Goal: Task Accomplishment & Management: Use online tool/utility

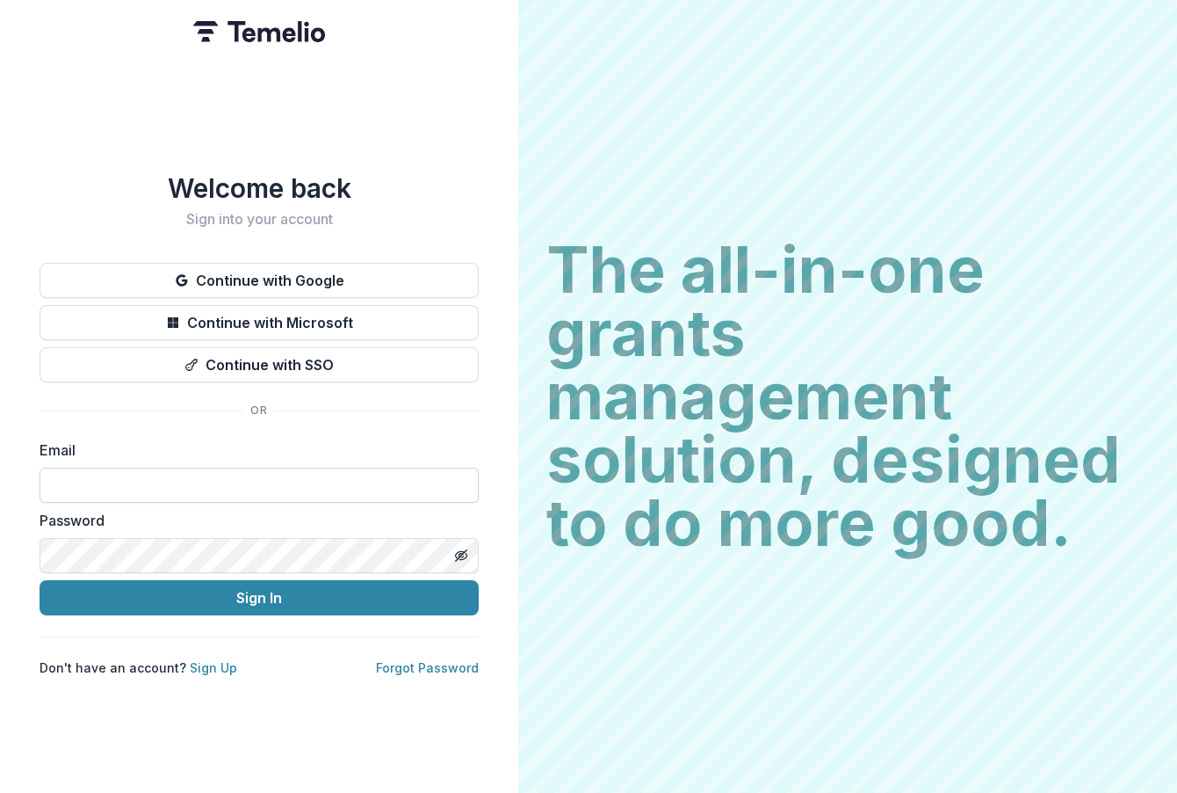
type input "**********"
click at [40, 580] on button "Sign In" at bounding box center [259, 597] width 439 height 35
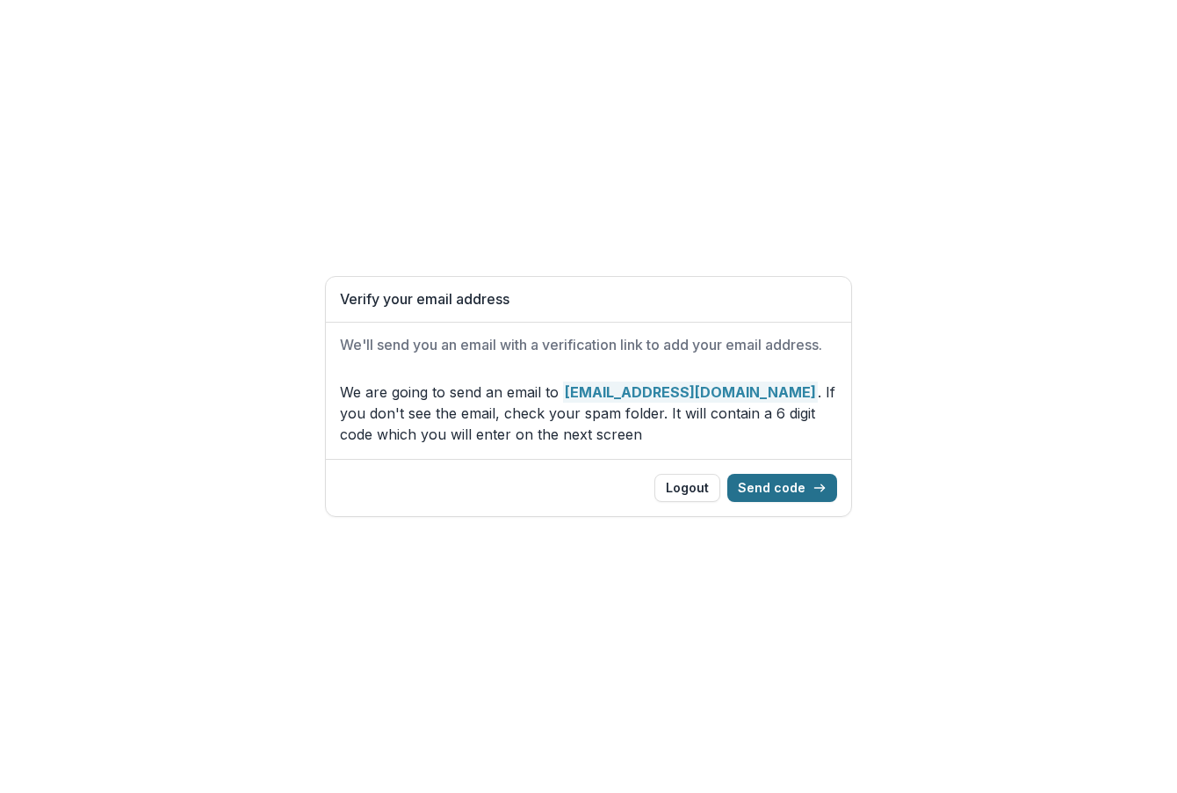
click at [764, 491] on button "Send code" at bounding box center [783, 488] width 110 height 28
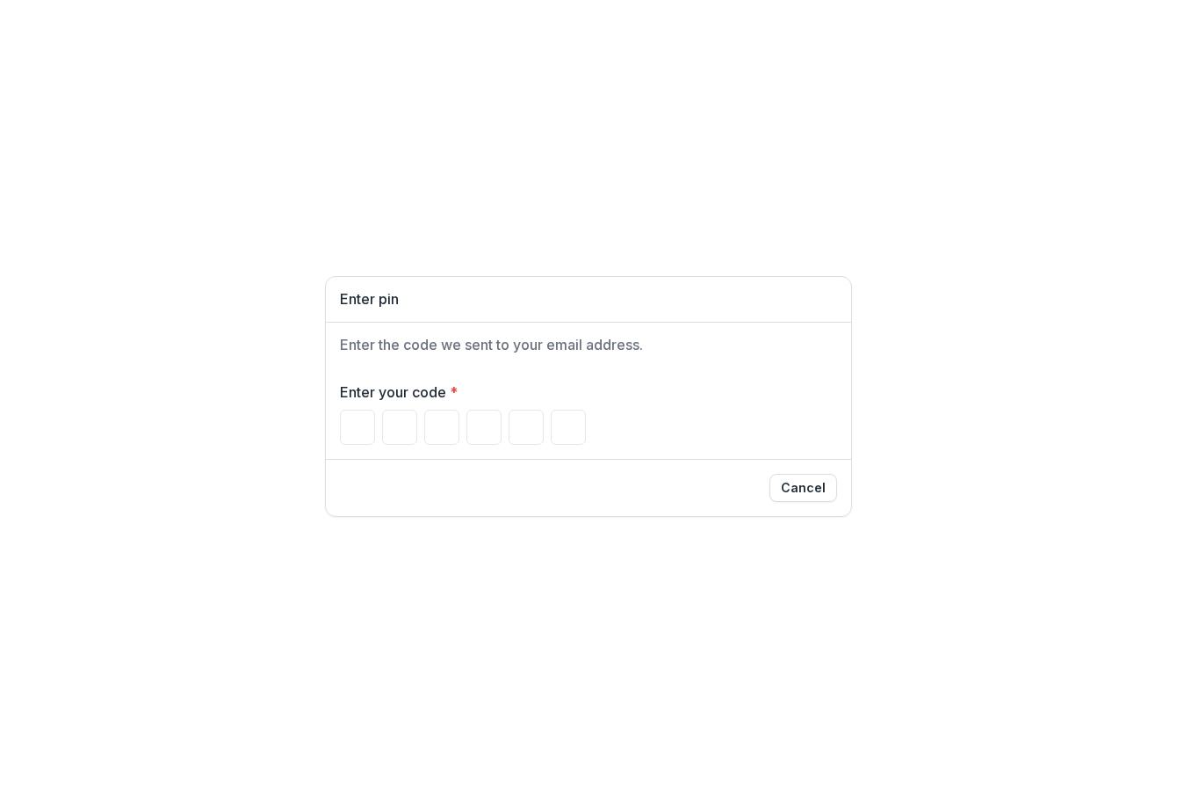
type input "*"
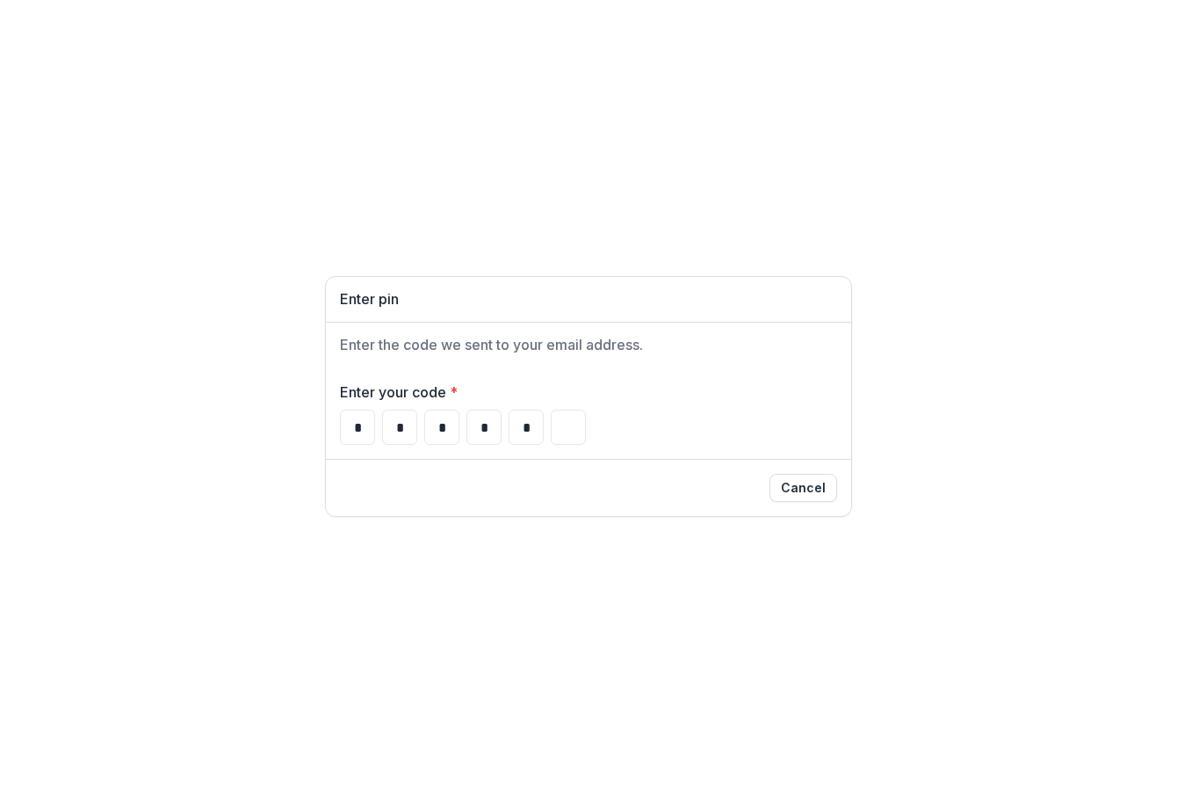
type input "*"
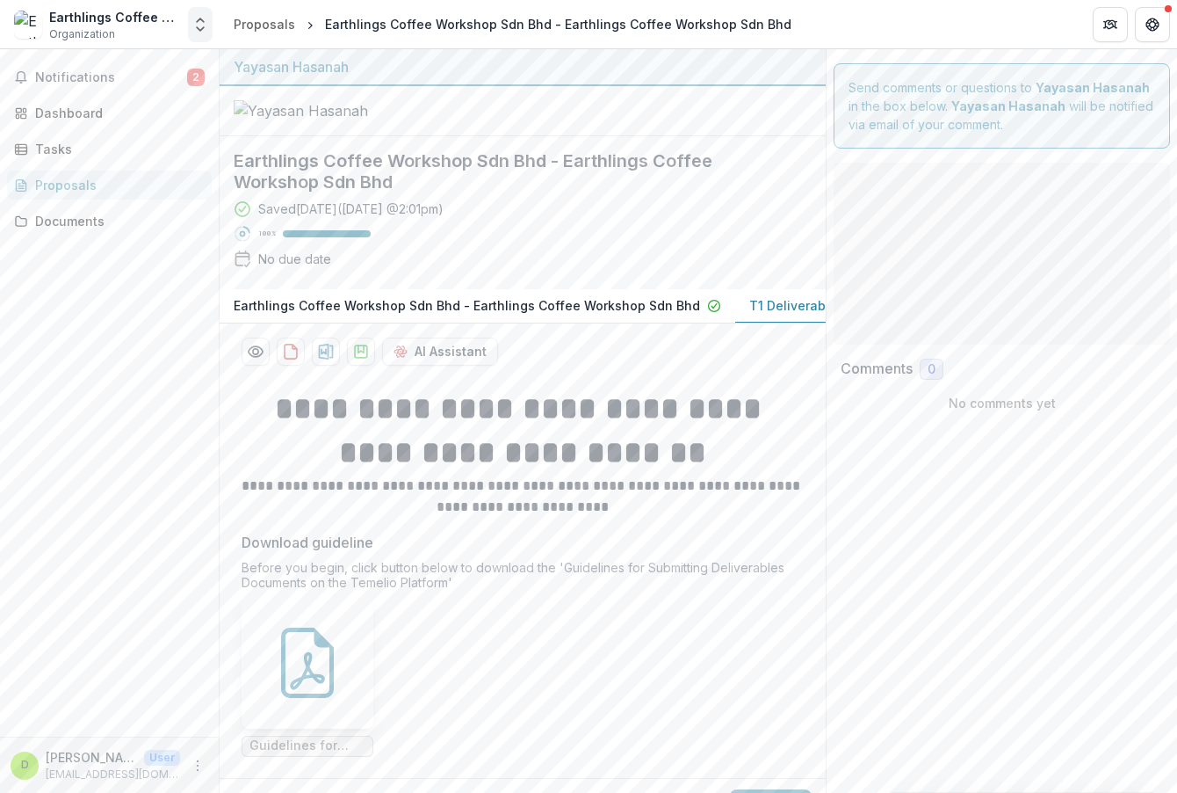
click at [195, 22] on icon "Open entity switcher" at bounding box center [201, 25] width 18 height 18
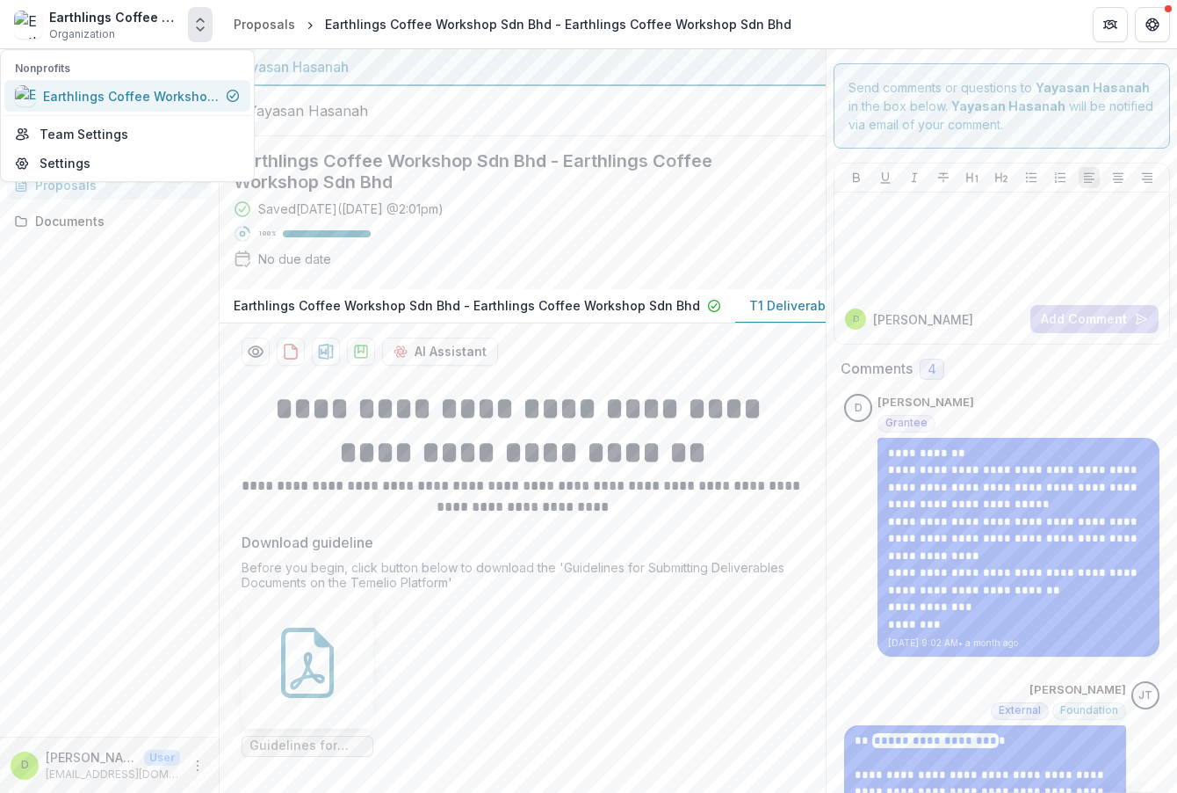
click at [154, 107] on link "Earthlings Coffee Workshop Sdn Bhd" at bounding box center [127, 96] width 246 height 32
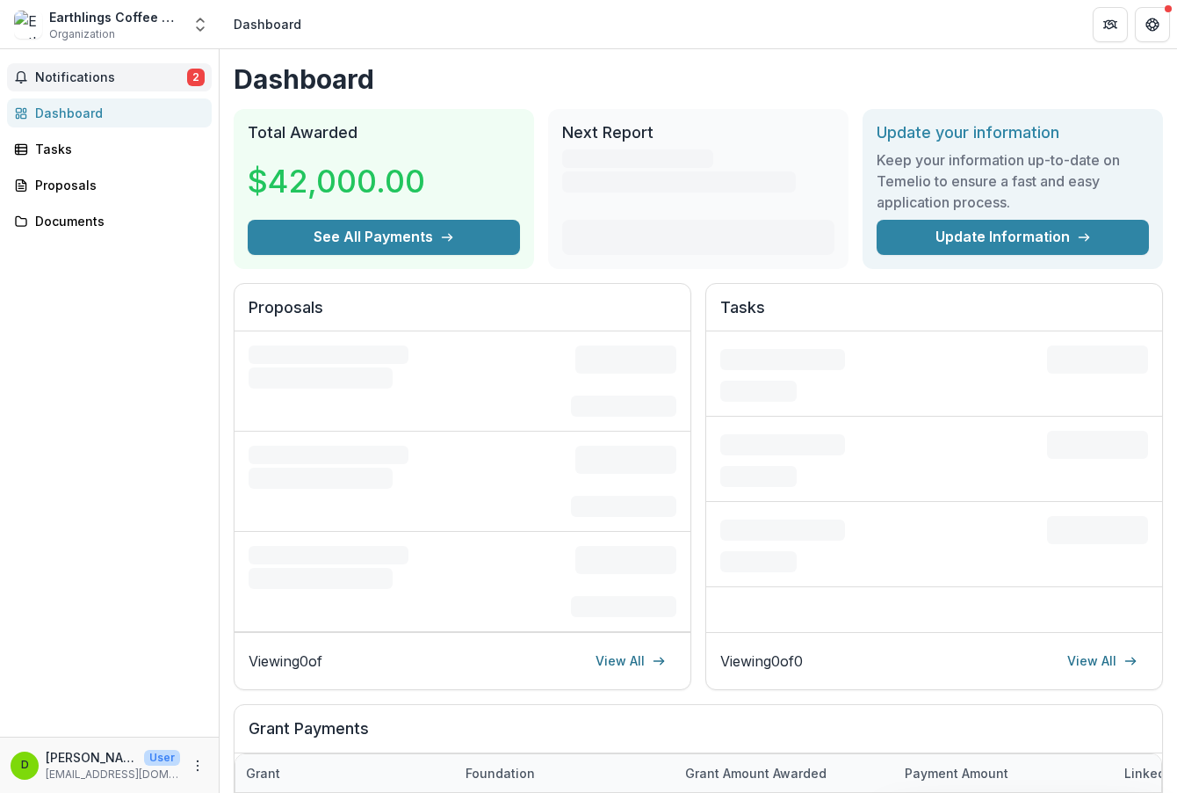
click at [165, 80] on span "Notifications" at bounding box center [111, 77] width 152 height 15
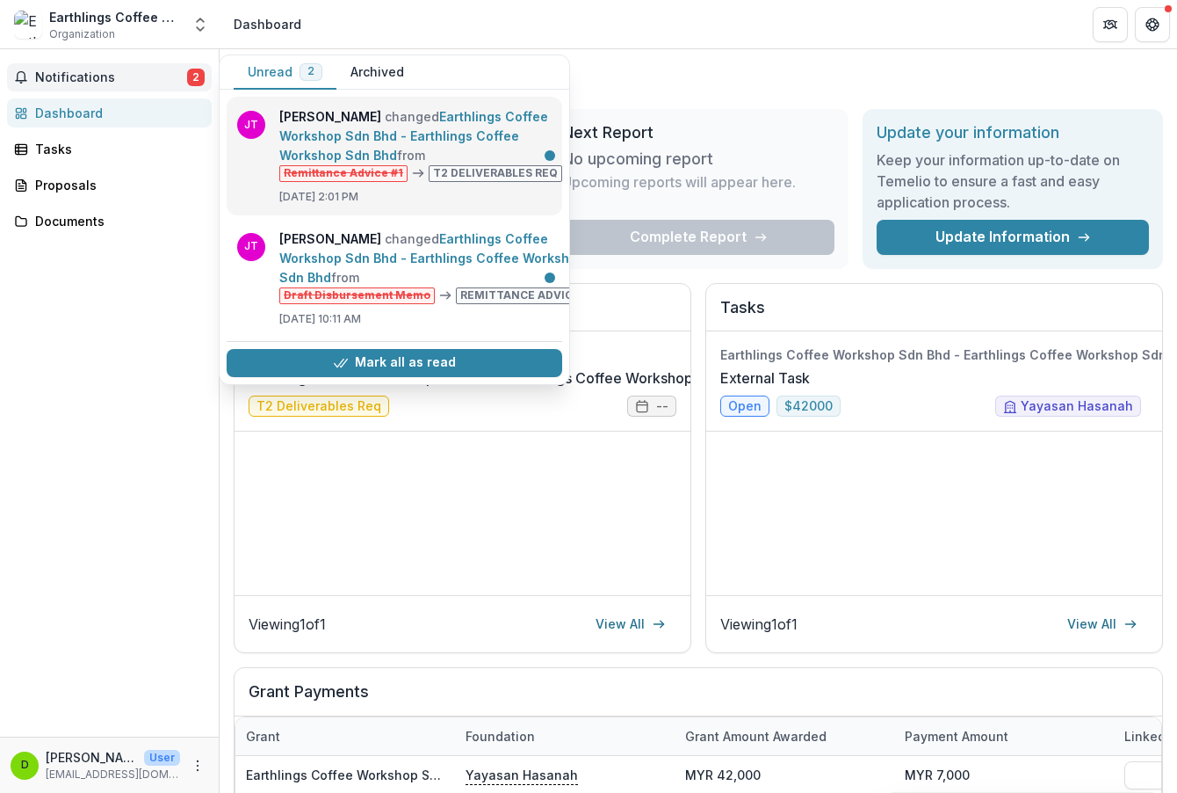
click at [474, 163] on link "Earthlings Coffee Workshop Sdn Bhd - Earthlings Coffee Workshop Sdn Bhd" at bounding box center [413, 136] width 269 height 54
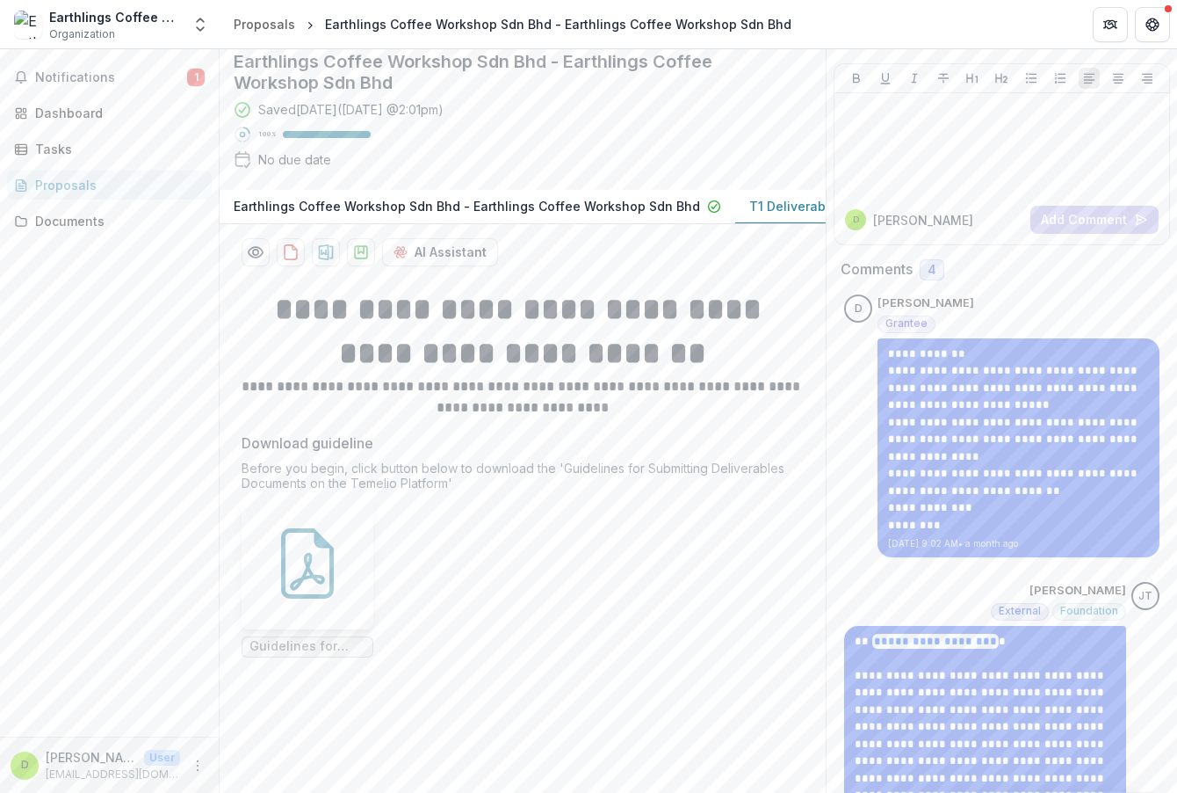
scroll to position [88, 0]
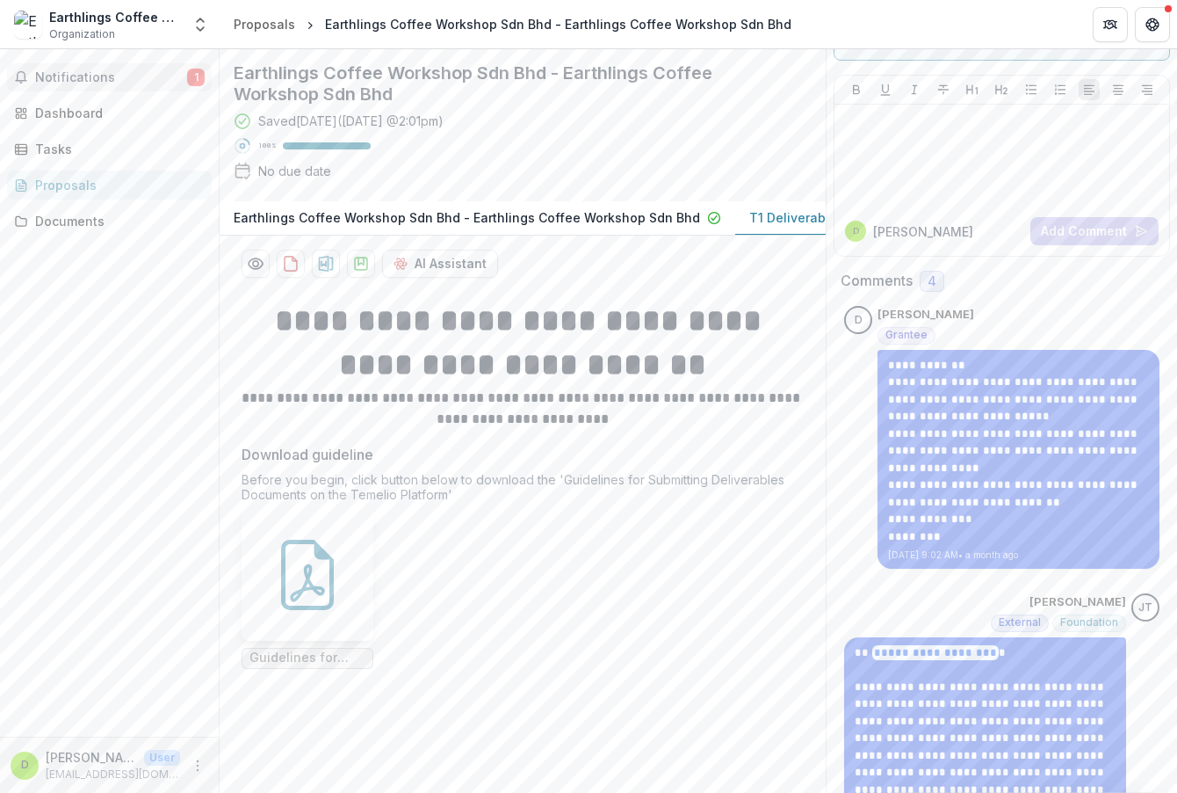
click at [184, 87] on button "Notifications 1" at bounding box center [109, 77] width 205 height 28
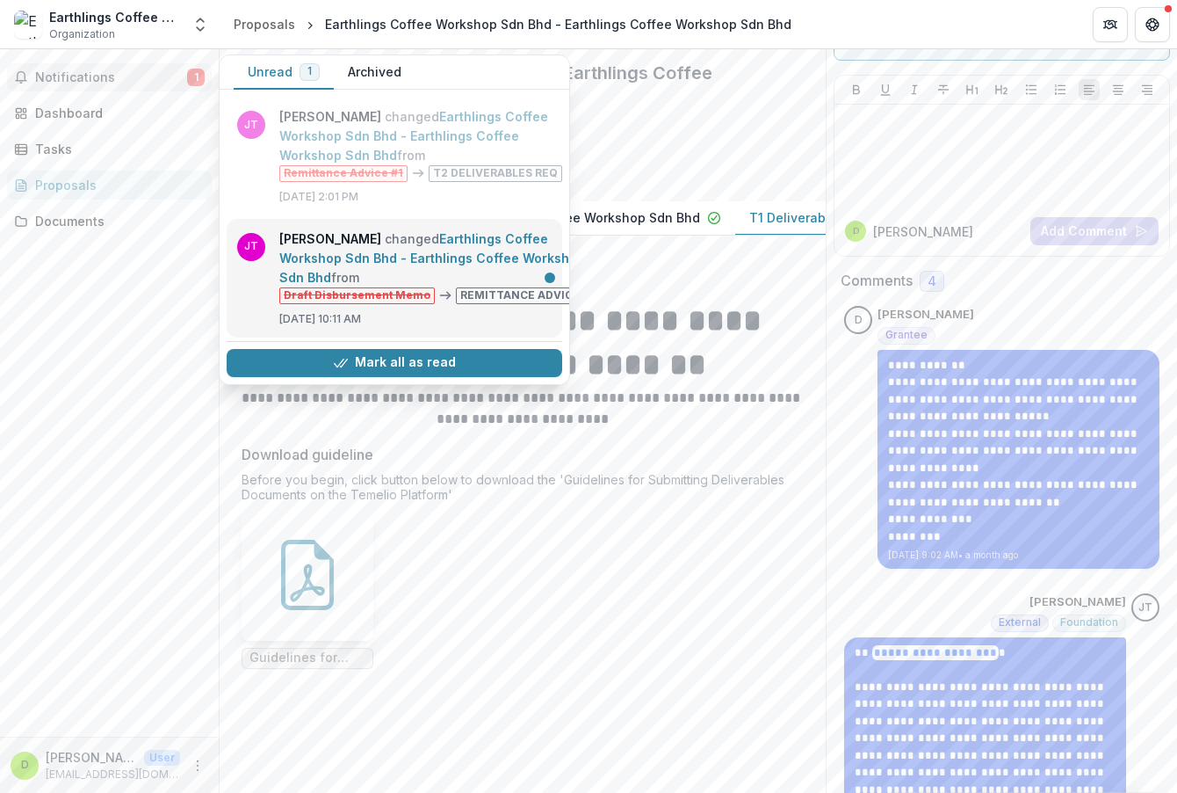
click at [382, 260] on link "Earthlings Coffee Workshop Sdn Bhd - Earthlings Coffee Workshop Sdn Bhd" at bounding box center [432, 258] width 306 height 54
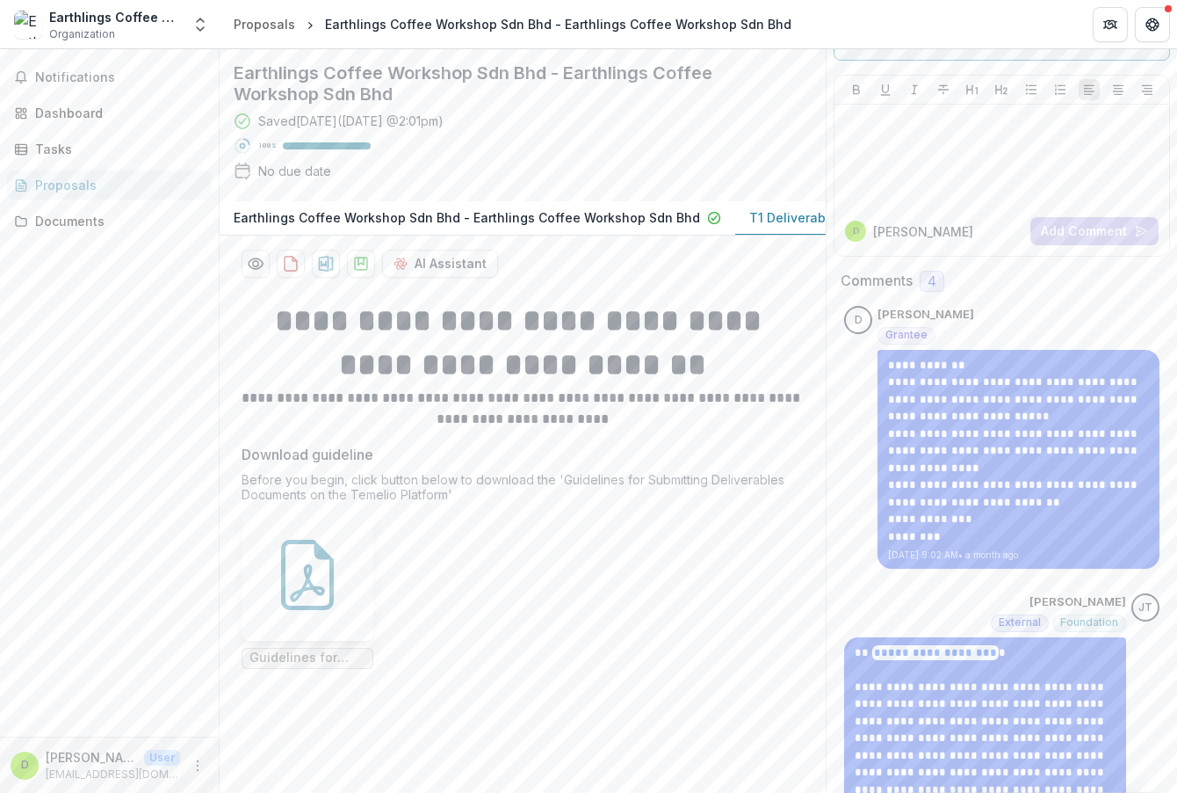
click at [778, 227] on p "T1 Deliverables Submission" at bounding box center [834, 217] width 170 height 18
click at [156, 79] on span "Notifications" at bounding box center [120, 77] width 170 height 15
click at [196, 24] on icon "Open entity switcher" at bounding box center [201, 25] width 18 height 18
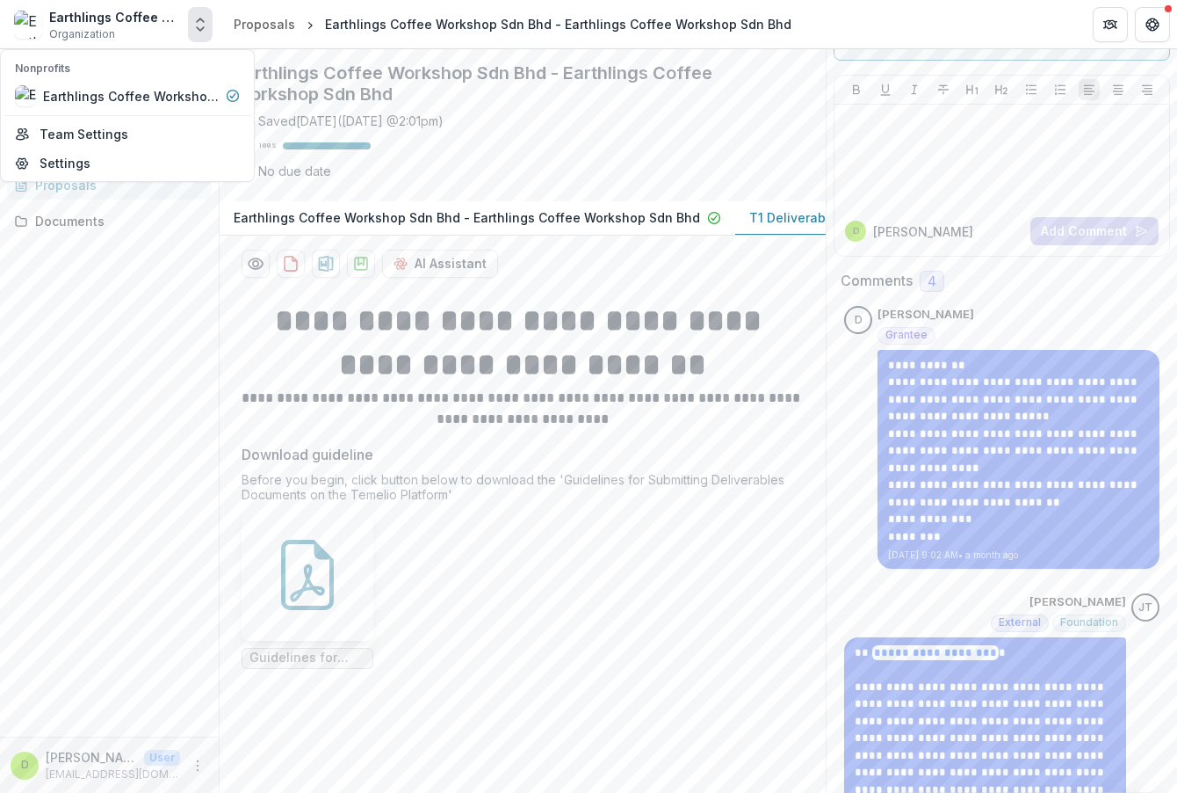
click at [170, 32] on div "Earthlings Coffee Workshop Sdn Bhd Organization" at bounding box center [115, 25] width 132 height 34
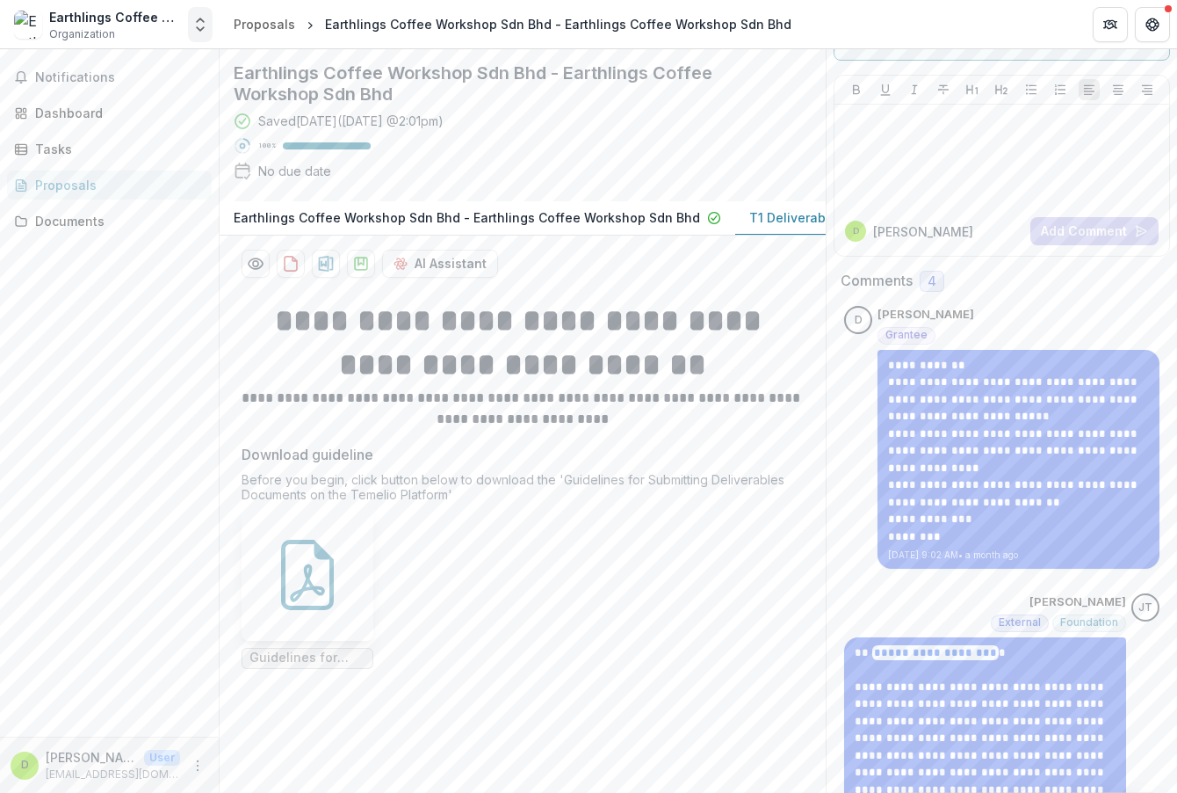
click at [206, 35] on button "Open entity switcher" at bounding box center [200, 24] width 25 height 35
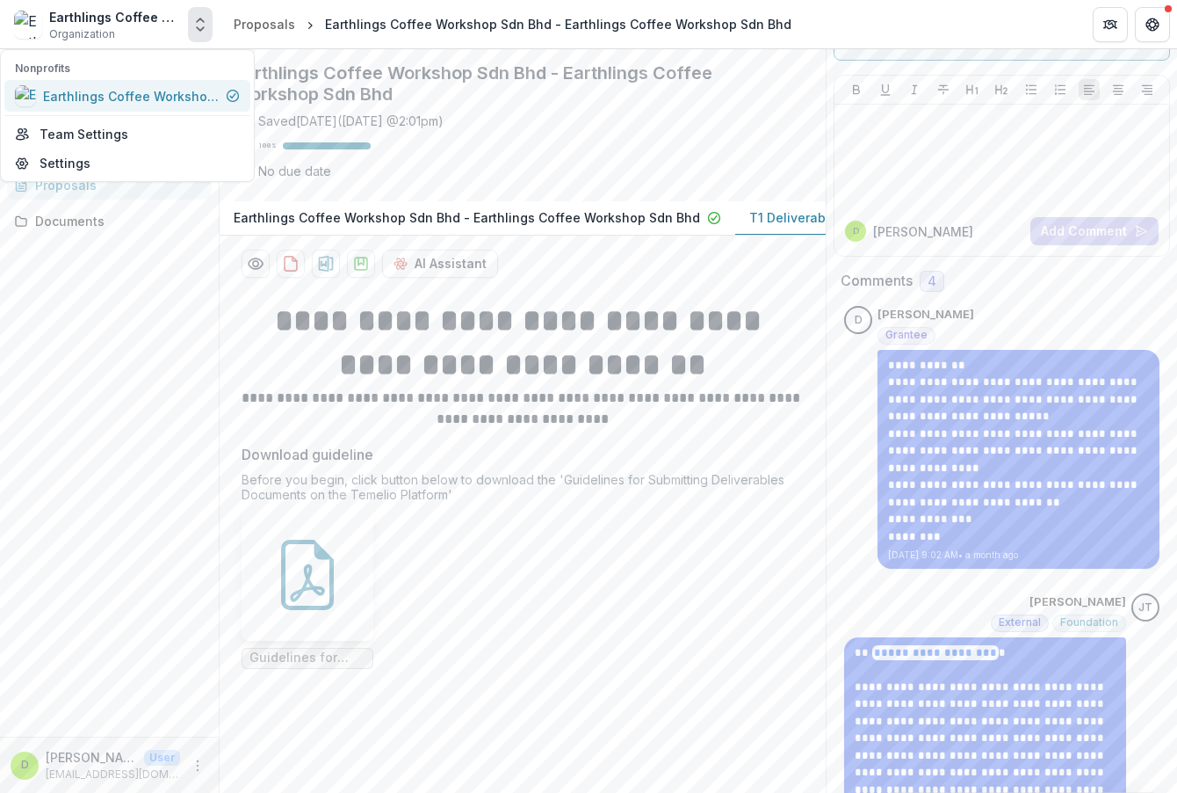
click at [236, 101] on icon at bounding box center [233, 96] width 14 height 14
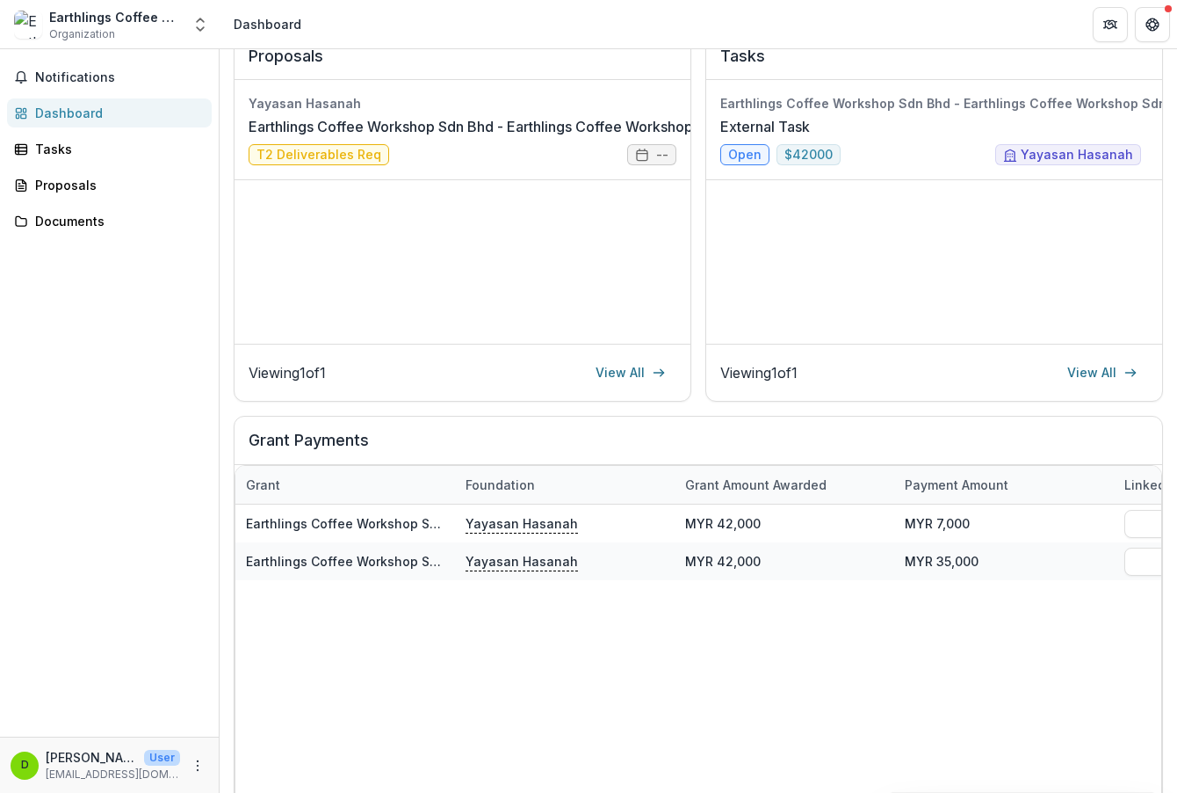
scroll to position [340, 0]
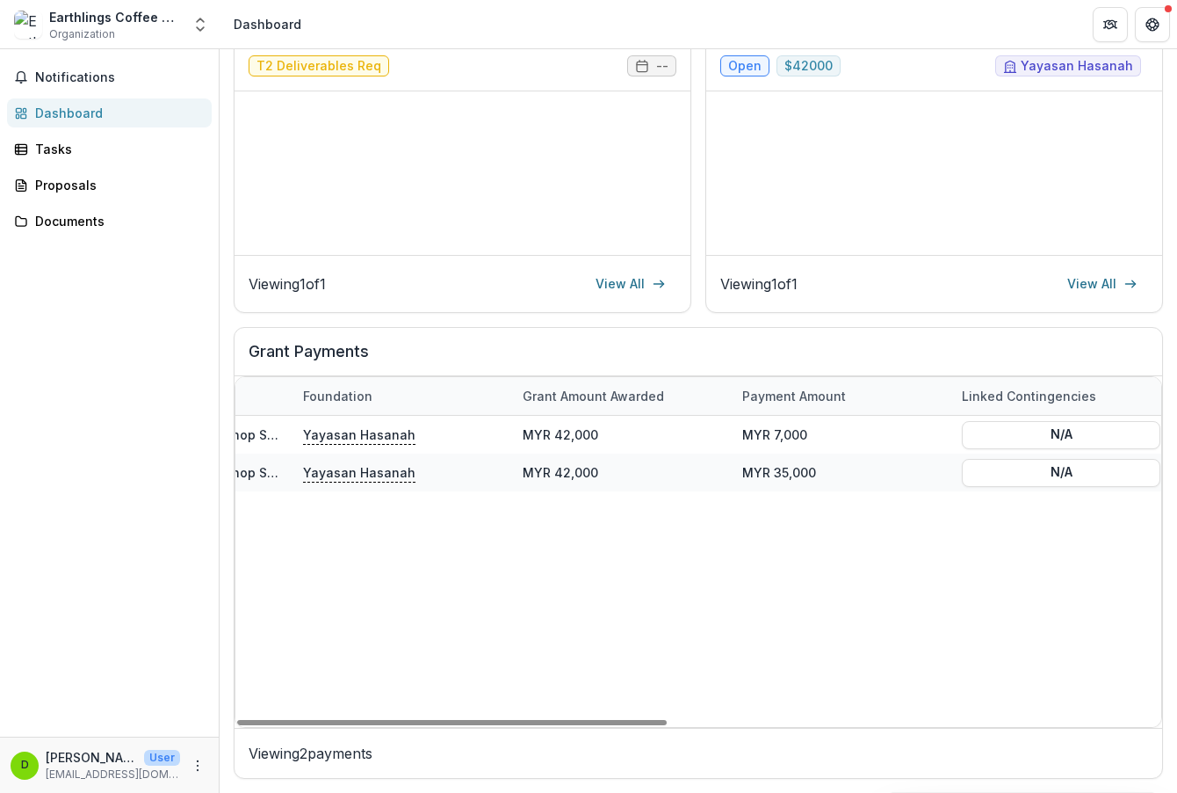
drag, startPoint x: 417, startPoint y: 722, endPoint x: 477, endPoint y: 681, distance: 72.6
click at [490, 720] on div at bounding box center [452, 722] width 430 height 5
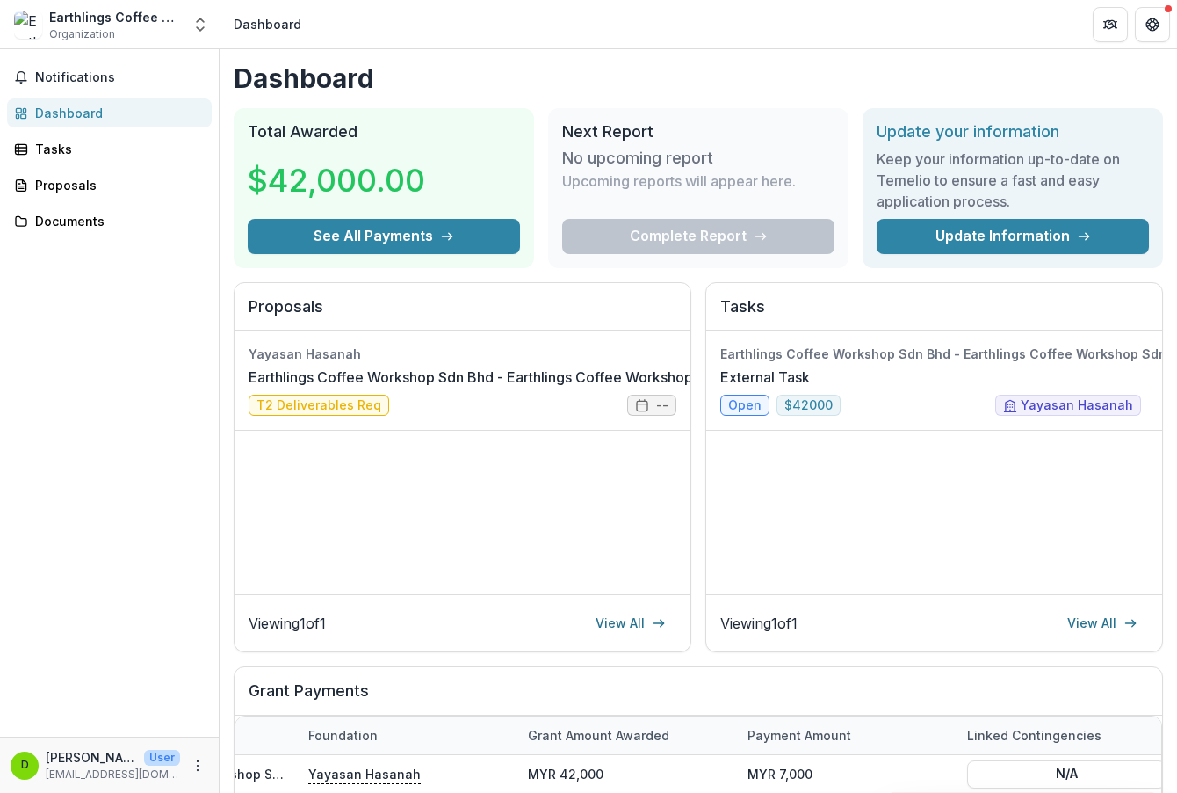
scroll to position [0, 0]
click at [328, 388] on link "Earthlings Coffee Workshop Sdn Bhd - Earthlings Coffee Workshop Sdn Bhd" at bounding box center [500, 377] width 503 height 21
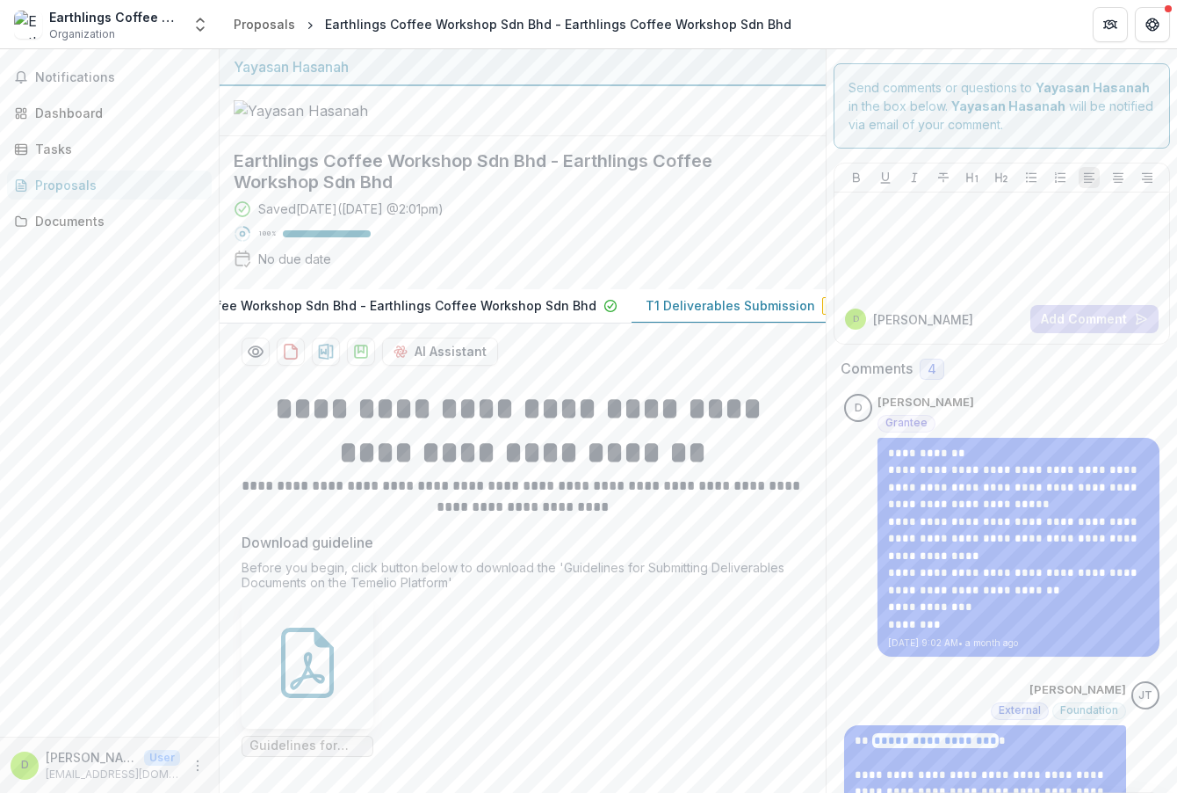
scroll to position [0, 135]
click at [689, 315] on p "T1 Deliverables Submission" at bounding box center [699, 305] width 170 height 18
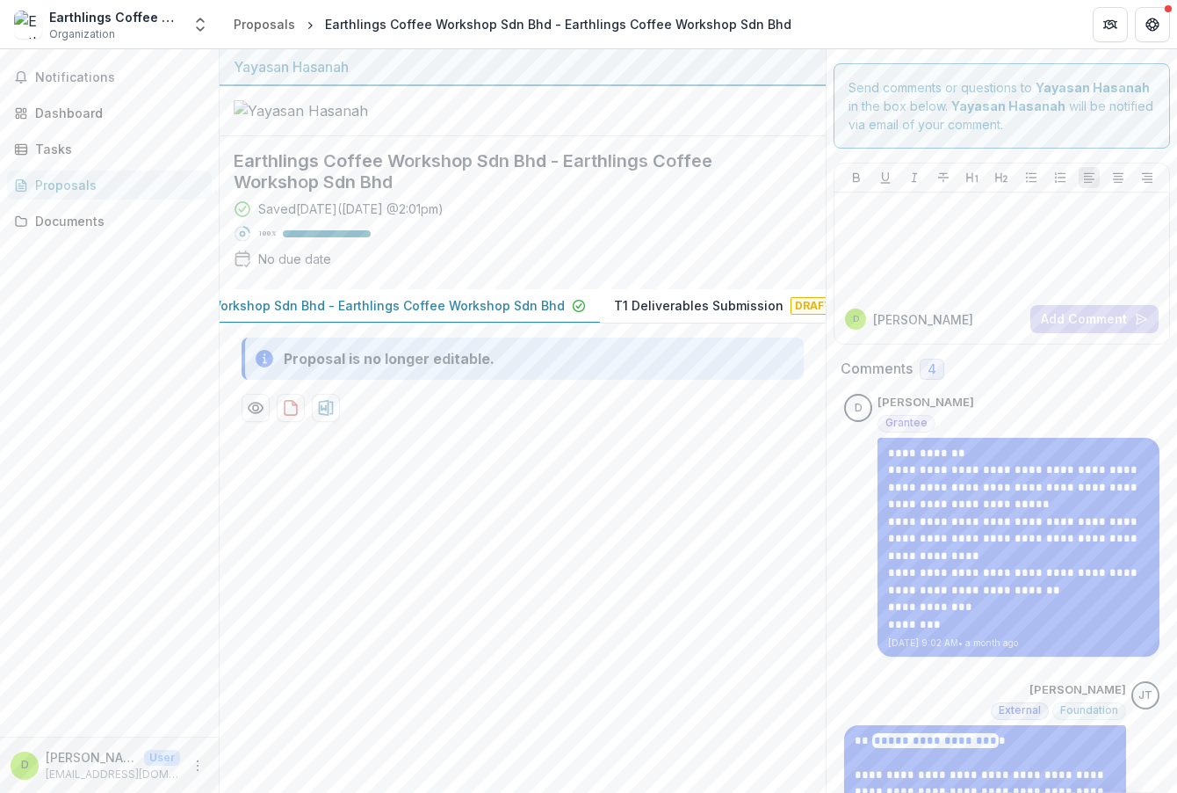
click at [524, 323] on button "Earthlings Coffee Workshop Sdn Bhd - Earthlings Coffee Workshop Sdn Bhd" at bounding box center [342, 306] width 516 height 34
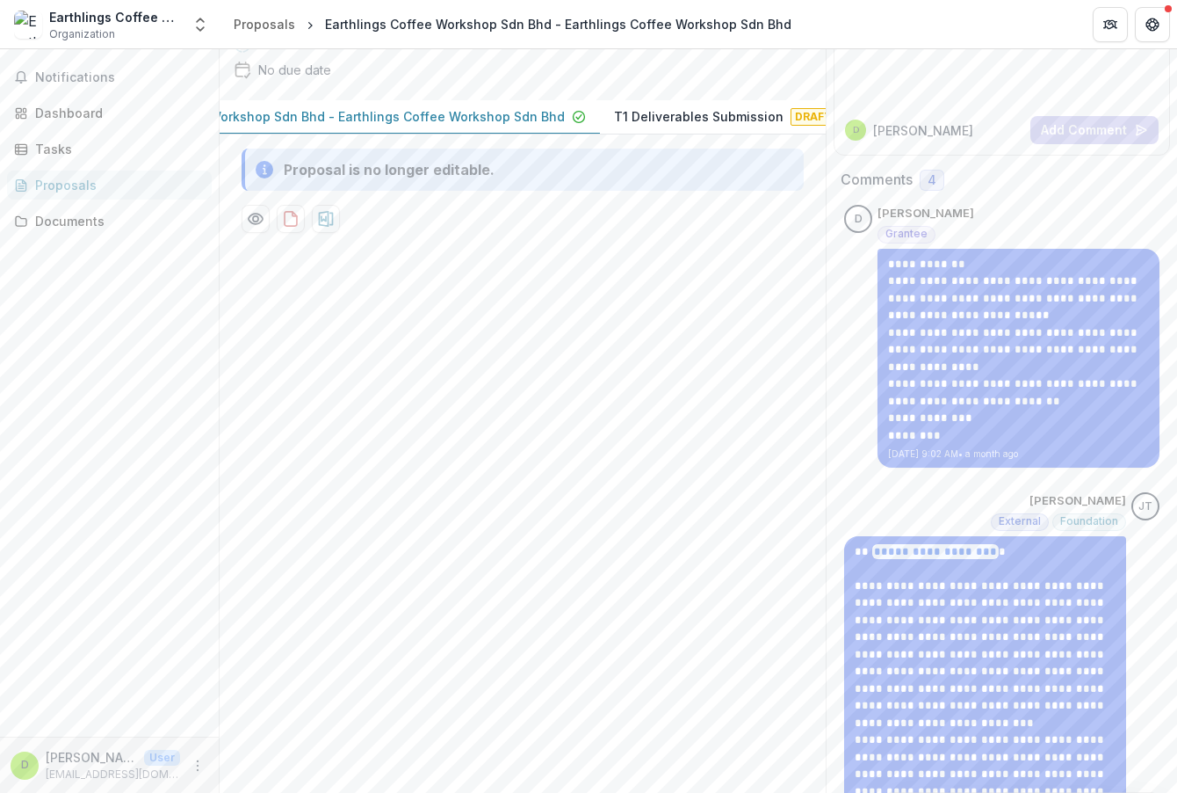
scroll to position [264, 0]
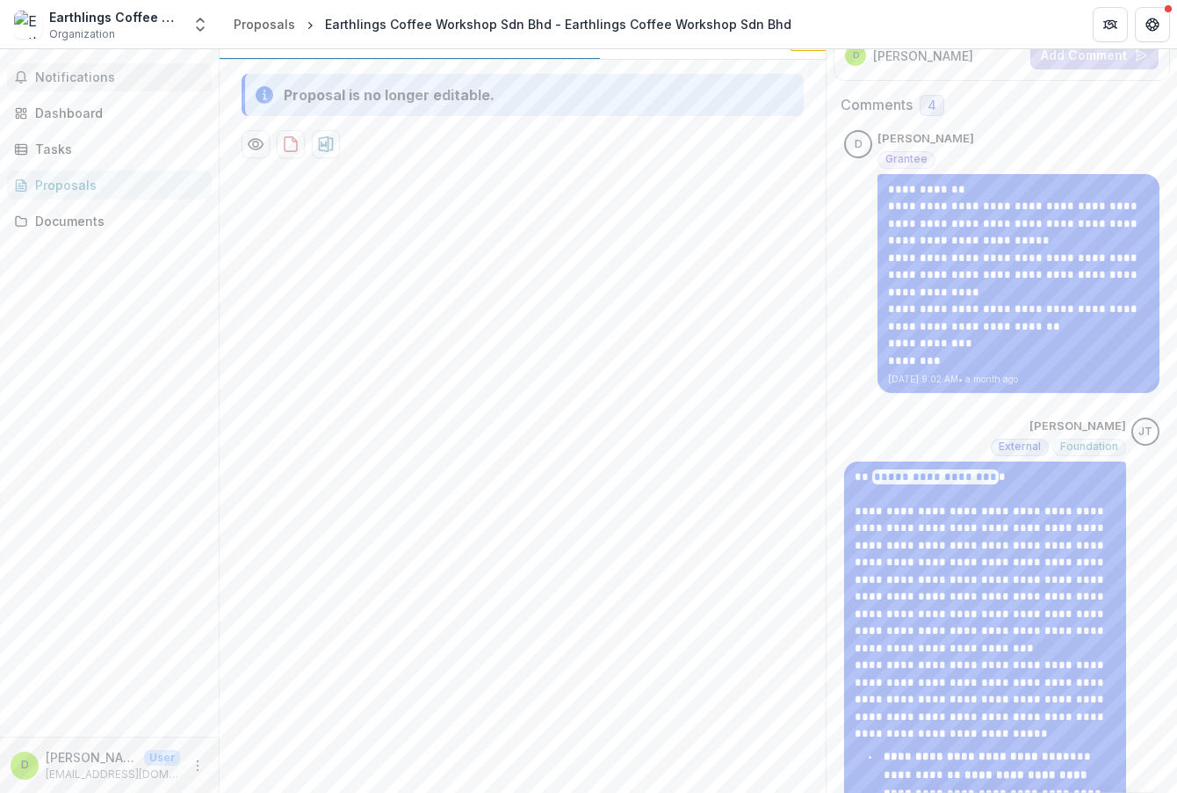
click at [142, 81] on span "Notifications" at bounding box center [120, 77] width 170 height 15
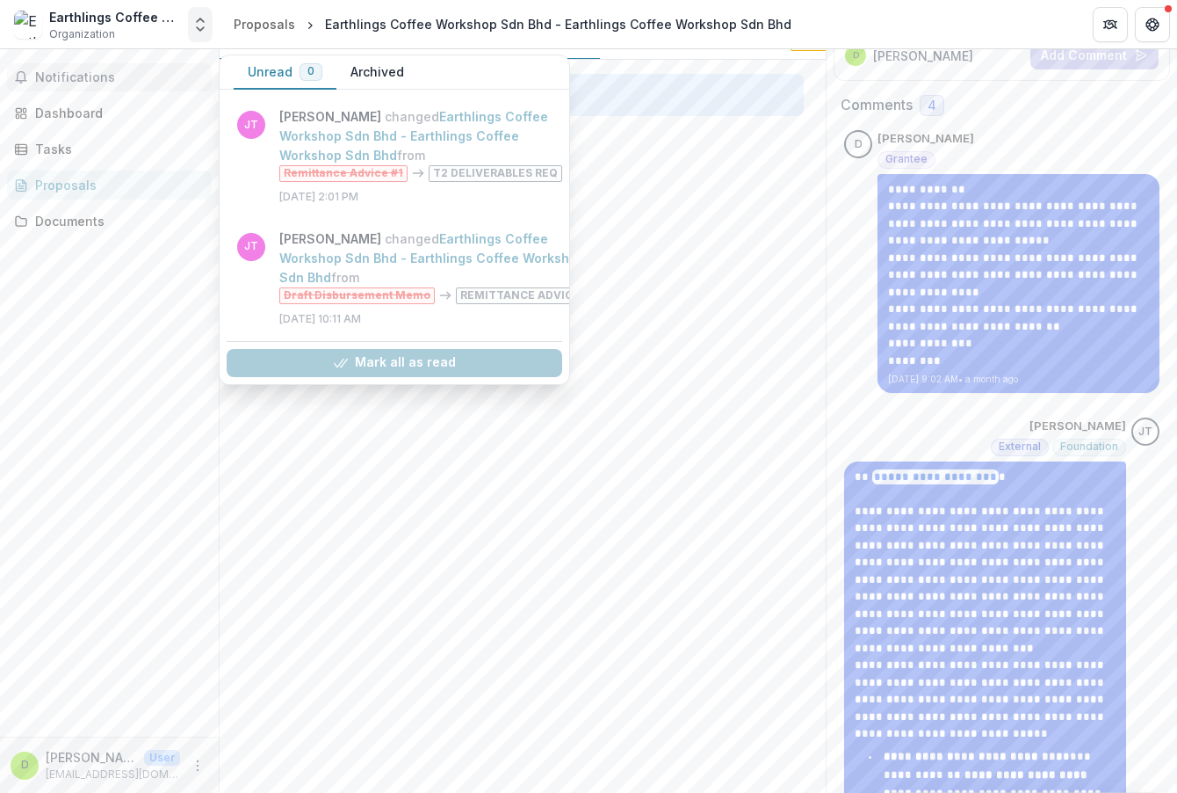
click at [204, 31] on icon "Open entity switcher" at bounding box center [201, 25] width 18 height 18
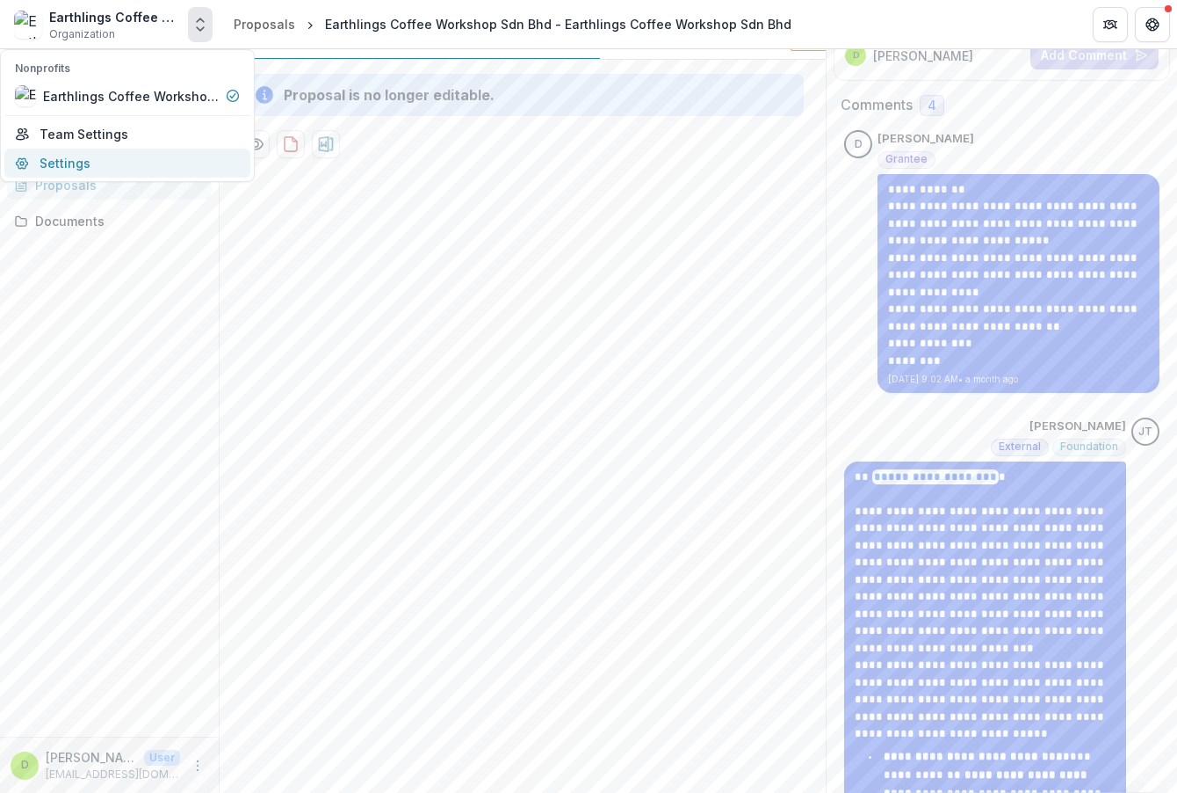
click at [159, 162] on link "Settings" at bounding box center [127, 162] width 246 height 29
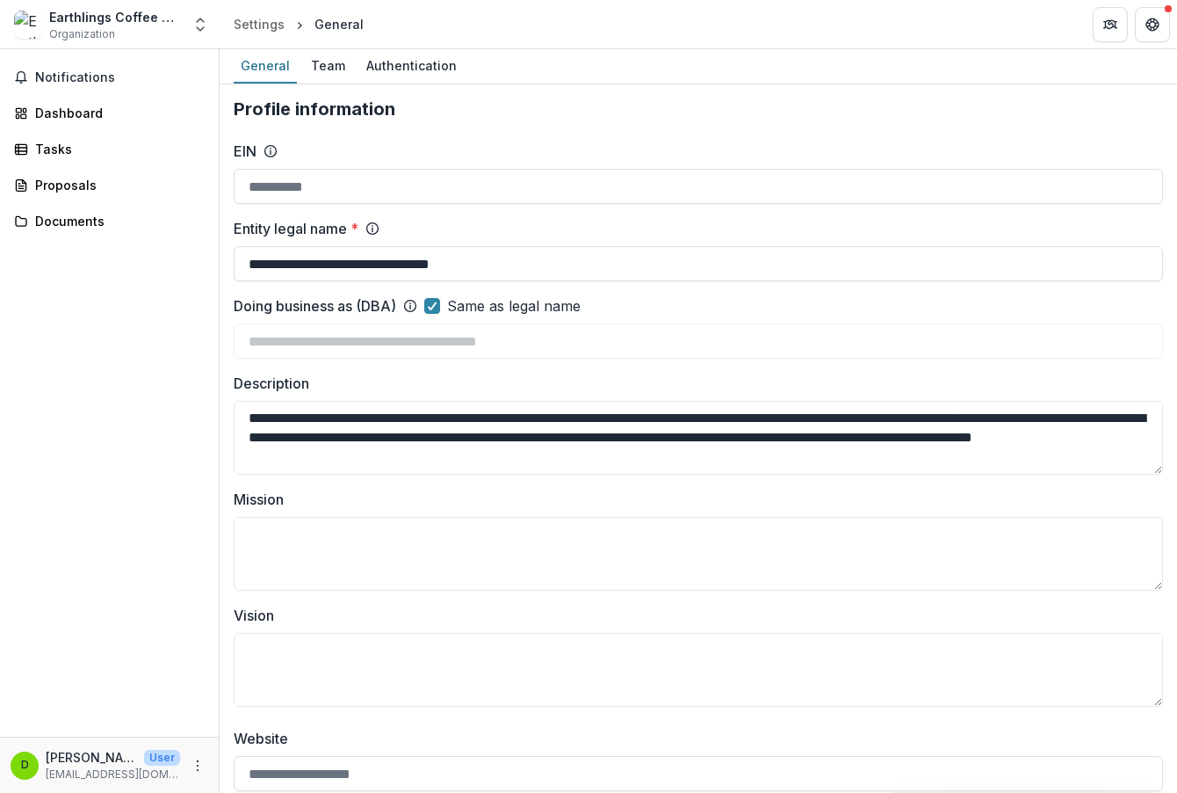
click at [170, 21] on div "Earthlings Coffee Workshop Sdn Bhd" at bounding box center [115, 17] width 132 height 18
click at [207, 20] on icon "Open entity switcher" at bounding box center [201, 25] width 18 height 18
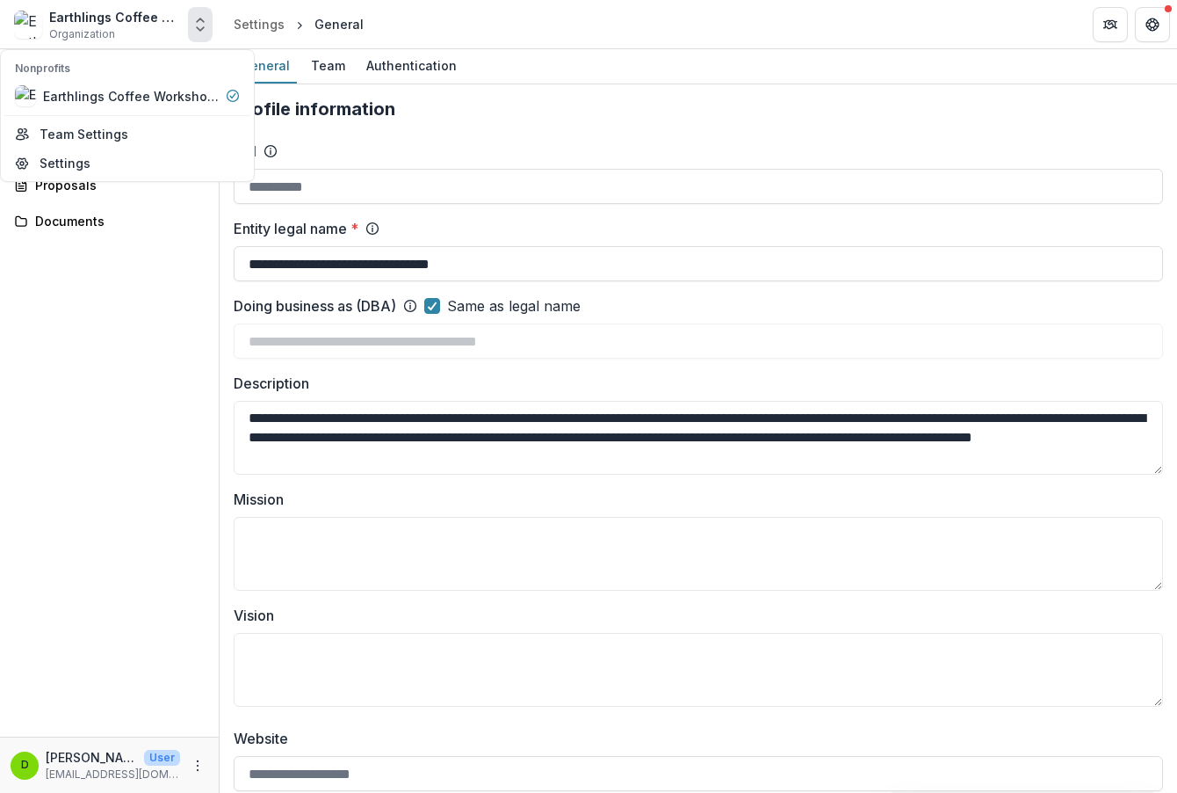
click at [148, 235] on div "Notifications Dashboard Tasks Proposals Documents" at bounding box center [109, 392] width 219 height 687
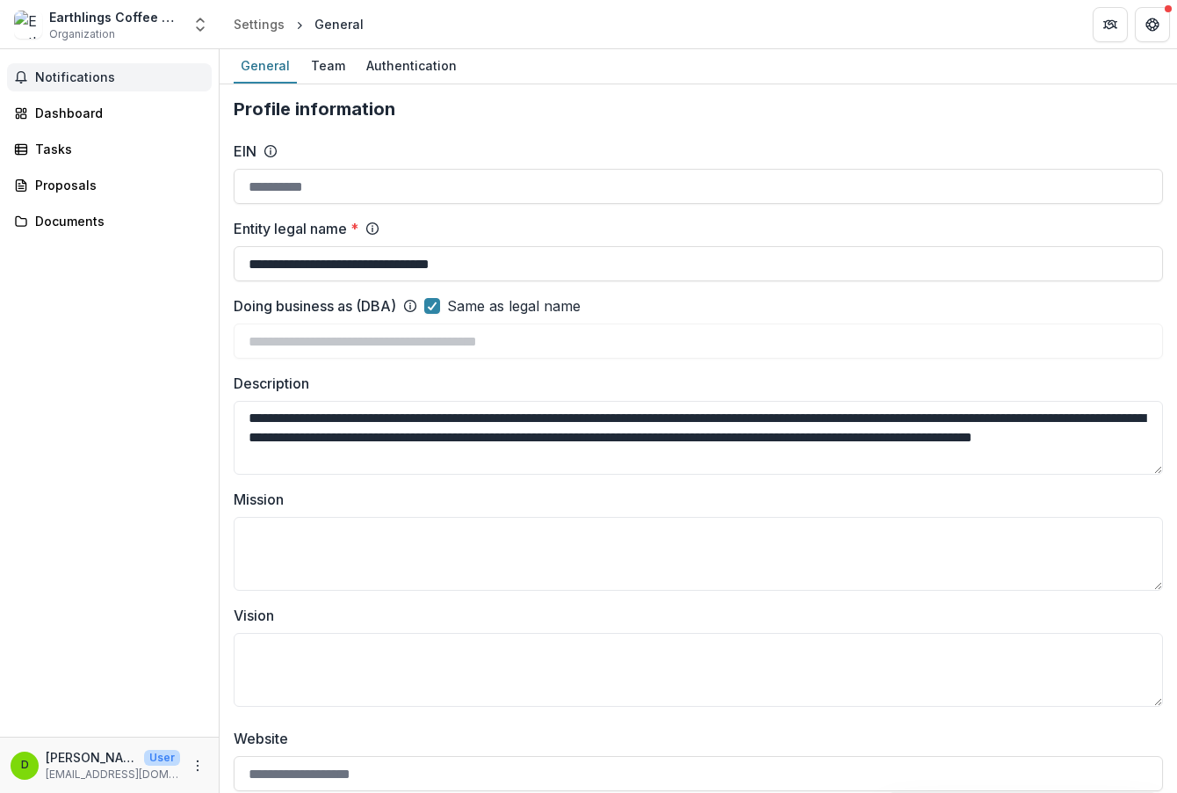
click at [156, 78] on span "Notifications" at bounding box center [120, 77] width 170 height 15
click at [155, 108] on div "Dashboard" at bounding box center [116, 113] width 163 height 18
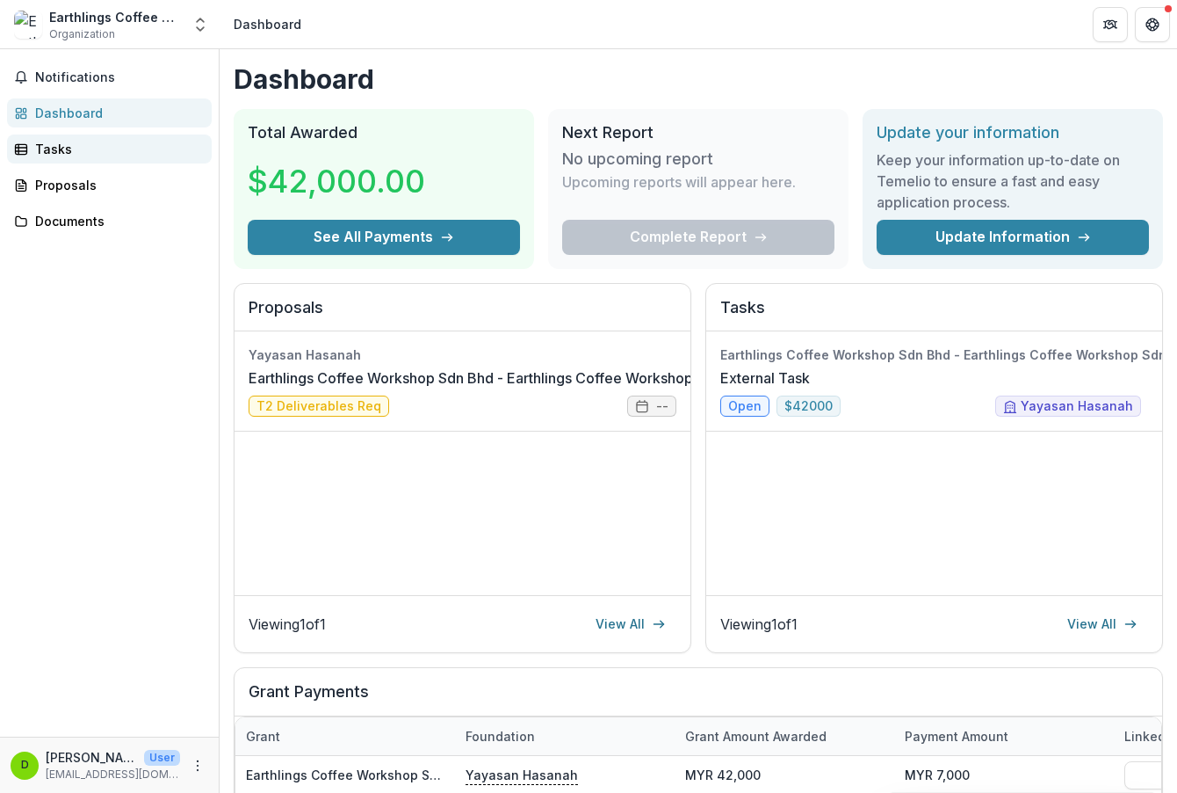
click at [155, 154] on div "Tasks" at bounding box center [116, 149] width 163 height 18
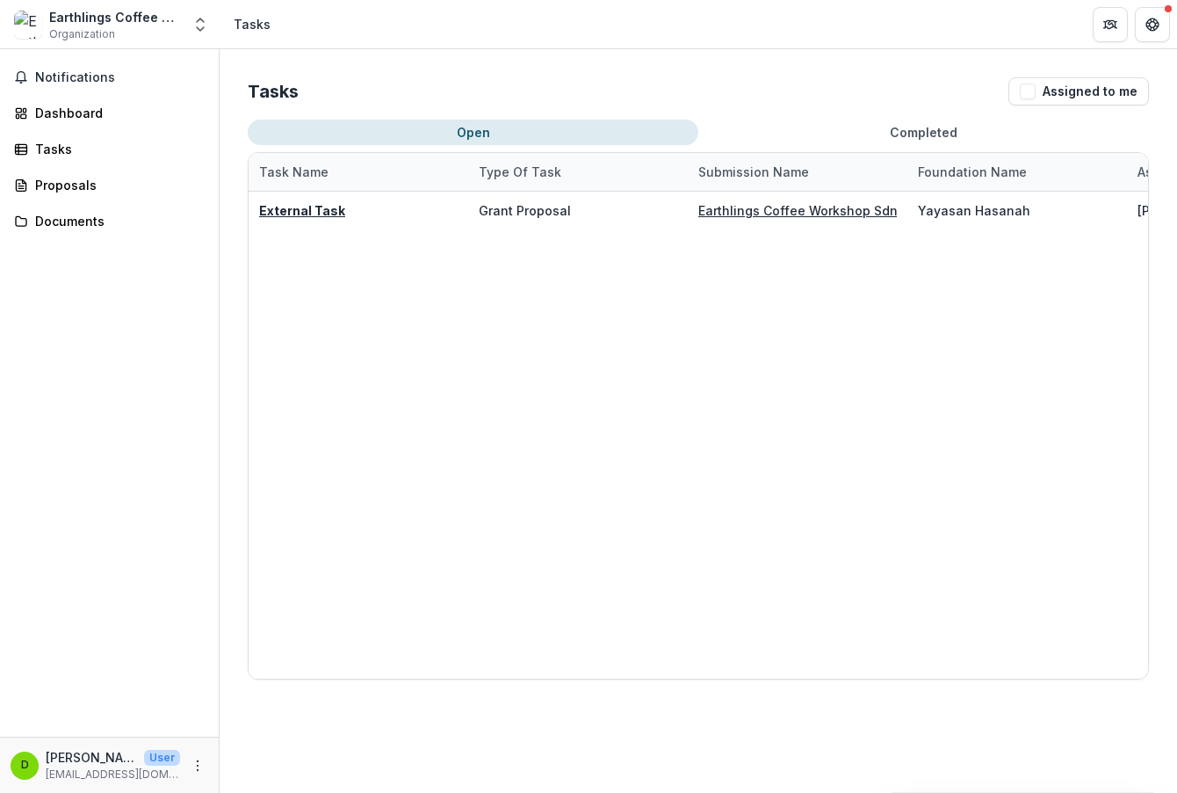
click at [166, 36] on div "Earthlings Coffee Workshop Sdn Bhd Organization" at bounding box center [115, 25] width 132 height 34
click at [198, 24] on icon "Open entity switcher" at bounding box center [201, 25] width 18 height 18
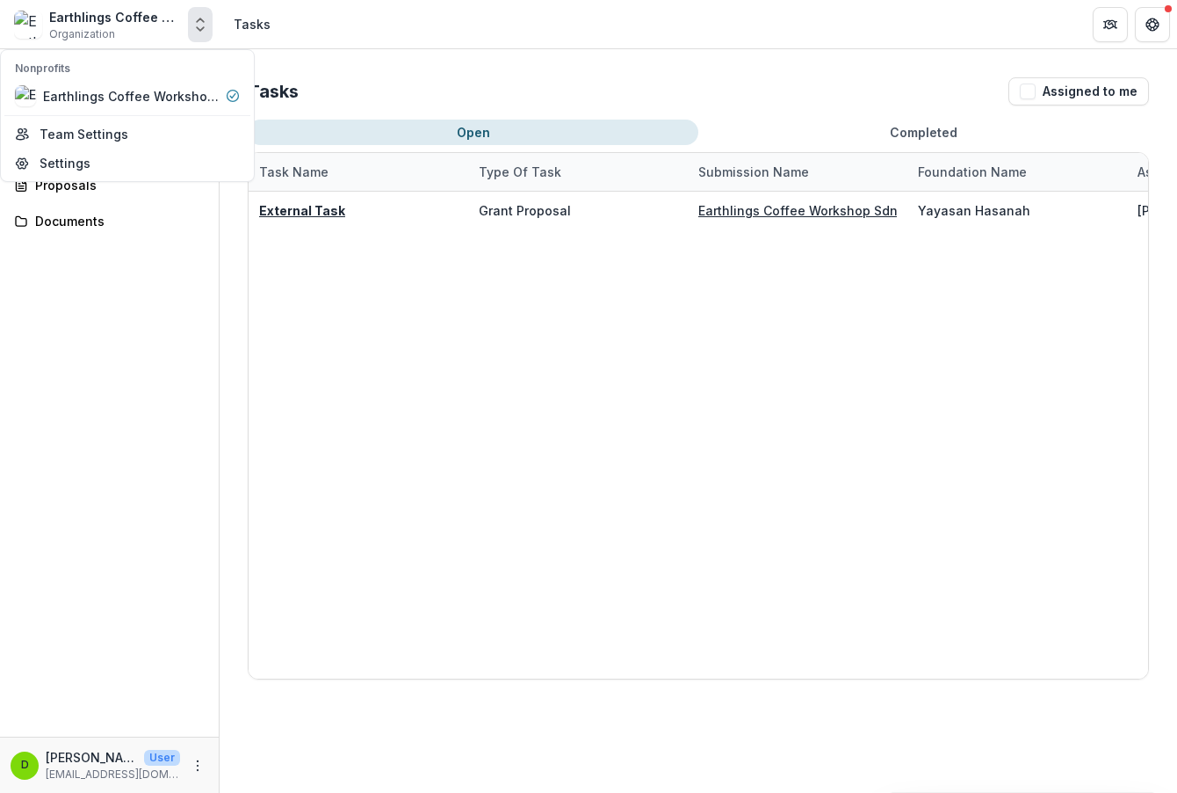
click at [626, 98] on div "Earthlings Coffee Workshop Sdn Bhd Organization Nonprofits Earthlings Coffee Wo…" at bounding box center [588, 396] width 1177 height 793
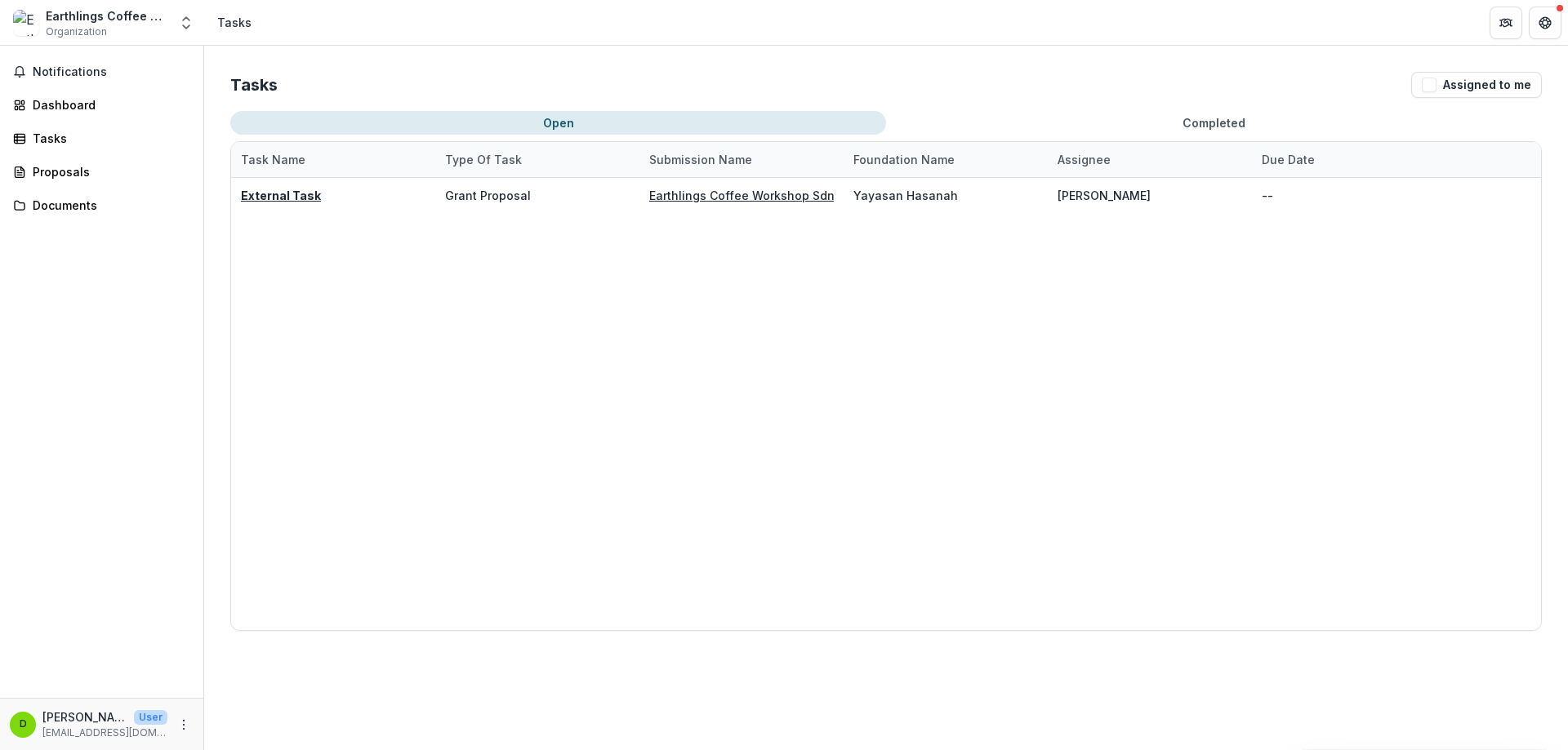
click at [11, 25] on div "Earthlings Coffee Workshop Sdn Bhd Organization Nonprofits Earthlings Coffee Wo…" at bounding box center [102, 22] width 191 height 33
click at [17, 25] on img at bounding box center [26, 23] width 26 height 26
click at [185, 722] on icon "More" at bounding box center [184, 725] width 13 height 13
click at [241, 710] on button "Logout" at bounding box center [292, 717] width 175 height 27
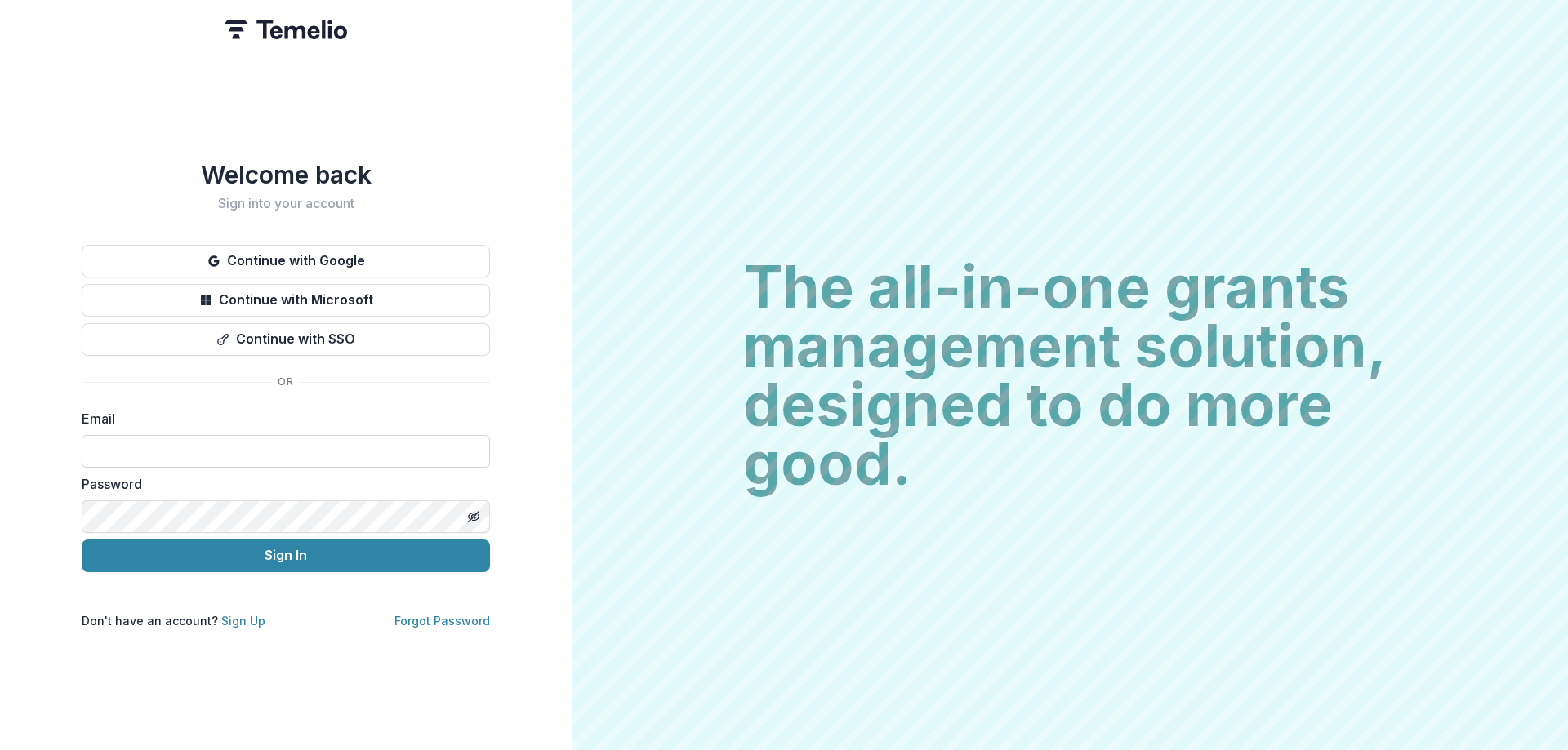
click at [232, 449] on input at bounding box center [285, 451] width 408 height 33
paste input "**********"
drag, startPoint x: 346, startPoint y: 458, endPoint x: 32, endPoint y: 449, distance: 314.1
click at [32, 449] on div "**********" at bounding box center [285, 375] width 572 height 750
type input "**********"
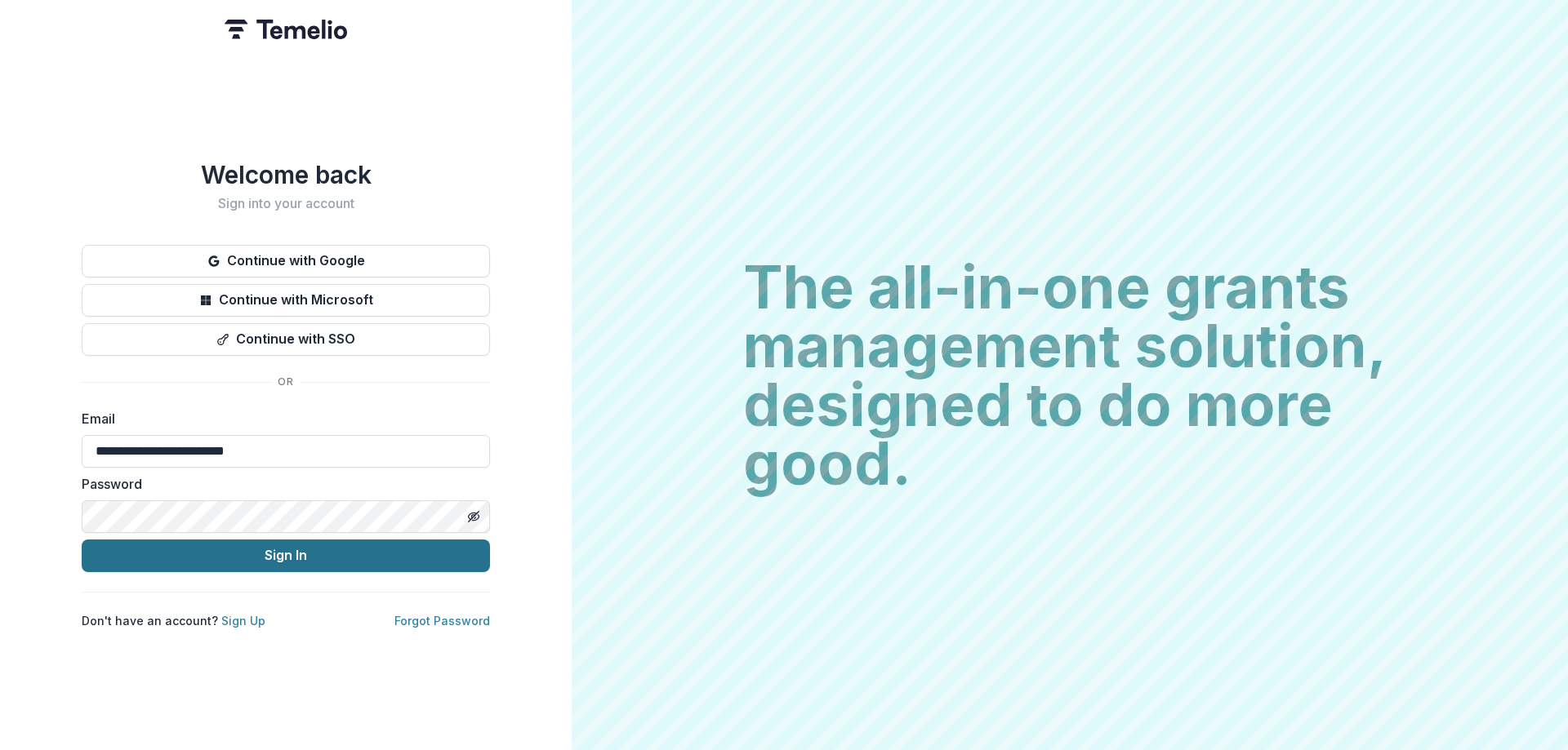
click at [278, 556] on button "Sign In" at bounding box center [285, 556] width 408 height 33
click at [82, 540] on button "Sign In" at bounding box center [285, 556] width 408 height 33
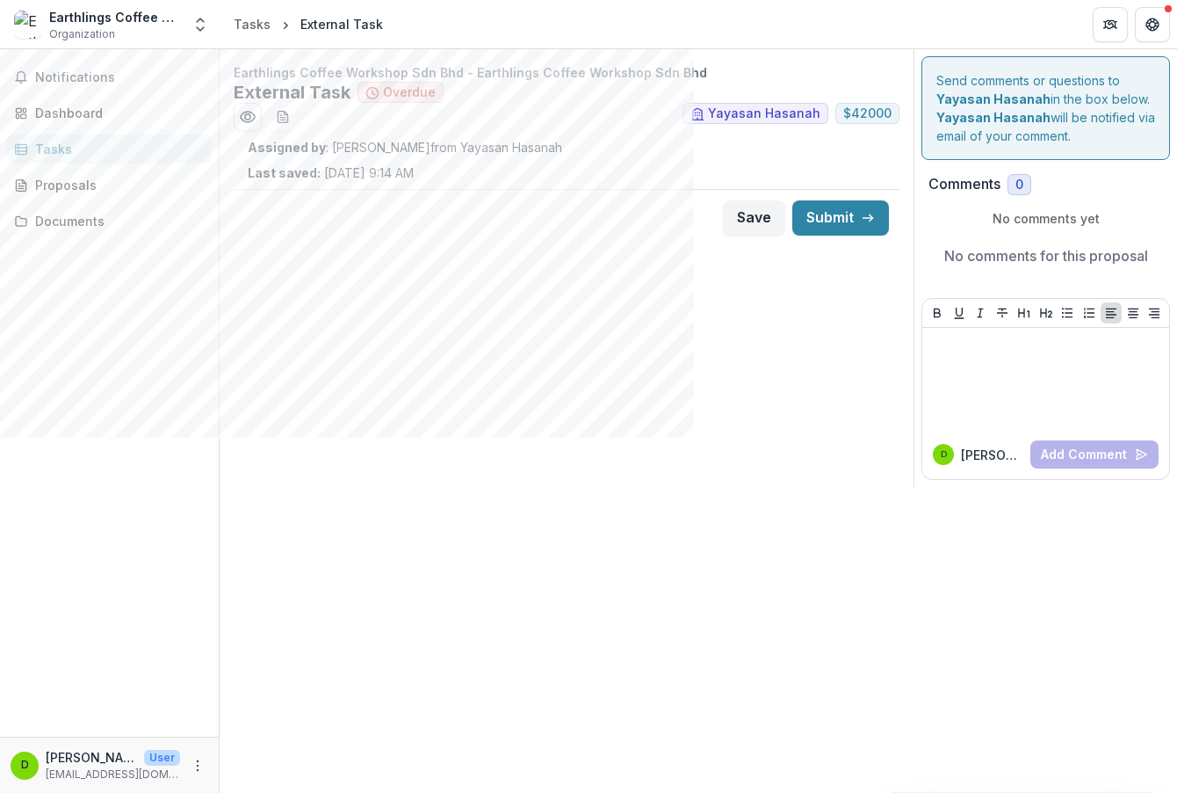
click at [403, 91] on span "Overdue" at bounding box center [409, 92] width 53 height 15
click at [131, 158] on link "Tasks" at bounding box center [109, 148] width 205 height 29
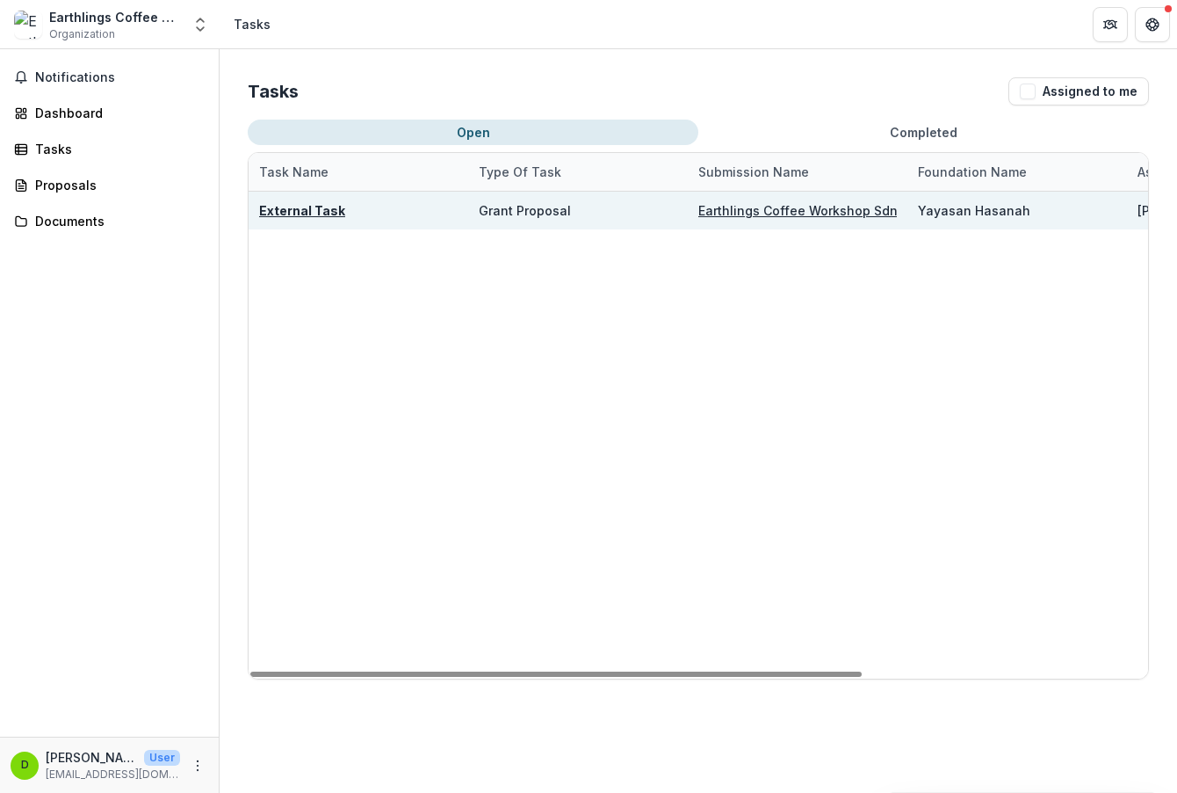
click at [322, 216] on u "External Task" at bounding box center [302, 210] width 86 height 15
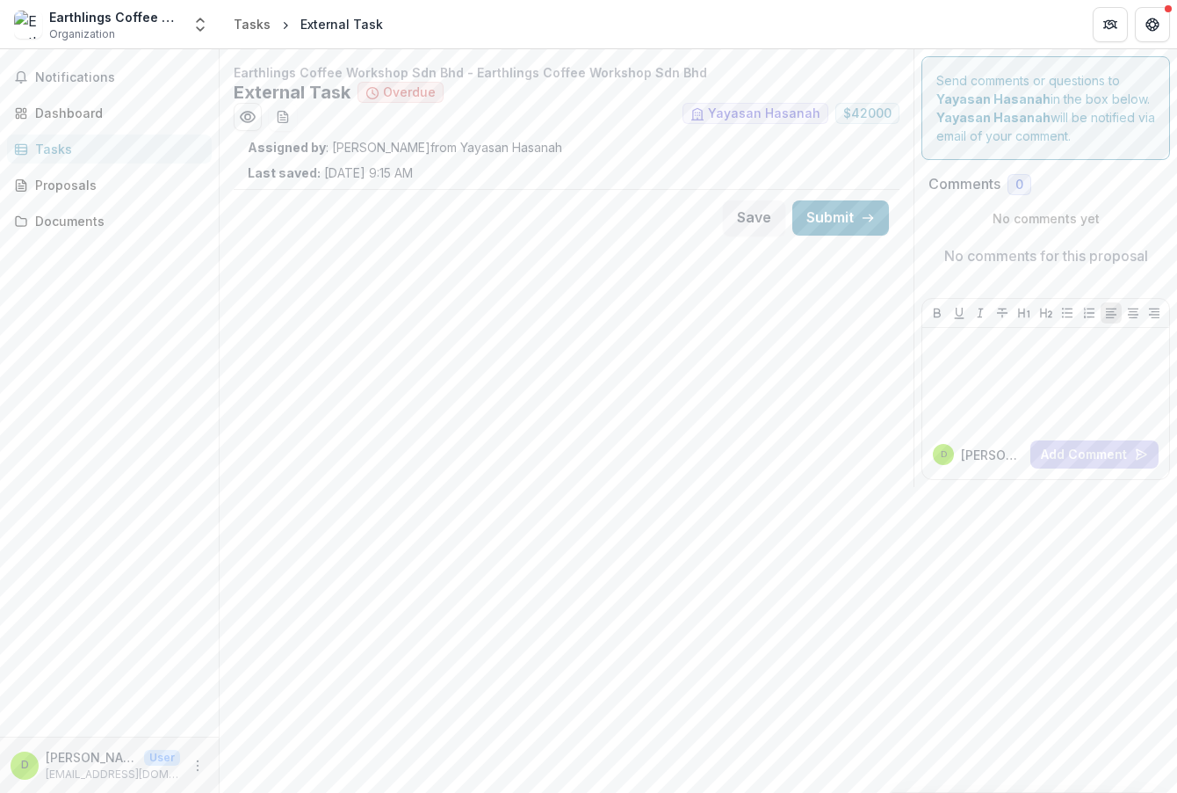
click at [317, 175] on p "Last saved: Oct 08, 2025, 9:15 AM" at bounding box center [330, 172] width 165 height 18
click at [765, 122] on span "Yayasan Hasanah" at bounding box center [756, 113] width 146 height 21
click at [872, 119] on span "$ 42000" at bounding box center [867, 113] width 48 height 15
click at [1008, 145] on div "Send comments or questions to Yayasan Hasanah in the box below. Yayasan Hasanah…" at bounding box center [1046, 108] width 249 height 104
click at [387, 91] on span "Overdue" at bounding box center [409, 92] width 53 height 15
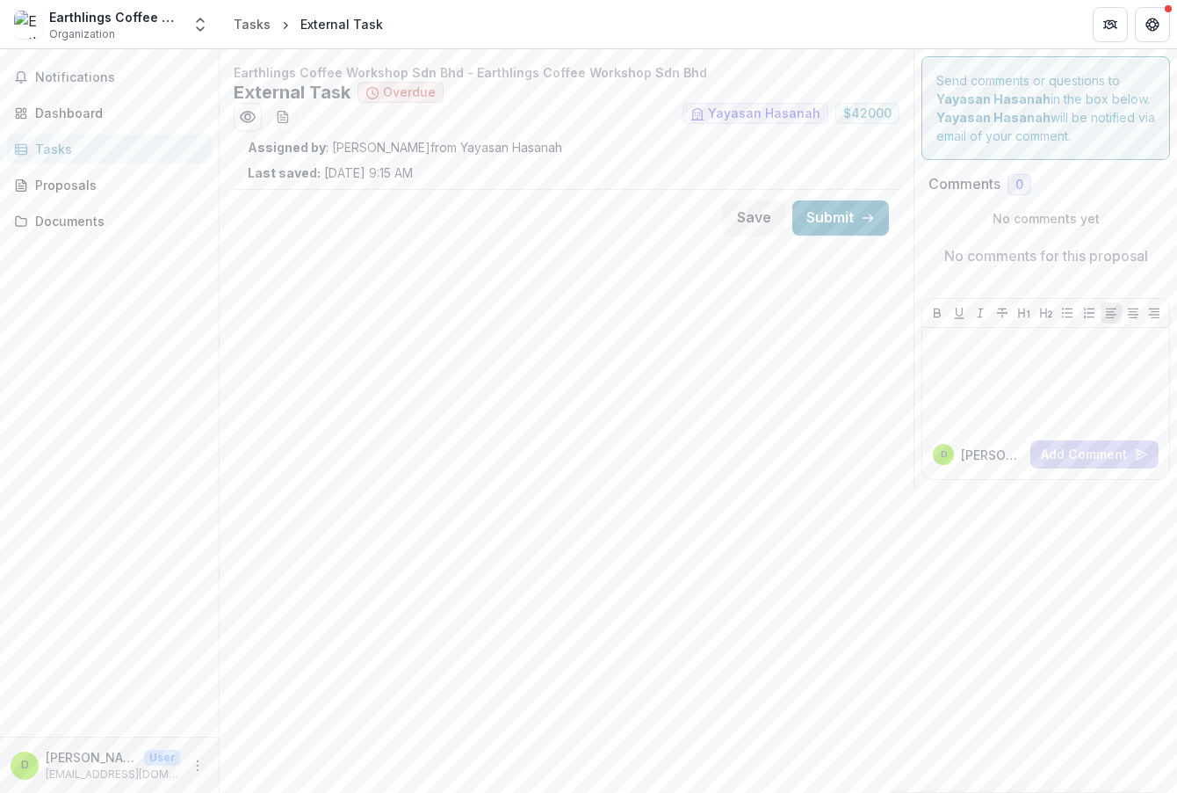
click at [330, 20] on div "External Task" at bounding box center [341, 24] width 83 height 18
click at [281, 18] on span "breadcrumb" at bounding box center [285, 24] width 9 height 21
click at [264, 25] on div "Tasks" at bounding box center [252, 24] width 37 height 18
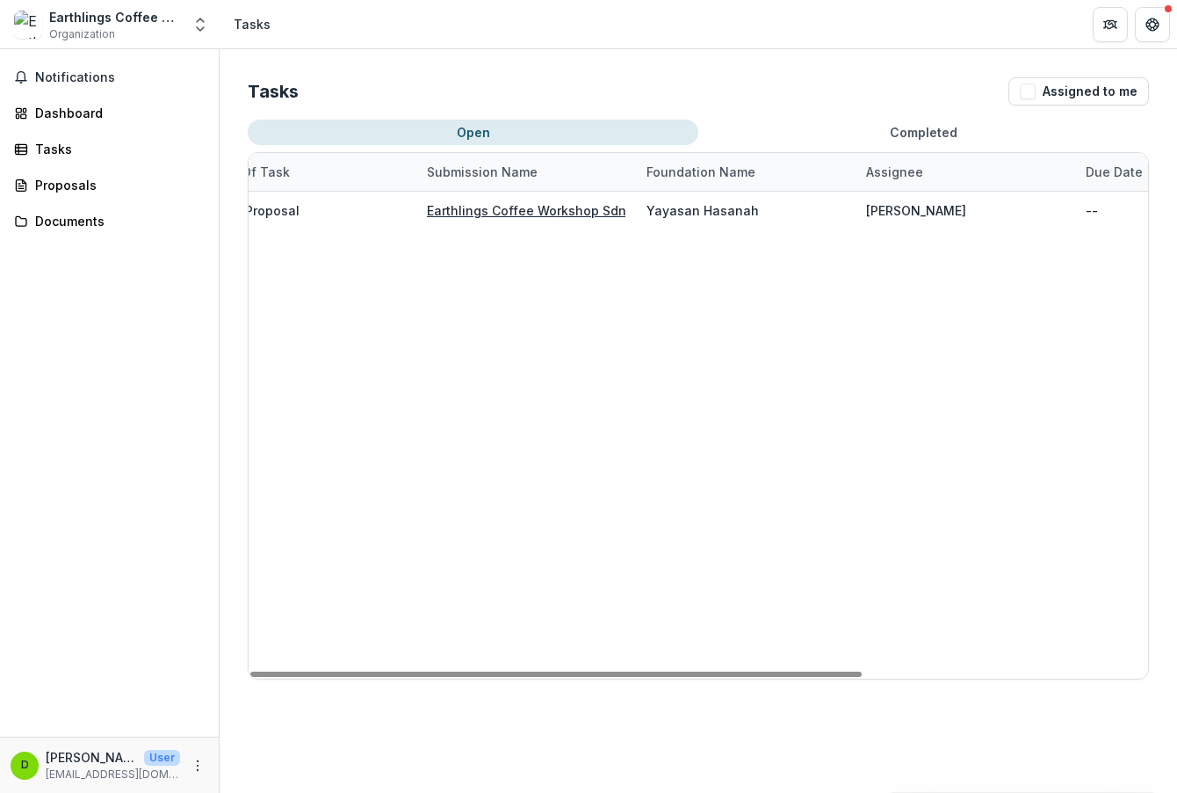
scroll to position [0, 405]
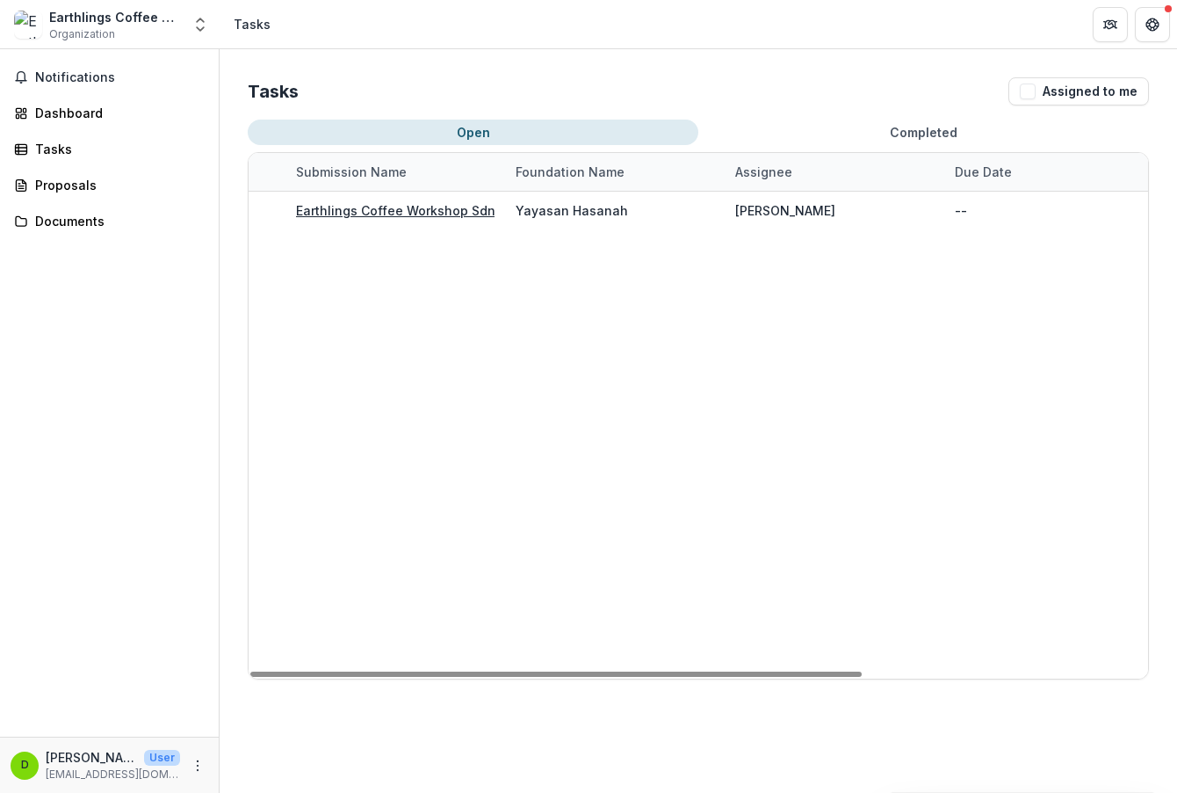
drag, startPoint x: 749, startPoint y: 675, endPoint x: 1032, endPoint y: 573, distance: 300.7
click at [862, 671] on div at bounding box center [556, 673] width 612 height 5
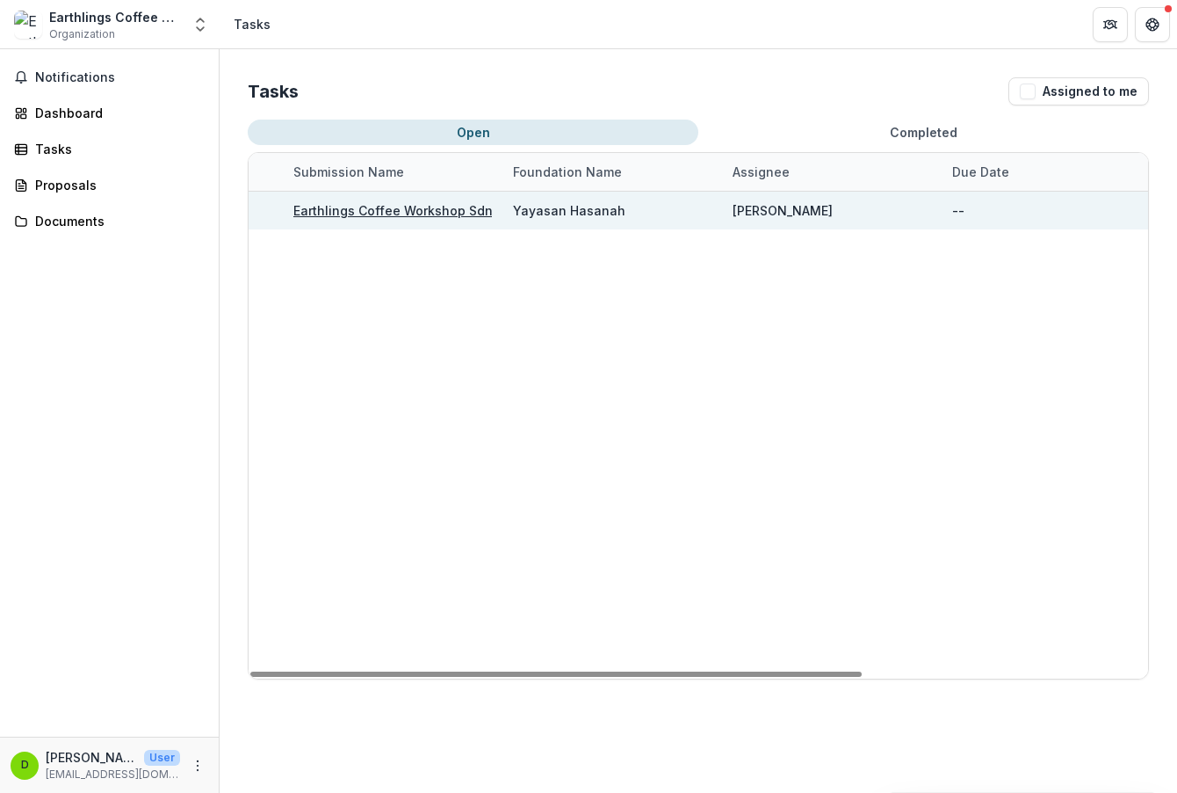
click at [909, 199] on div "[PERSON_NAME]" at bounding box center [832, 211] width 199 height 38
click at [867, 222] on div "[PERSON_NAME]" at bounding box center [832, 211] width 199 height 38
click at [406, 216] on u "Earthlings Coffee Workshop Sdn Bhd - Earthlings Coffee Workshop Sdn Bhd" at bounding box center [526, 210] width 467 height 15
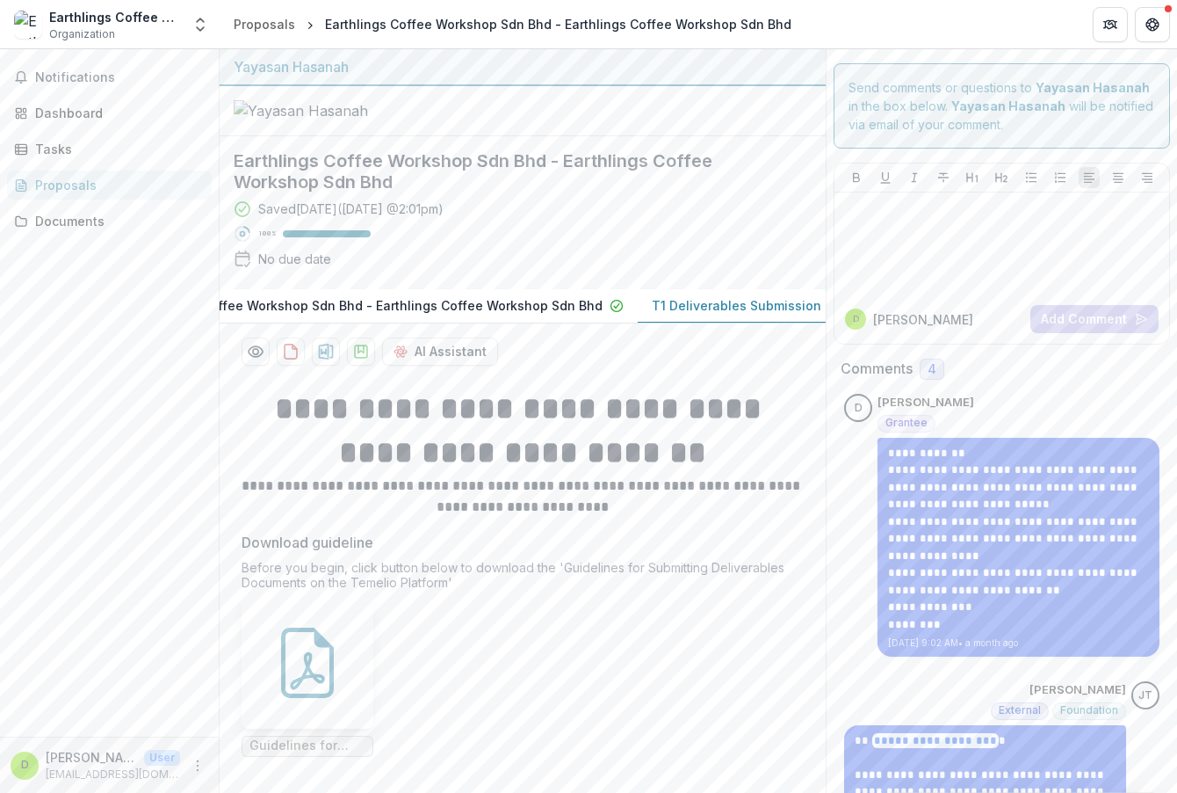
scroll to position [0, 135]
click at [185, 33] on div "Earthlings Coffee Workshop Sdn Bhd Organization Nonprofits Earthlings Coffee Wo…" at bounding box center [110, 24] width 206 height 35
click at [195, 31] on icon "Open entity switcher" at bounding box center [201, 25] width 18 height 18
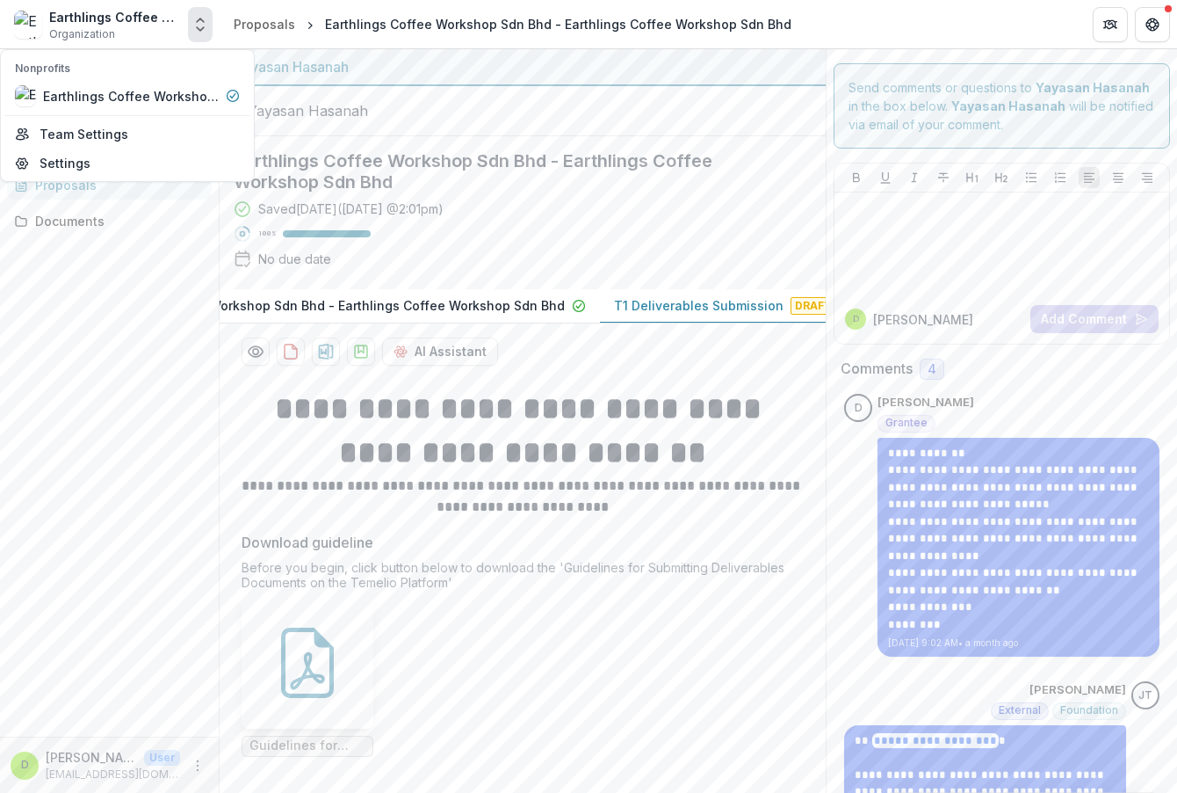
click at [575, 275] on div "Saved 2 days ago ( October 6, 2025 @ 2:01pm ) 100 % No due date" at bounding box center [509, 237] width 550 height 76
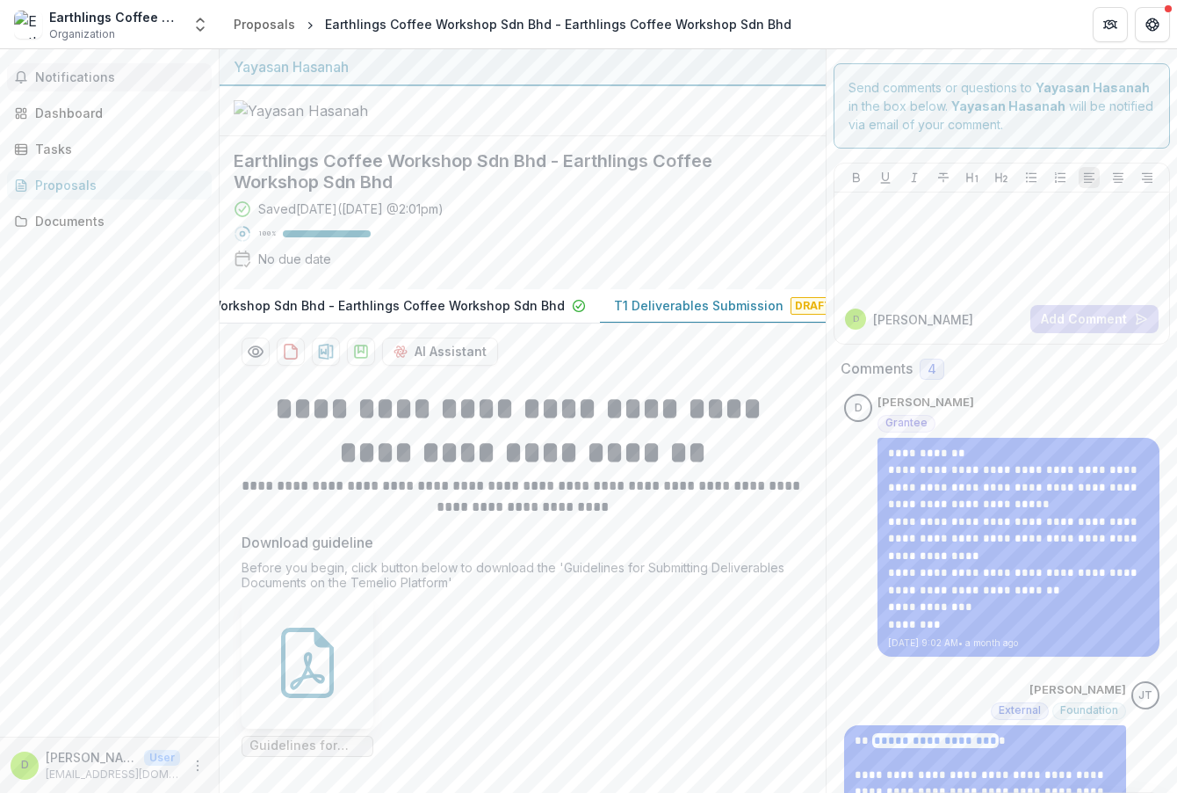
click at [163, 68] on button "Notifications" at bounding box center [109, 77] width 205 height 28
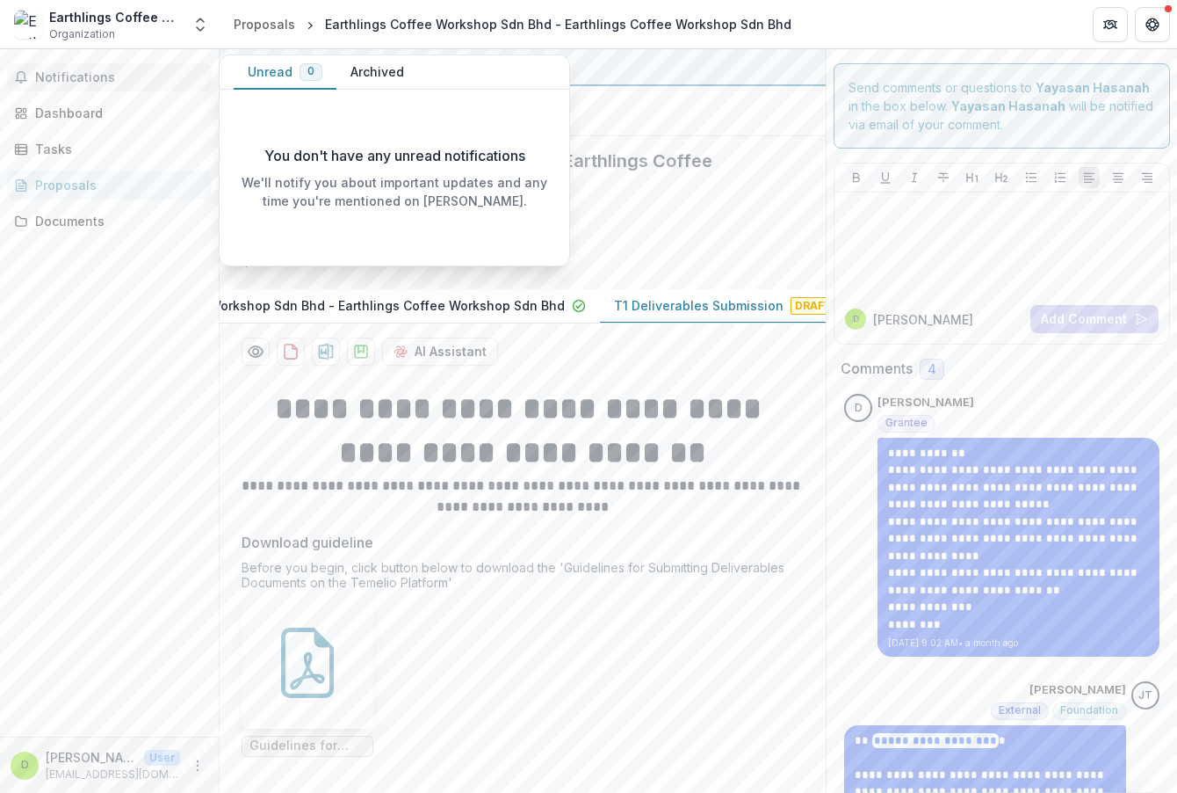
click at [351, 80] on button "Archived" at bounding box center [378, 72] width 82 height 34
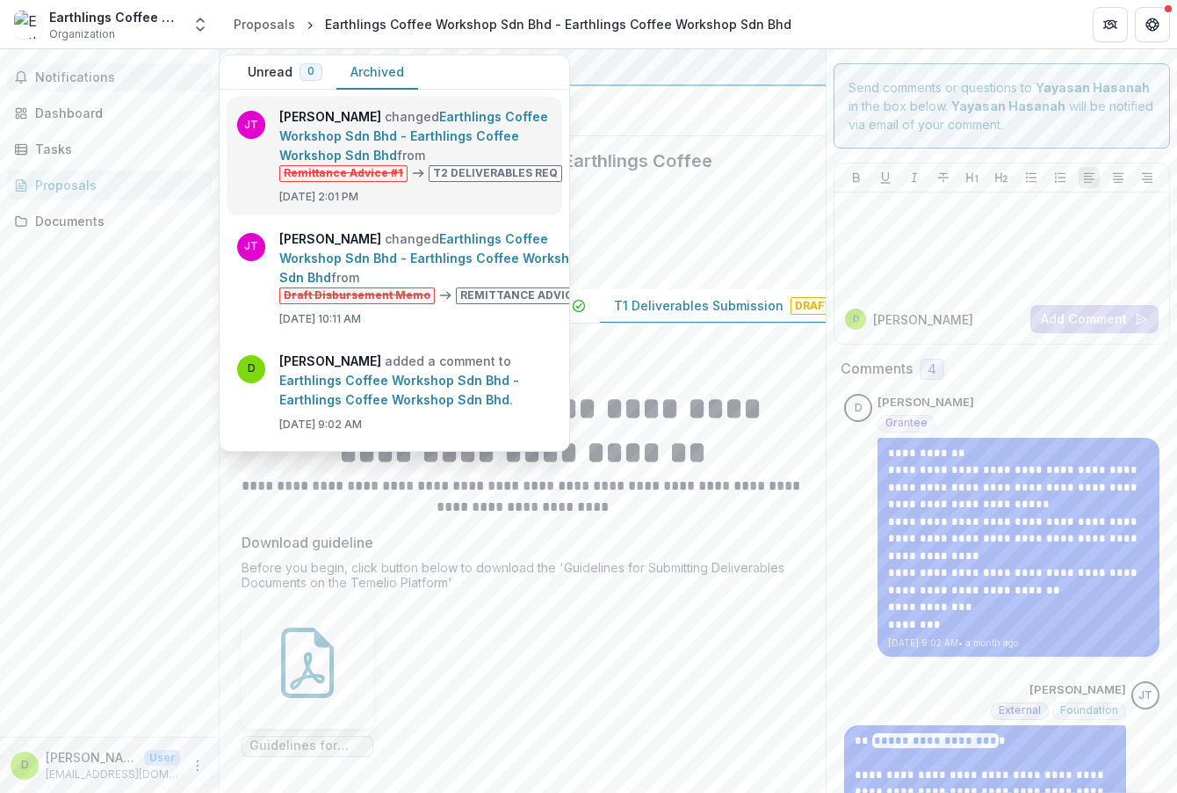
click at [489, 163] on link "Earthlings Coffee Workshop Sdn Bhd - Earthlings Coffee Workshop Sdn Bhd" at bounding box center [413, 136] width 269 height 54
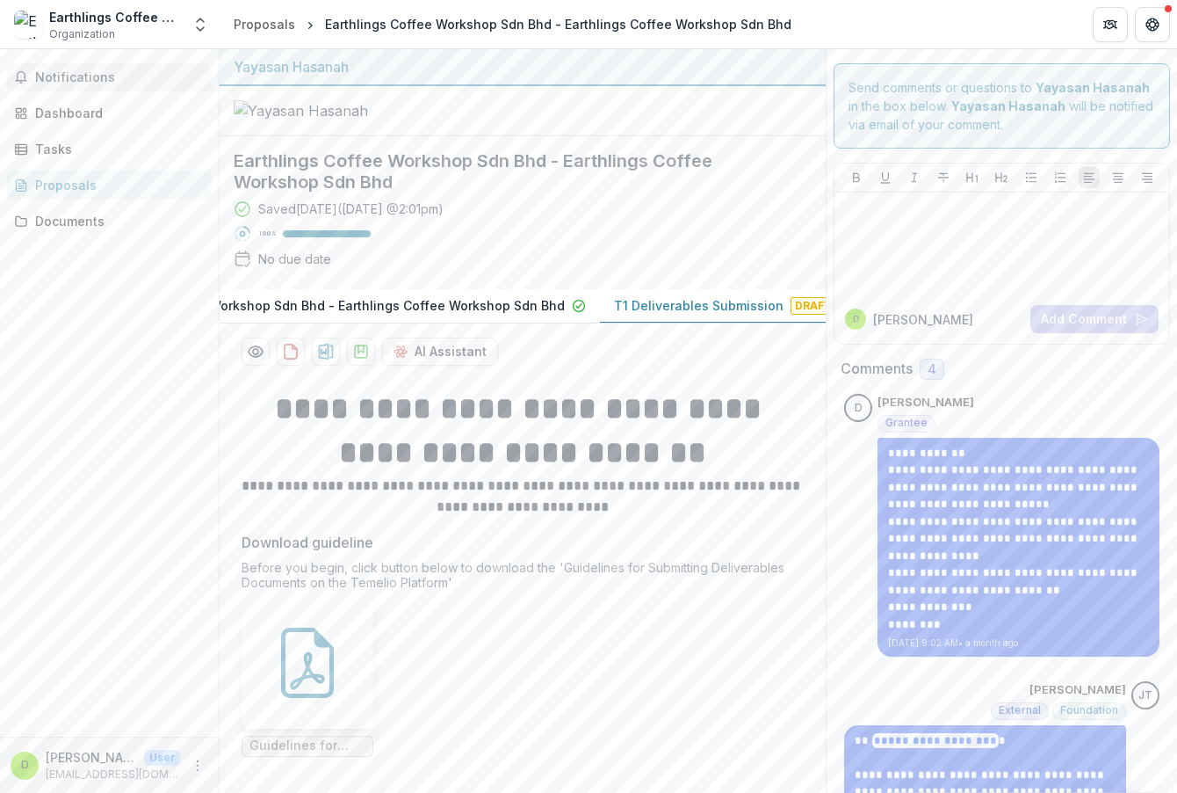
click at [156, 78] on span "Notifications" at bounding box center [120, 77] width 170 height 15
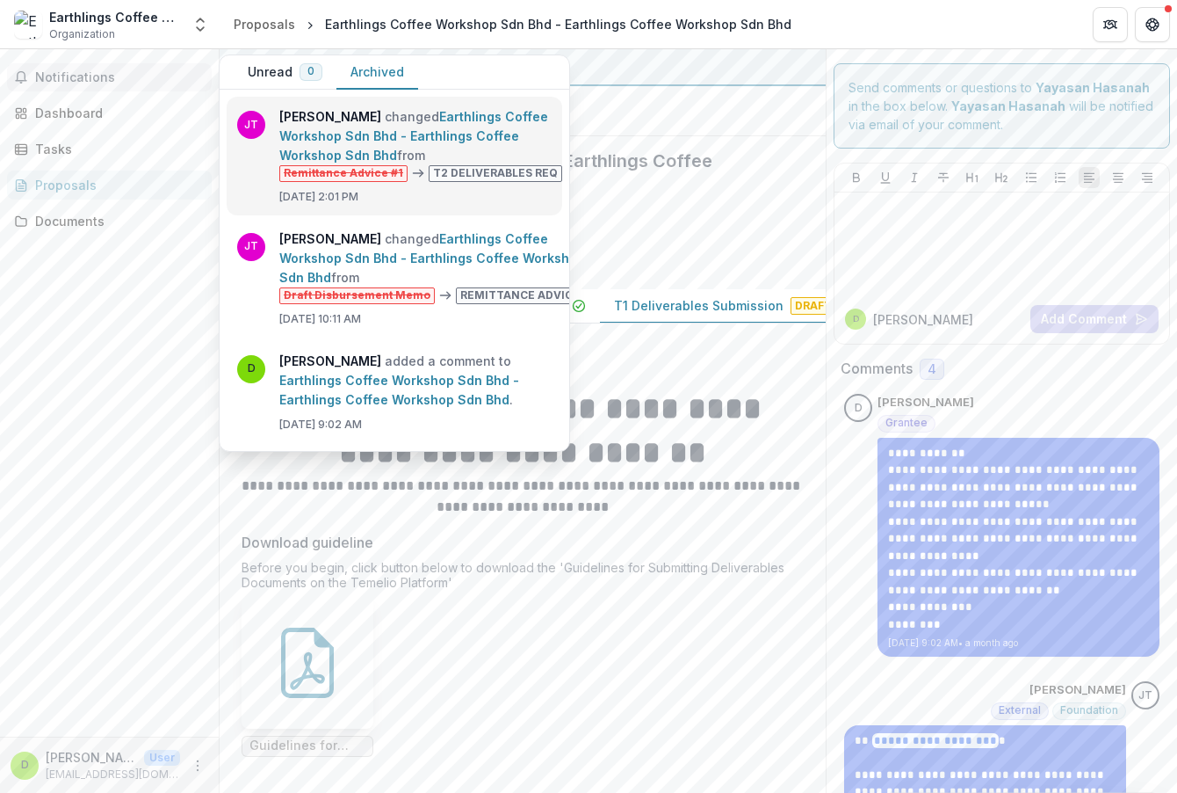
click at [366, 141] on link "Earthlings Coffee Workshop Sdn Bhd - Earthlings Coffee Workshop Sdn Bhd" at bounding box center [413, 136] width 269 height 54
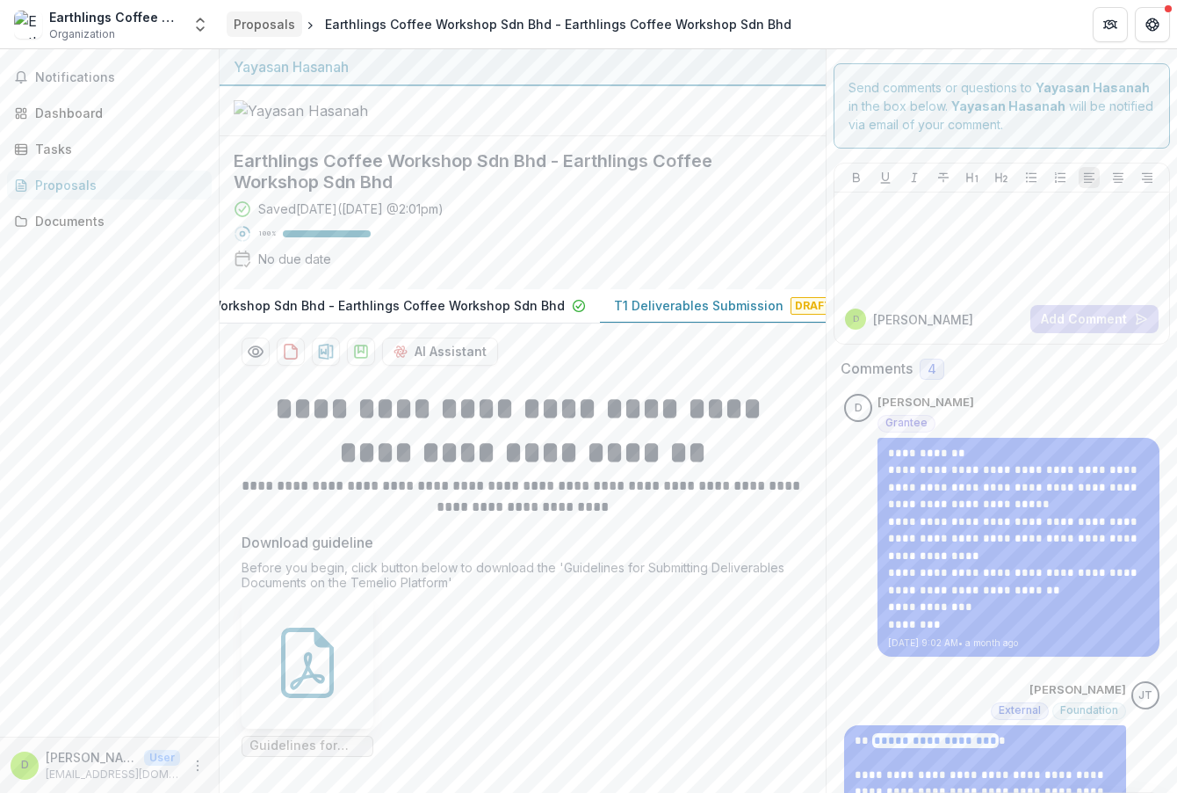
click at [266, 29] on div "Proposals" at bounding box center [265, 24] width 62 height 18
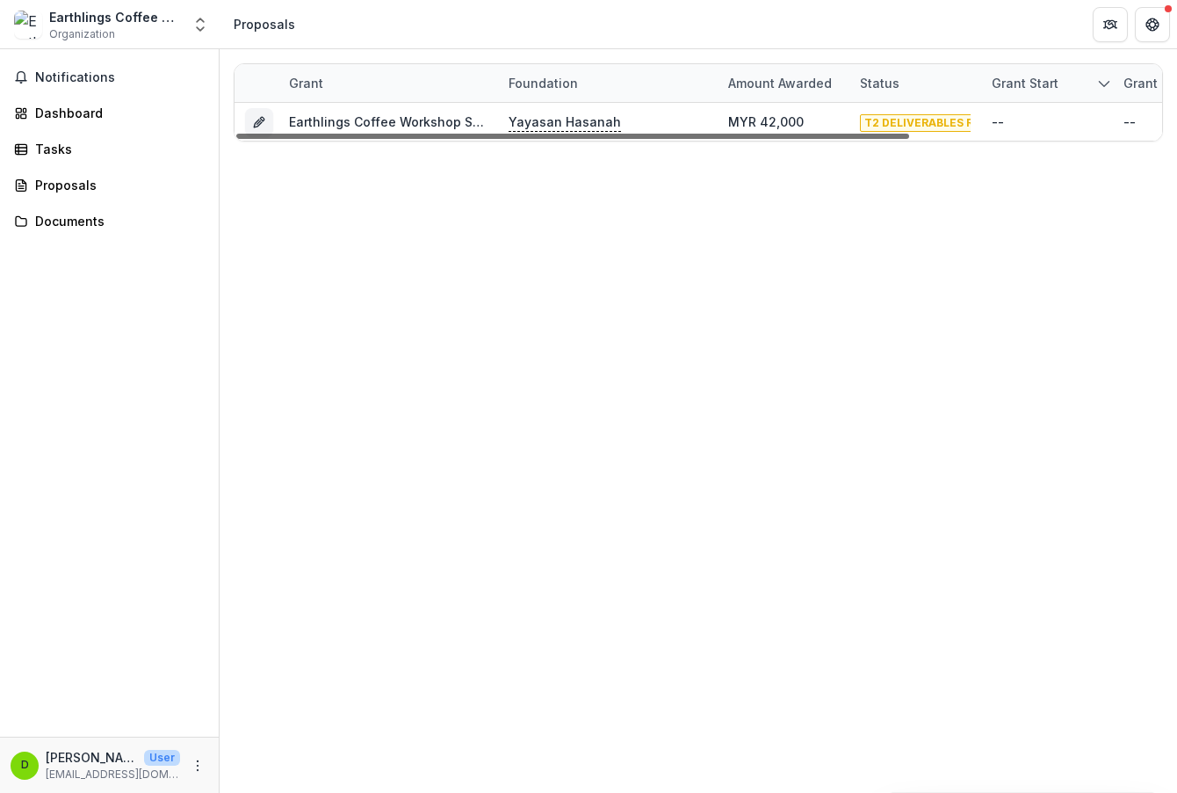
click at [887, 134] on div at bounding box center [572, 136] width 673 height 5
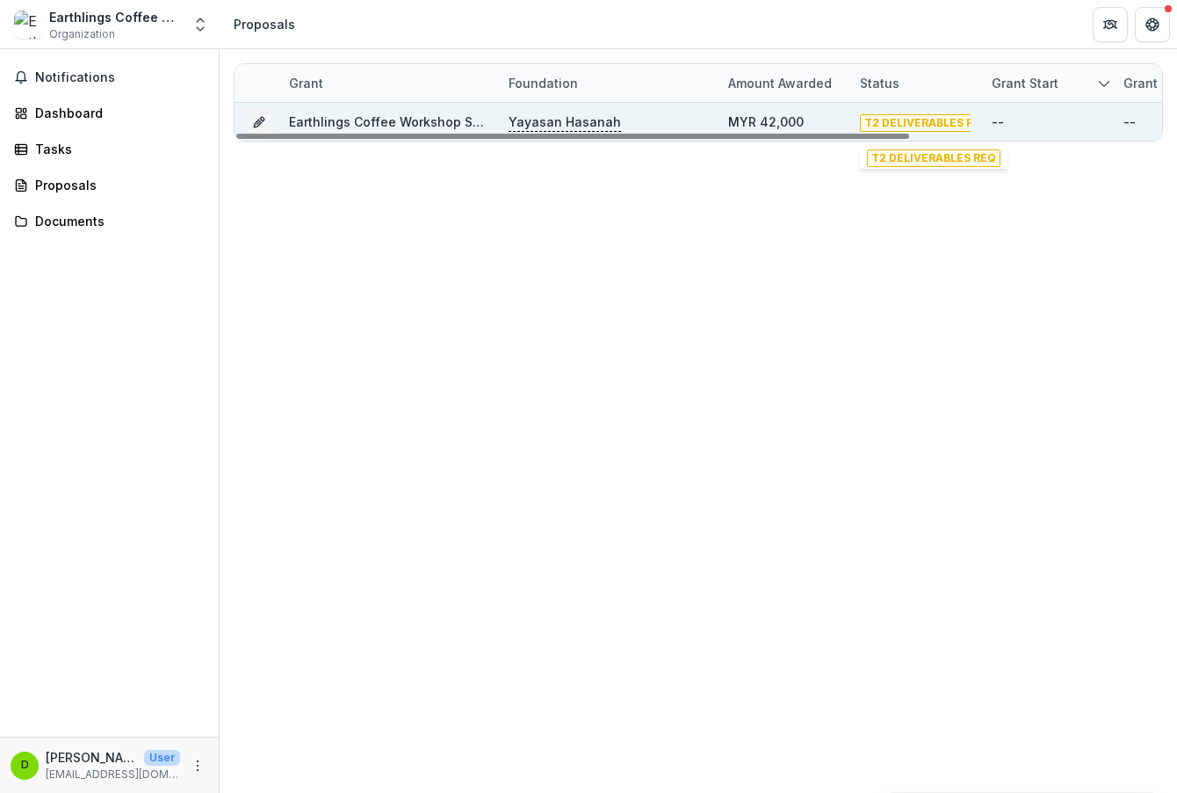
click at [905, 122] on span "T2 DELIVERABLES REQ" at bounding box center [927, 123] width 134 height 18
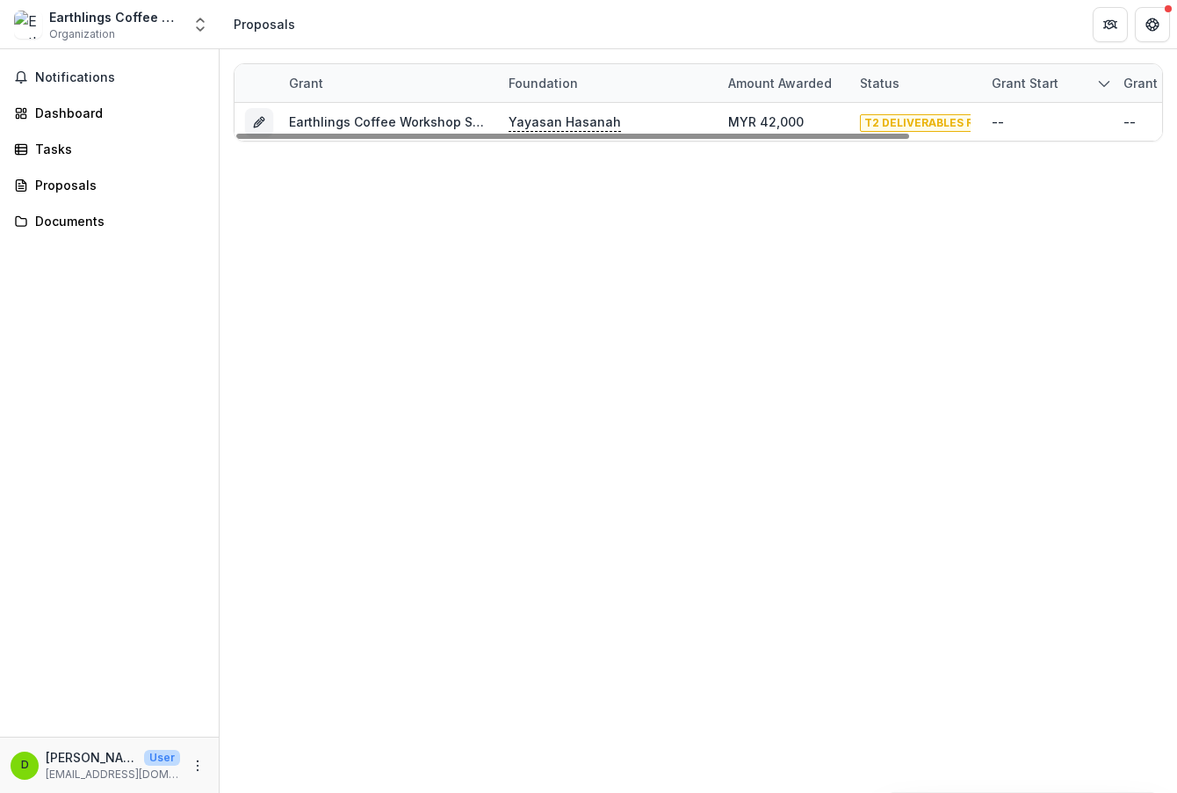
click at [942, 176] on div "Grant Foundation Amount awarded Status Grant start Grant end Due Date Report Du…" at bounding box center [699, 420] width 958 height 743
drag, startPoint x: 874, startPoint y: 133, endPoint x: 701, endPoint y: 158, distance: 175.0
click at [742, 139] on div at bounding box center [572, 136] width 673 height 5
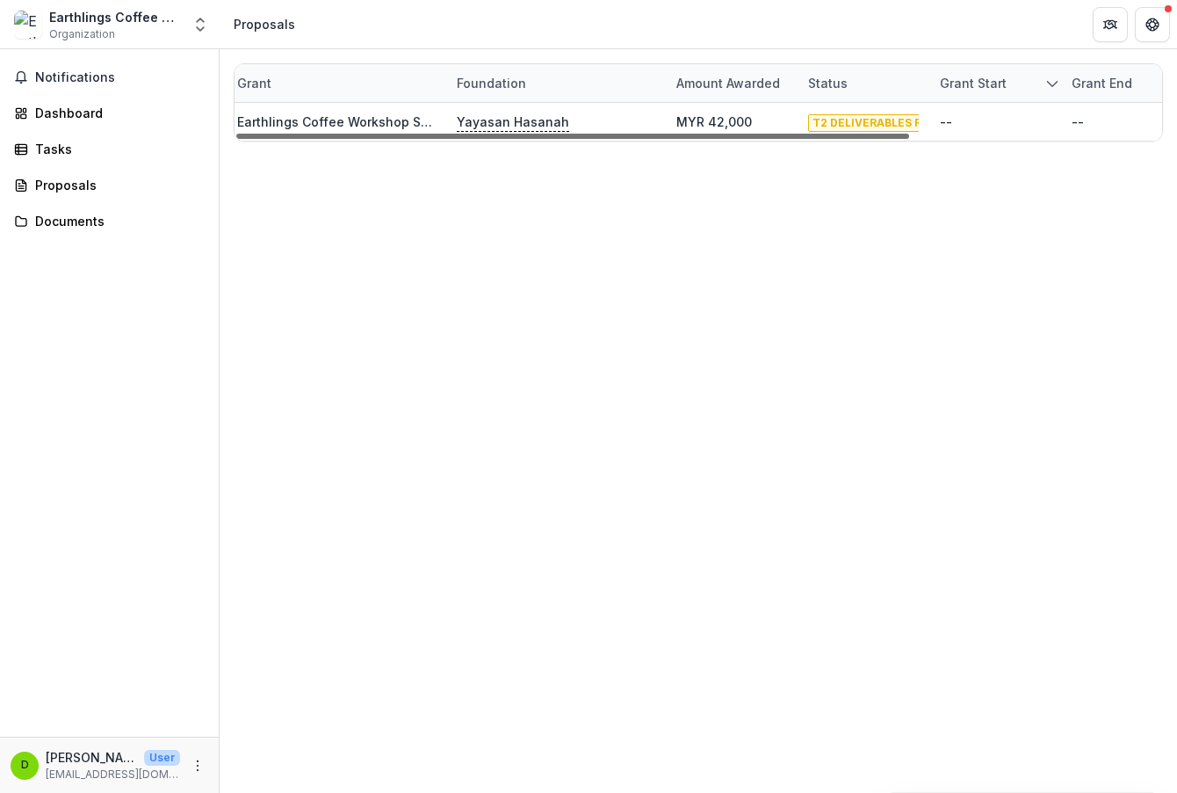
drag, startPoint x: 785, startPoint y: 137, endPoint x: 854, endPoint y: 129, distance: 69.9
click at [832, 137] on div at bounding box center [572, 136] width 673 height 5
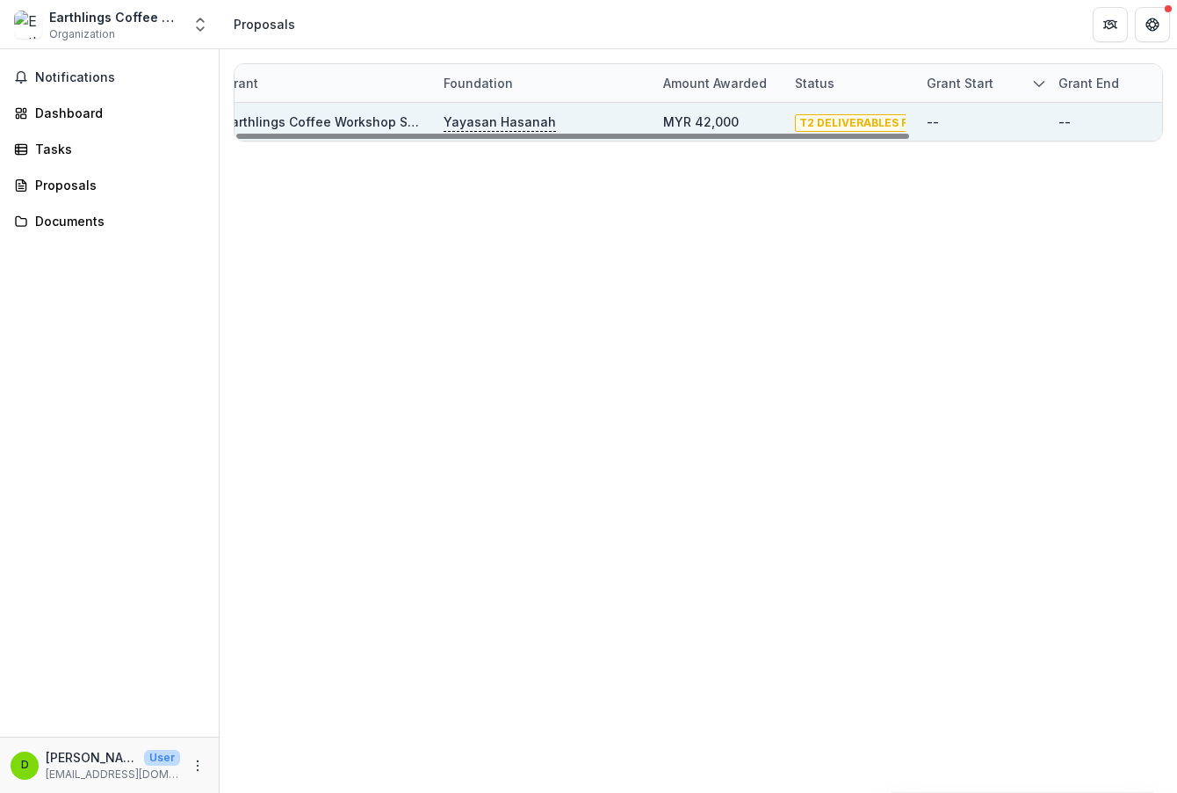
click at [860, 123] on span "T2 DELIVERABLES REQ" at bounding box center [862, 123] width 134 height 18
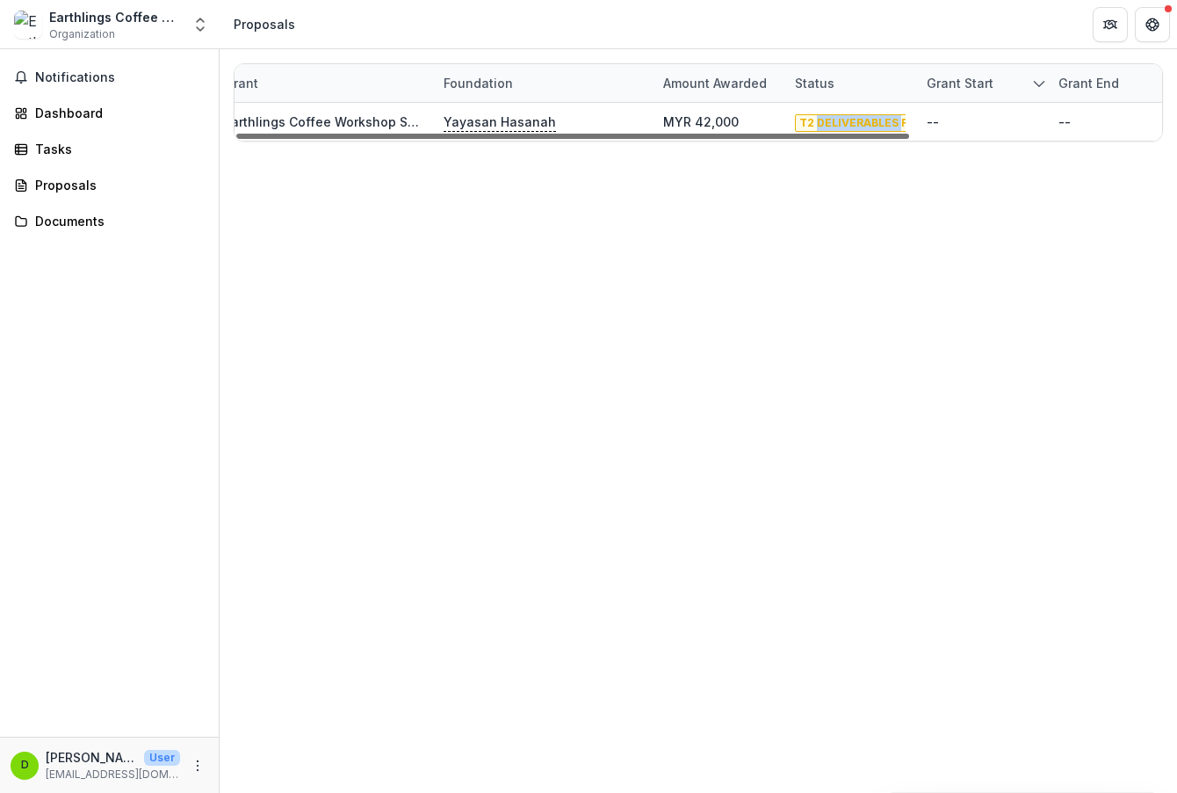
drag, startPoint x: 898, startPoint y: 127, endPoint x: 901, endPoint y: 138, distance: 12.0
click at [899, 127] on span "T2 DELIVERABLES REQ" at bounding box center [862, 123] width 134 height 18
click at [645, 194] on div "Grant Foundation Amount awarded Status Grant start Grant end Due Date Report Du…" at bounding box center [699, 420] width 958 height 743
click at [73, 62] on div "Notifications Dashboard Tasks Proposals Documents" at bounding box center [109, 392] width 219 height 687
click at [73, 72] on span "Notifications" at bounding box center [120, 77] width 170 height 15
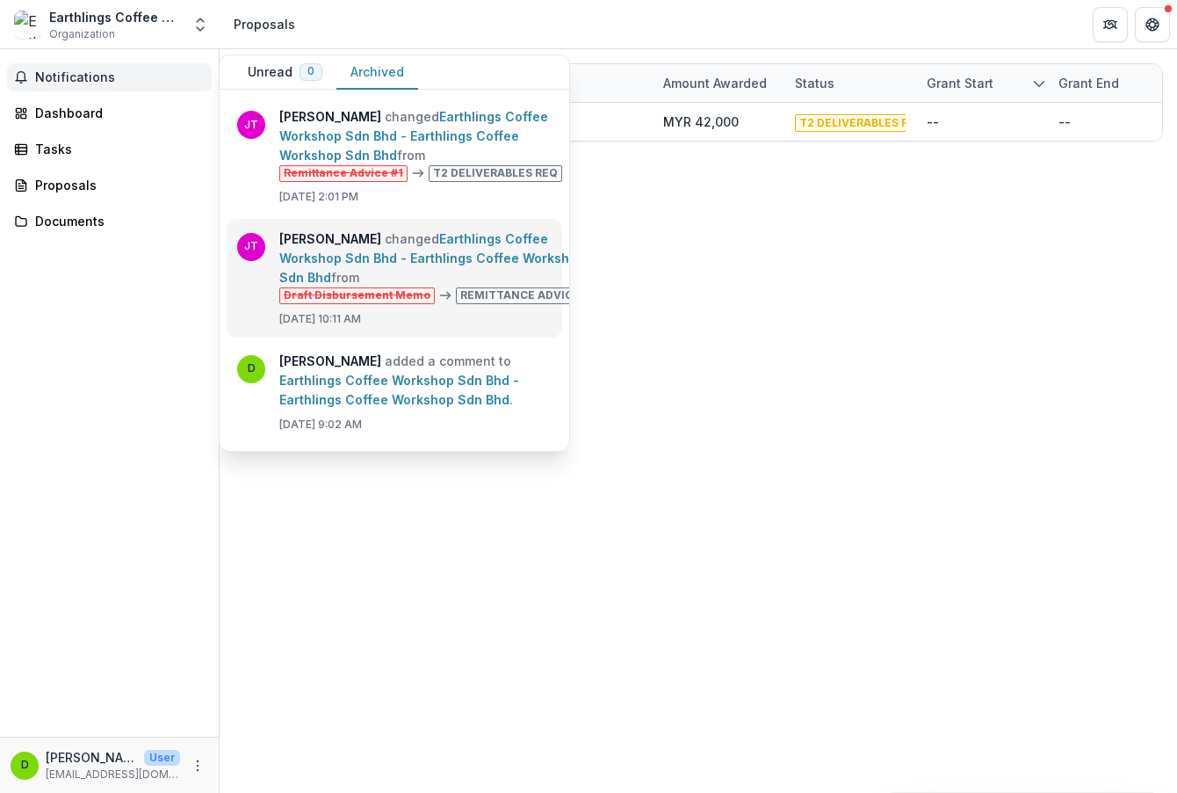
click at [508, 285] on link "Earthlings Coffee Workshop Sdn Bhd - Earthlings Coffee Workshop Sdn Bhd" at bounding box center [432, 258] width 306 height 54
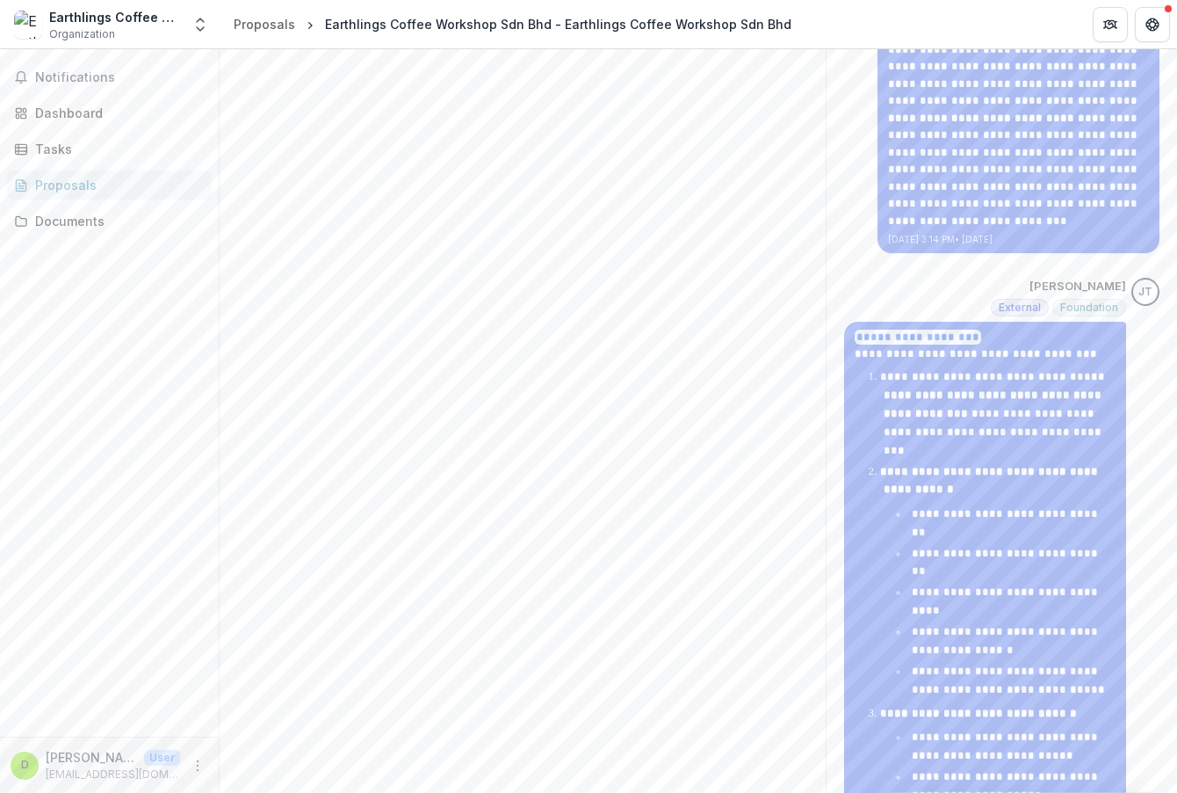
scroll to position [2022, 0]
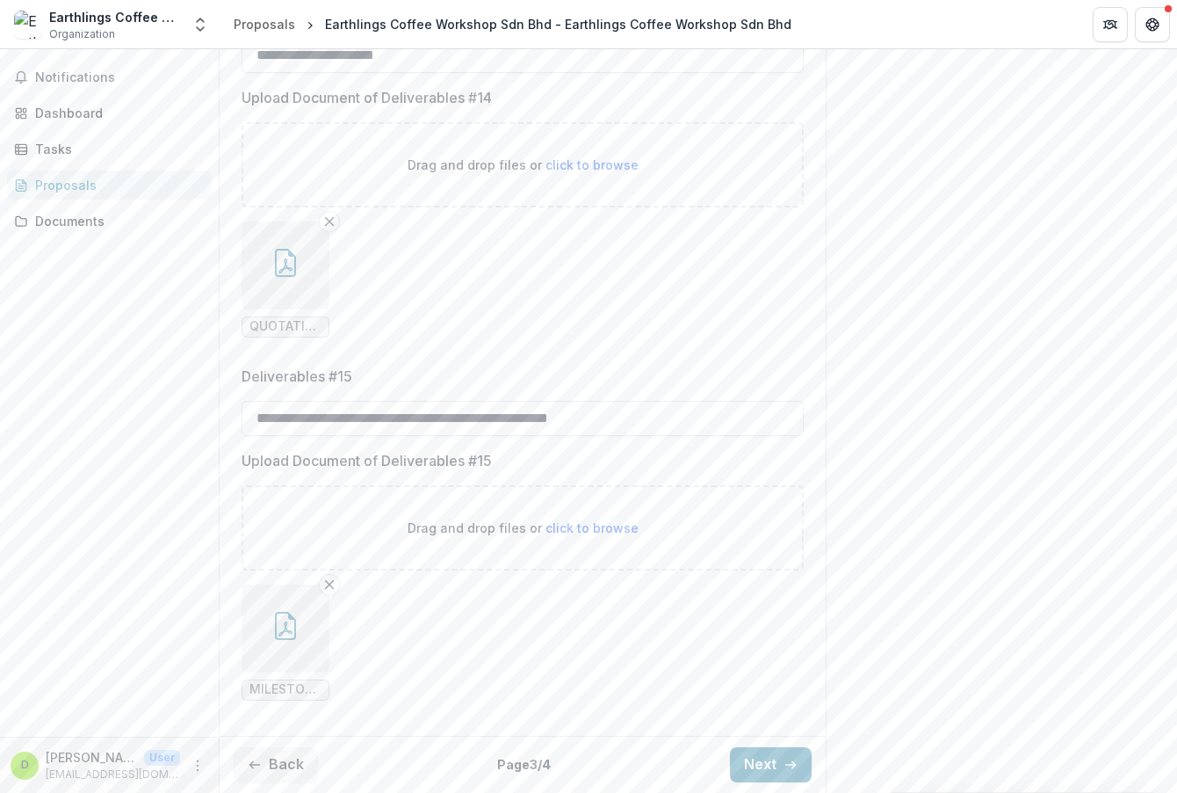
scroll to position [4312, 0]
click at [785, 754] on button "Next" at bounding box center [771, 764] width 82 height 35
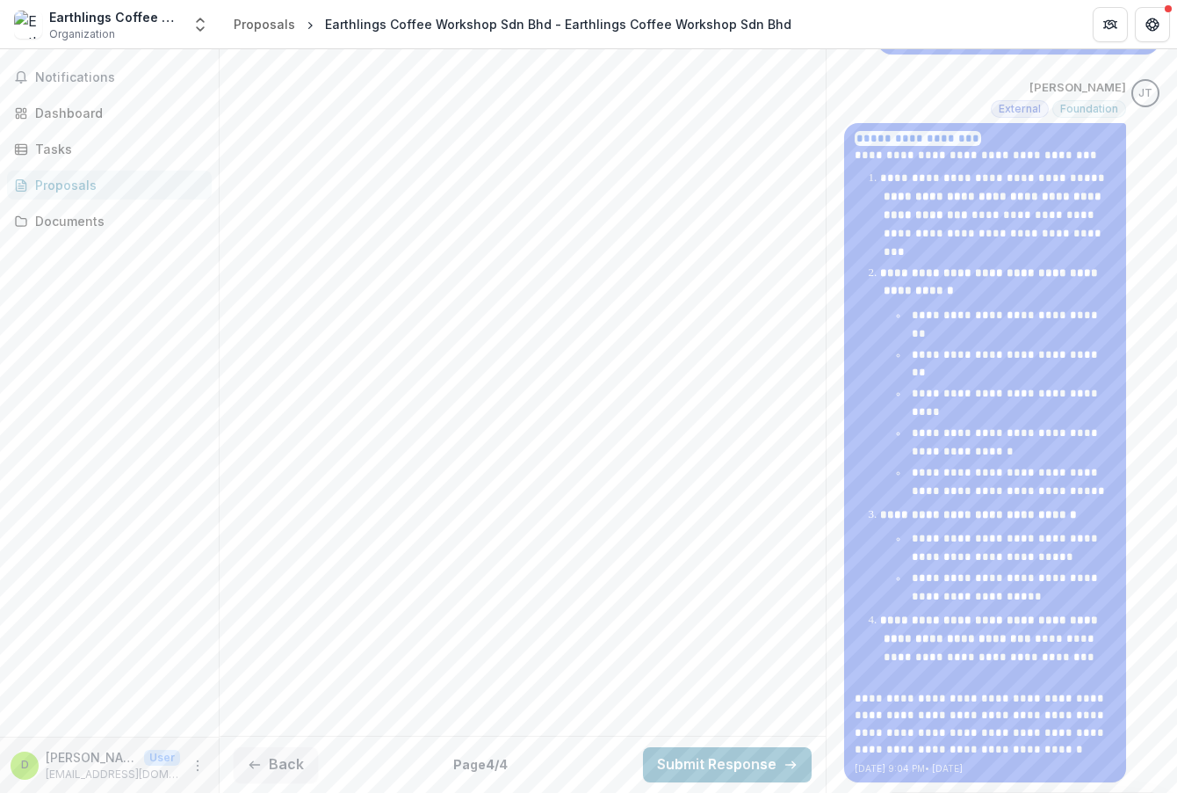
scroll to position [2022, 0]
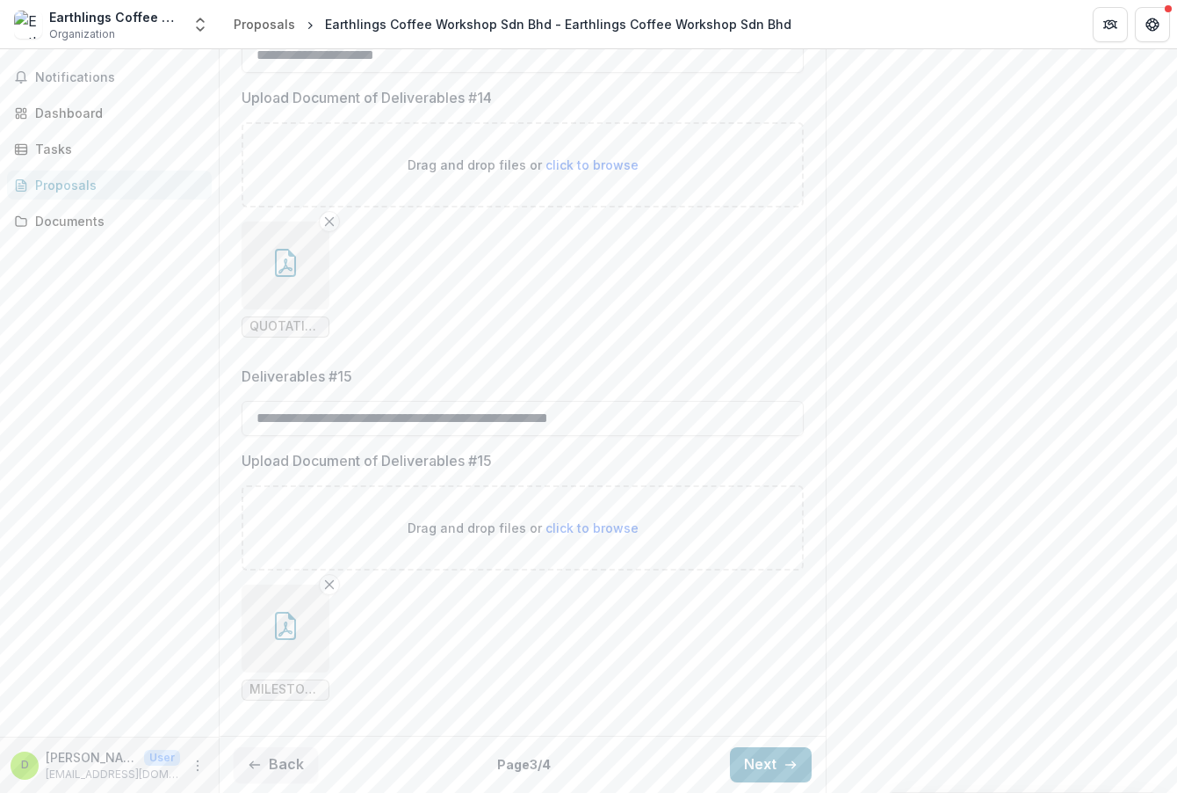
scroll to position [4312, 0]
click at [768, 773] on button "Next" at bounding box center [771, 764] width 82 height 35
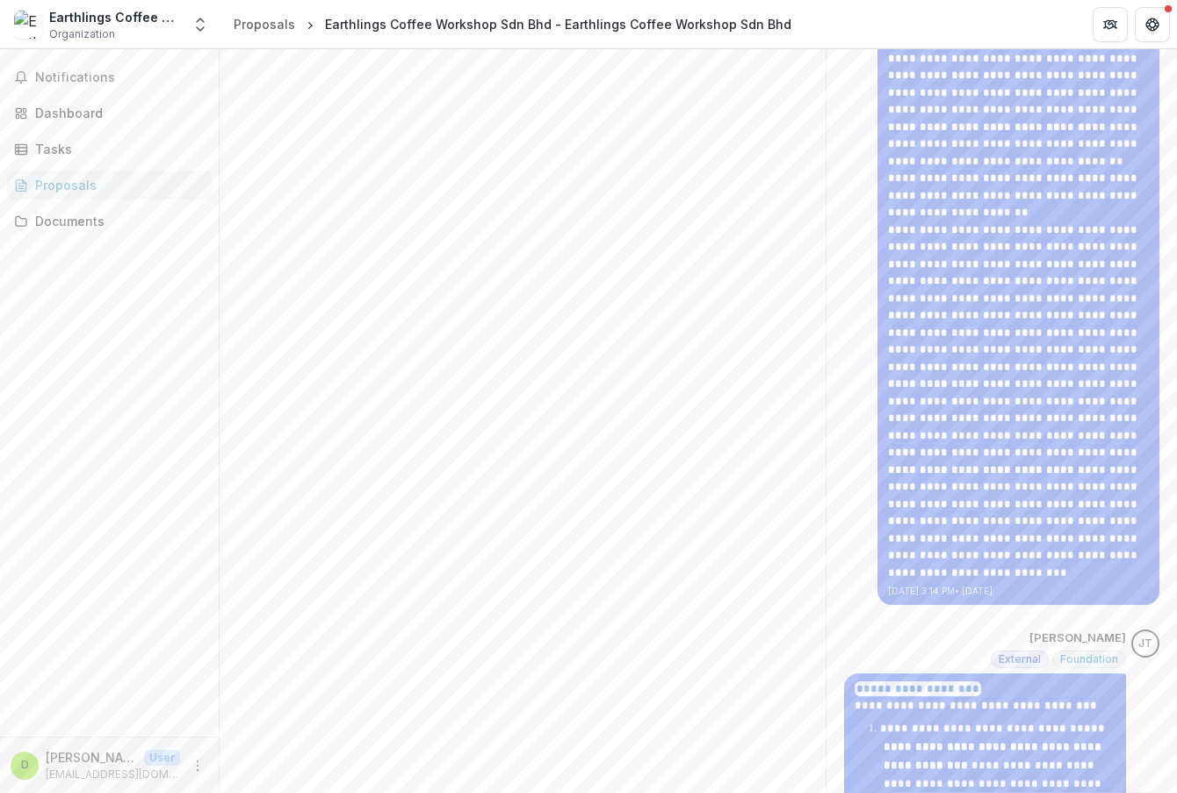
scroll to position [2022, 0]
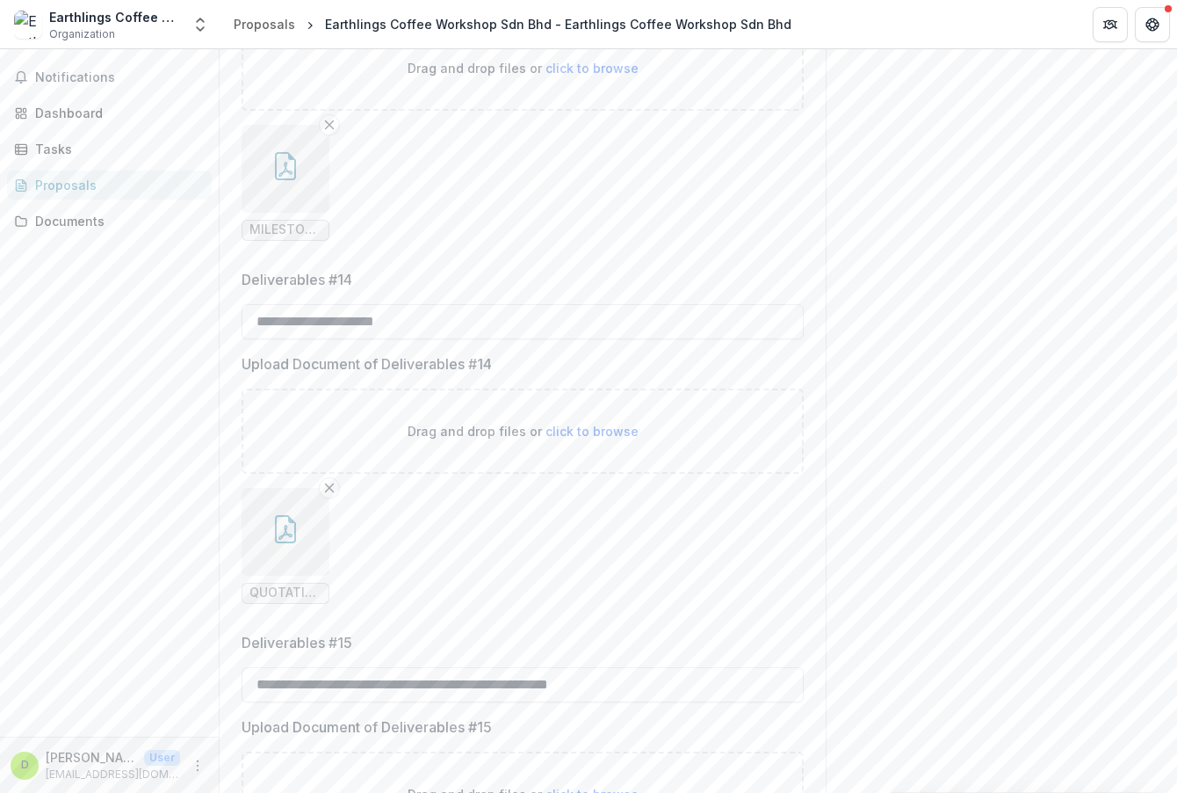
scroll to position [3961, 0]
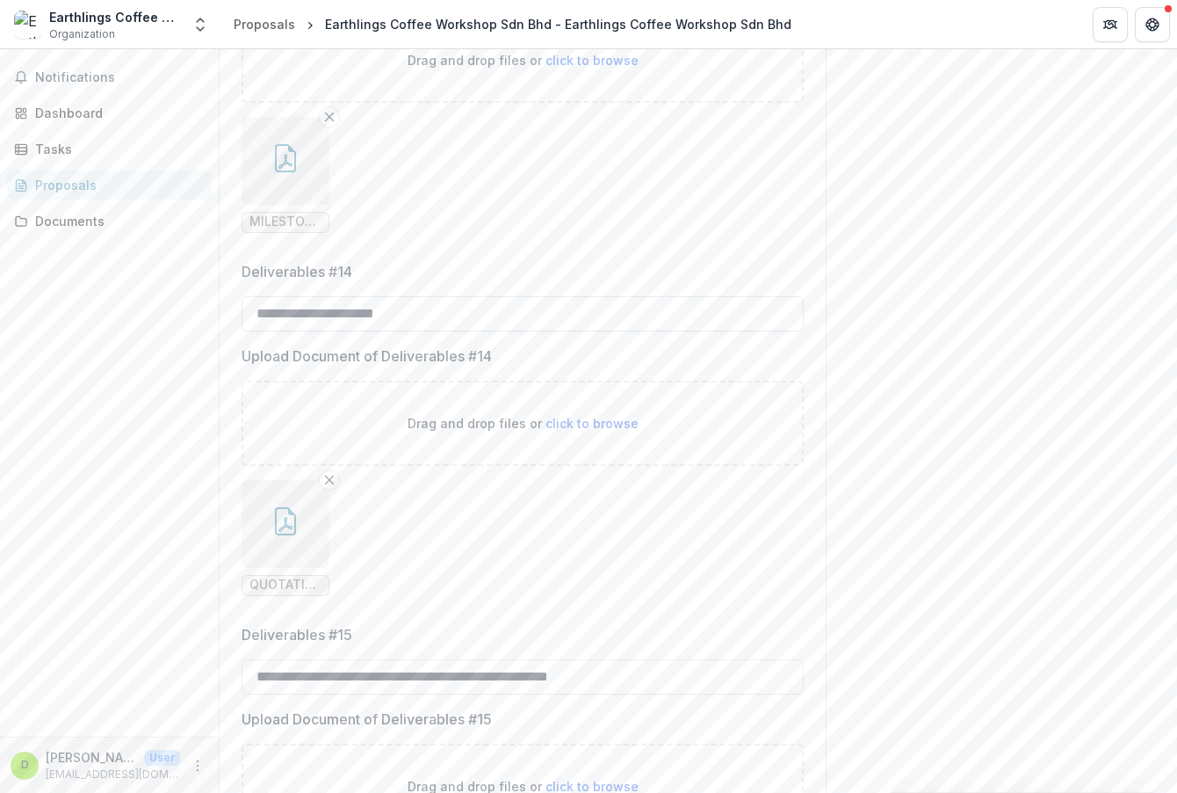
click at [412, 331] on input "**********" at bounding box center [523, 313] width 562 height 35
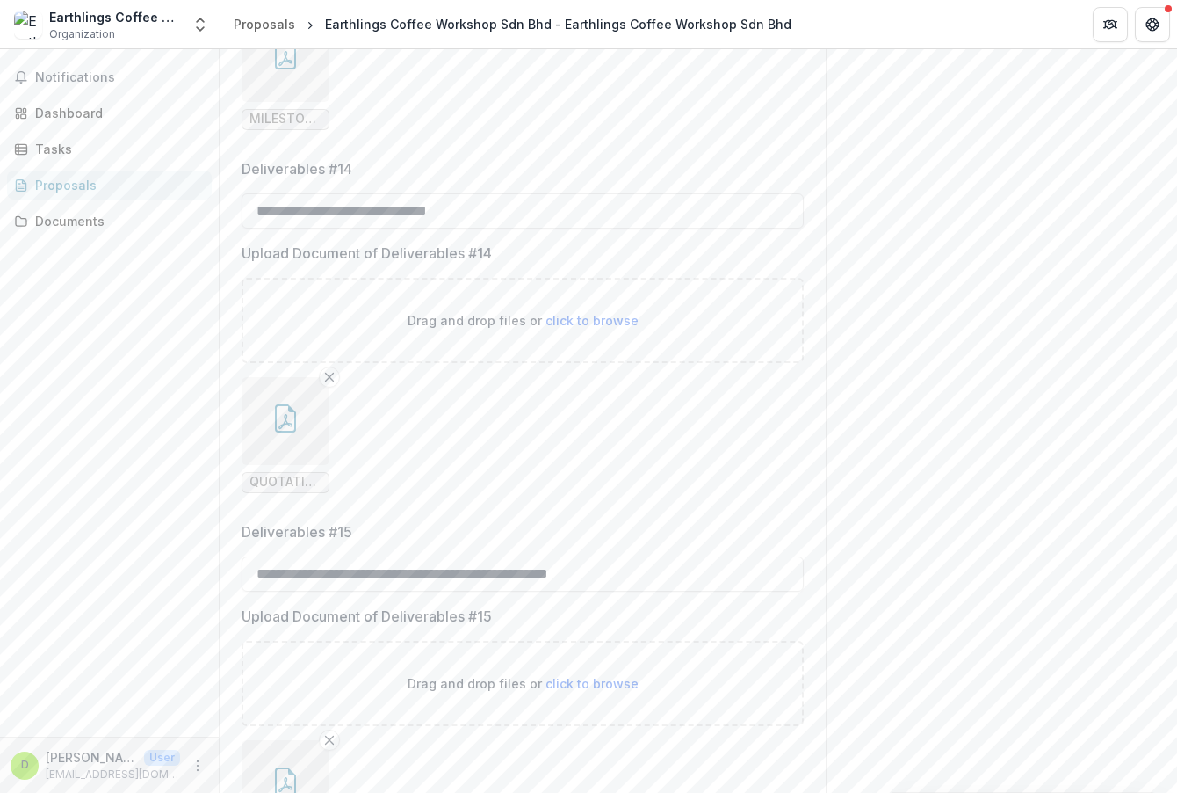
scroll to position [4312, 0]
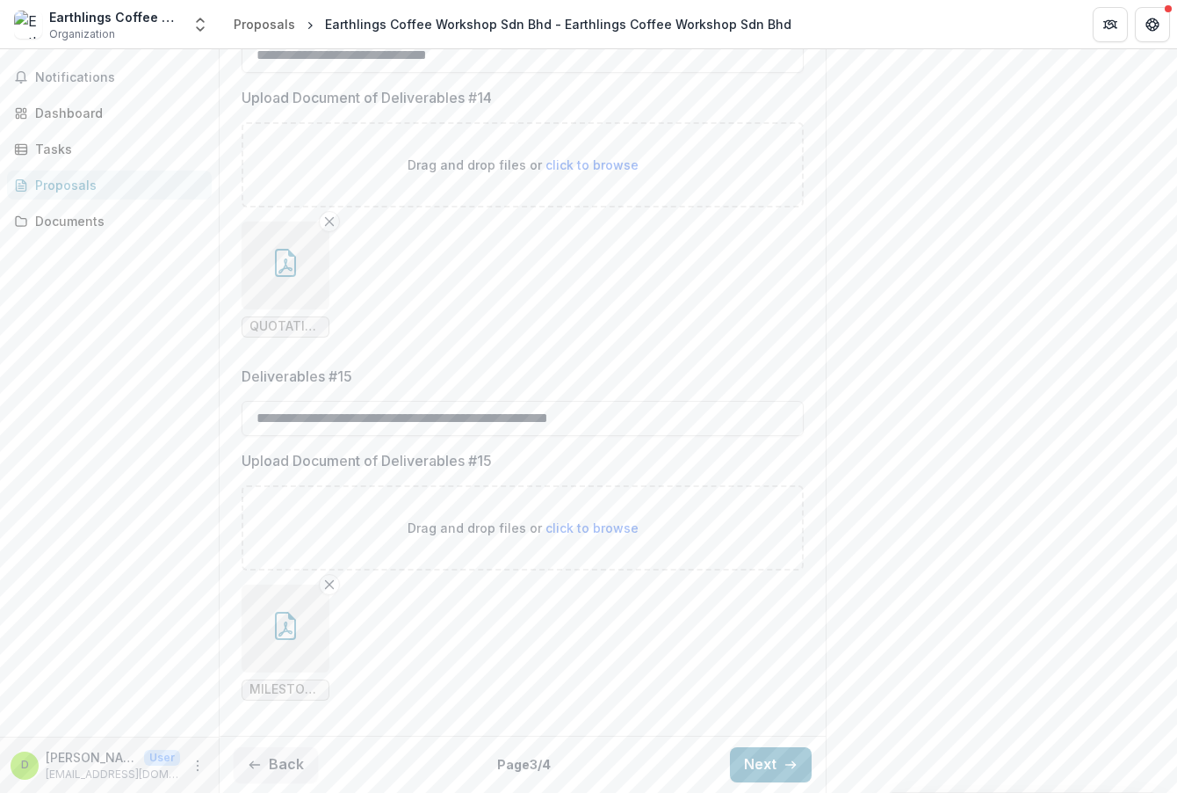
type input "**********"
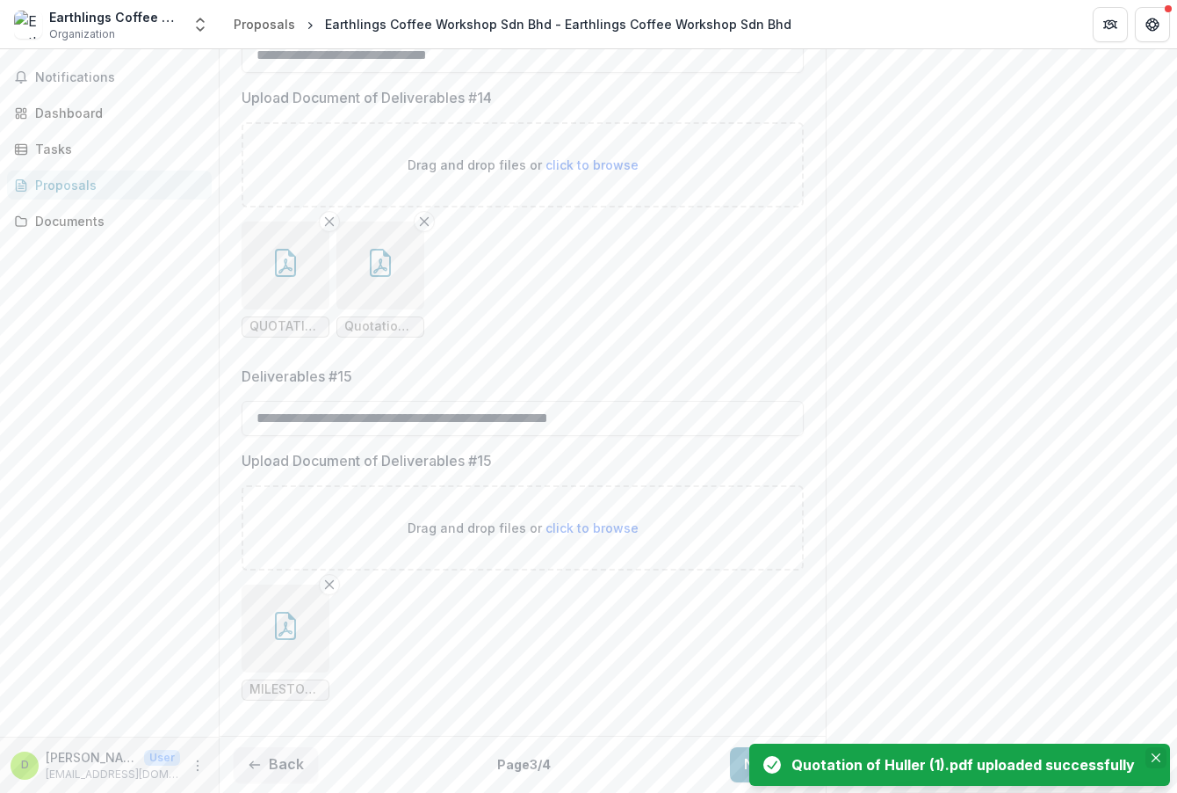
click at [1157, 752] on button "Close" at bounding box center [1156, 757] width 21 height 21
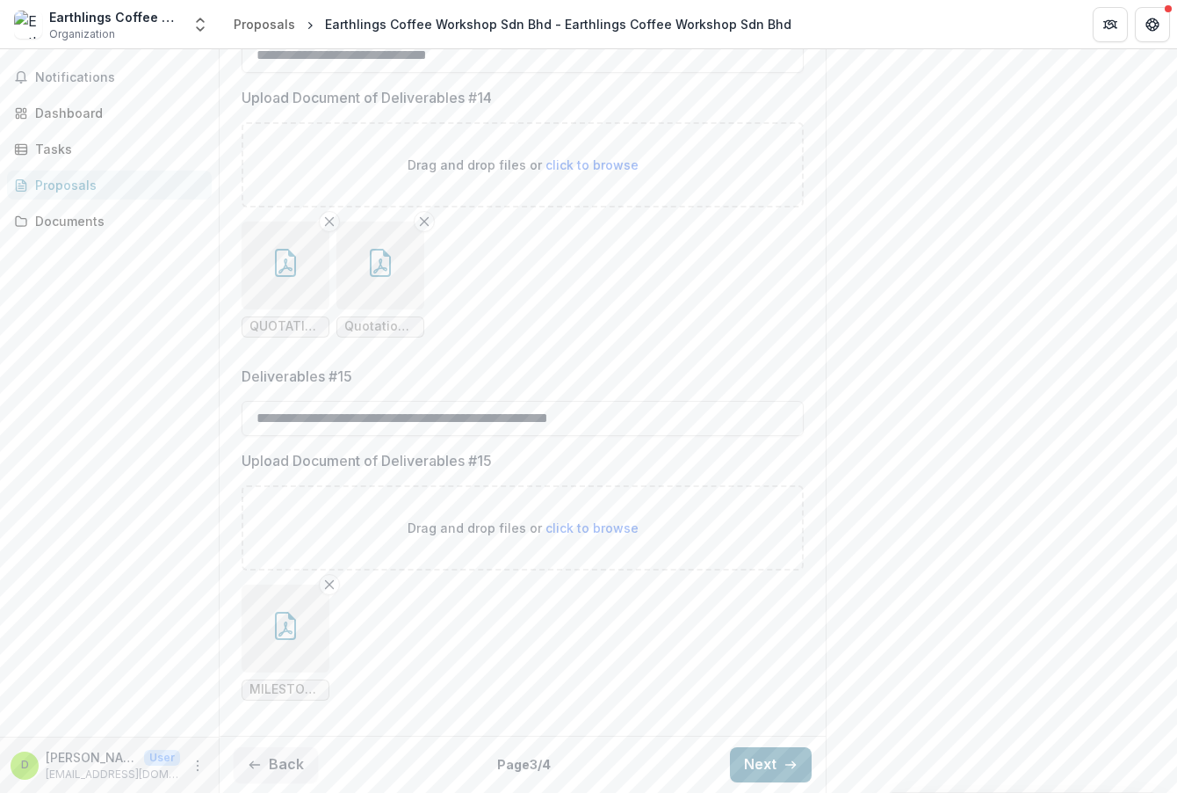
click at [795, 759] on button "Next" at bounding box center [771, 764] width 82 height 35
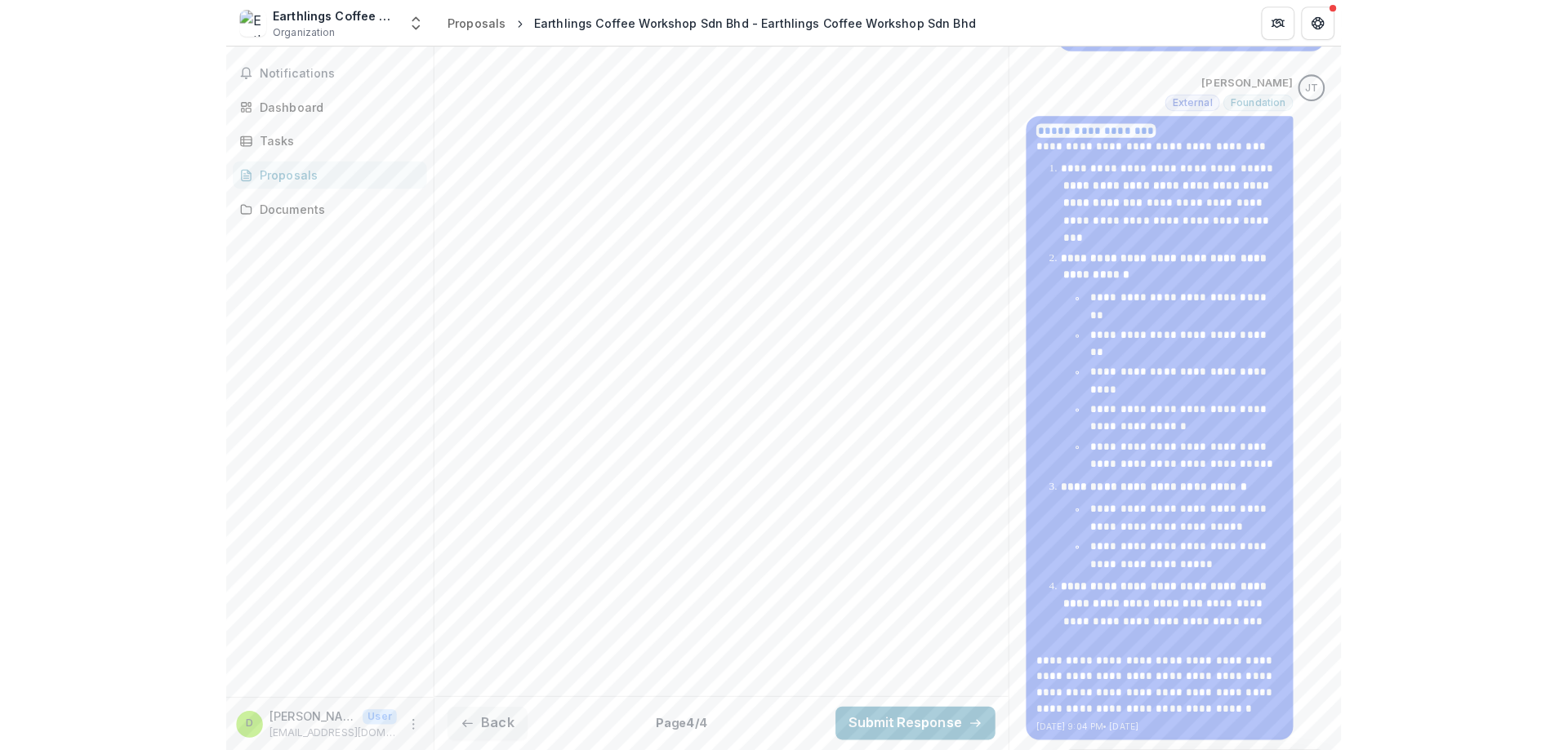
scroll to position [1879, 0]
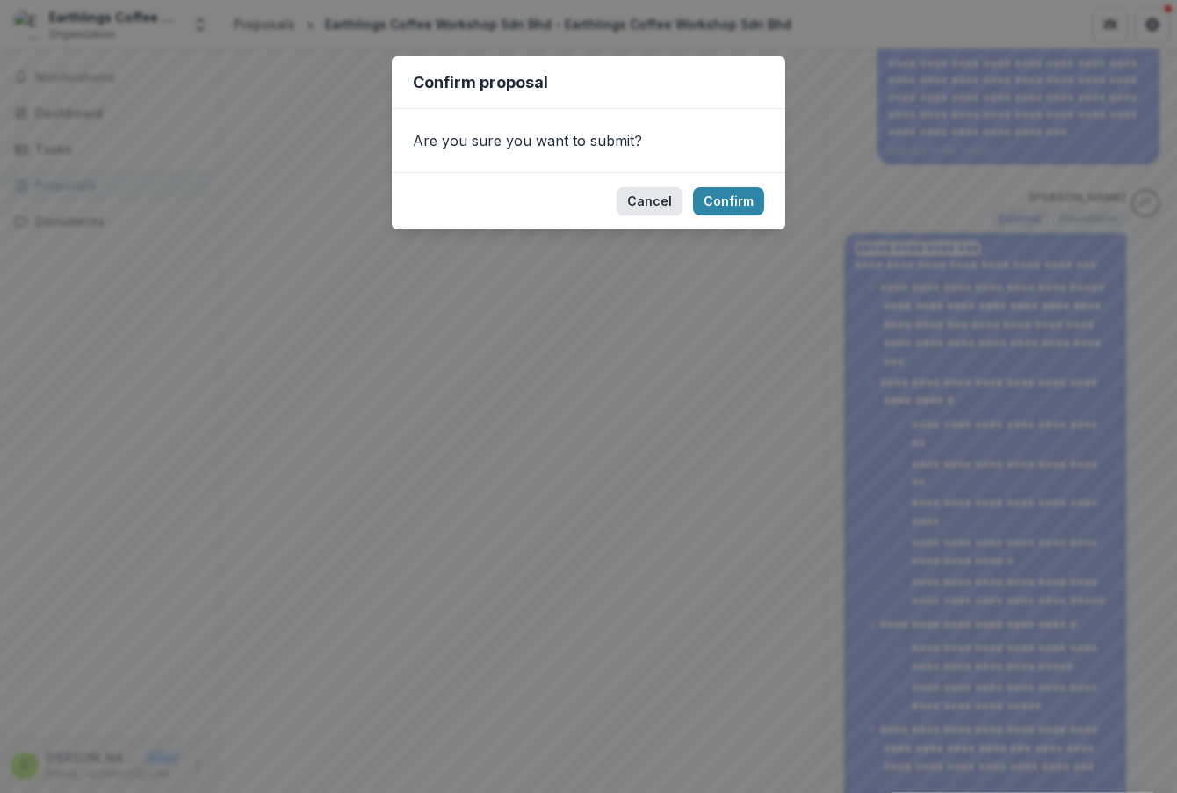
click at [663, 204] on button "Cancel" at bounding box center [650, 201] width 66 height 28
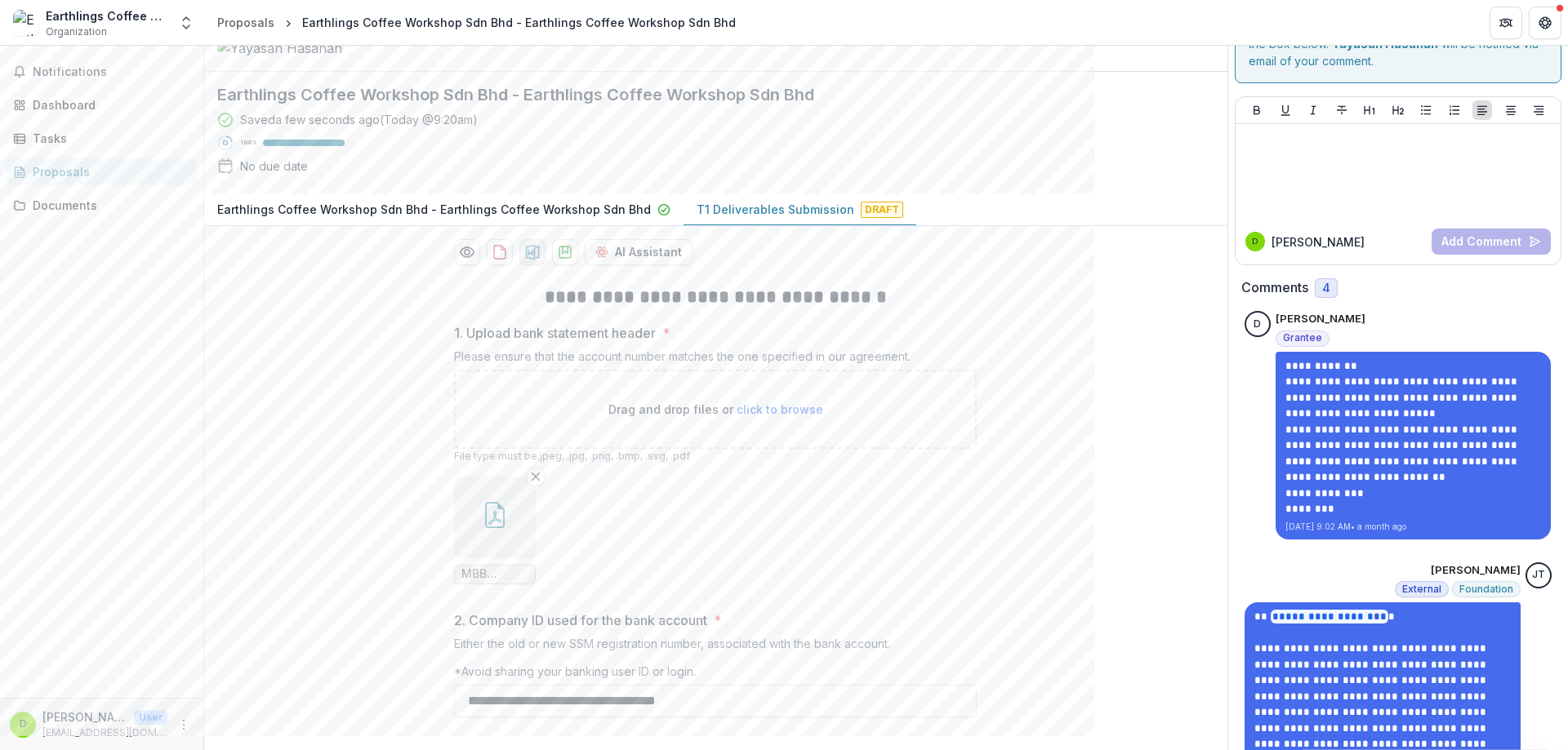
scroll to position [0, 0]
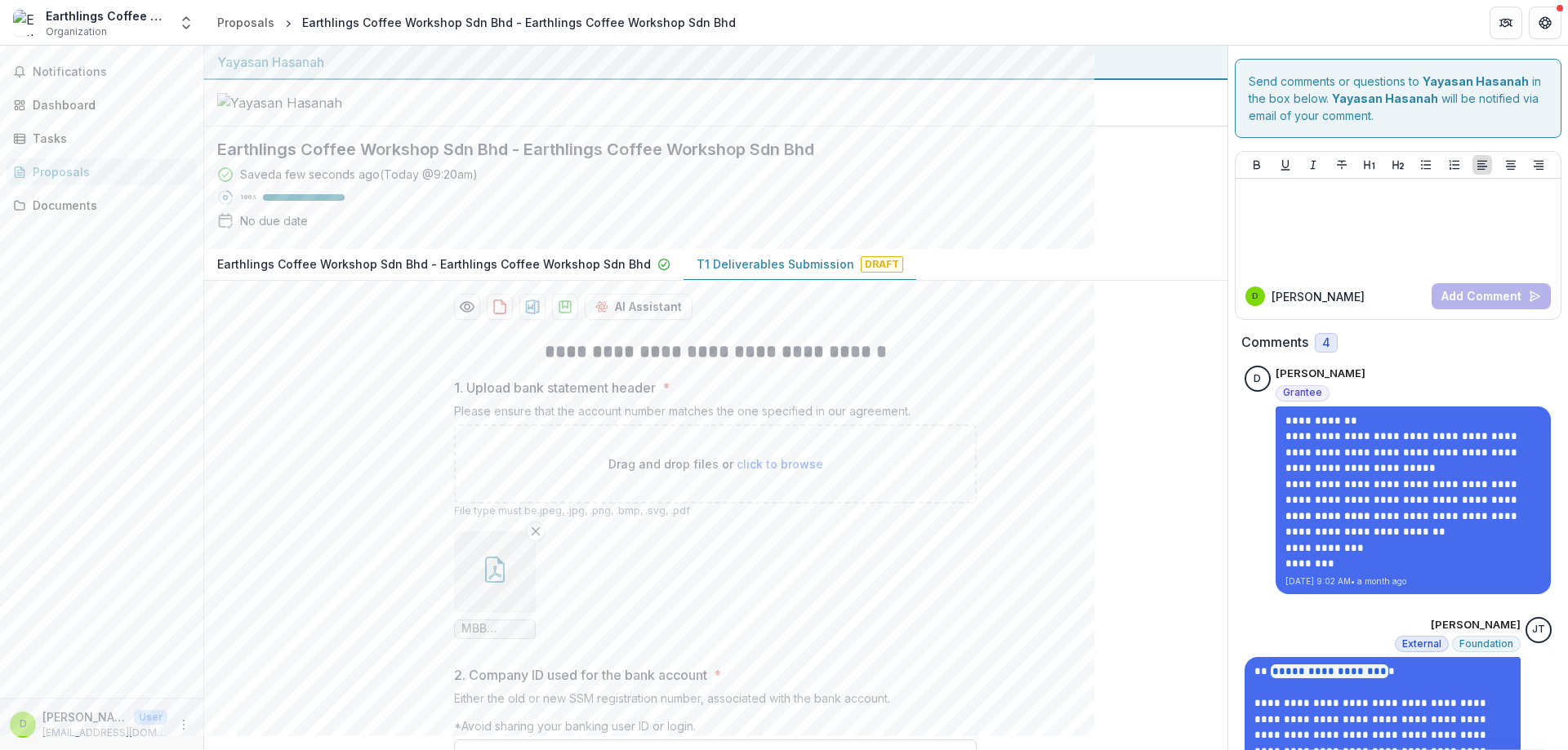
click at [586, 272] on p "Earthlings Coffee Workshop Sdn Bhd - Earthlings Coffee Workshop Sdn Bhd" at bounding box center [434, 264] width 434 height 17
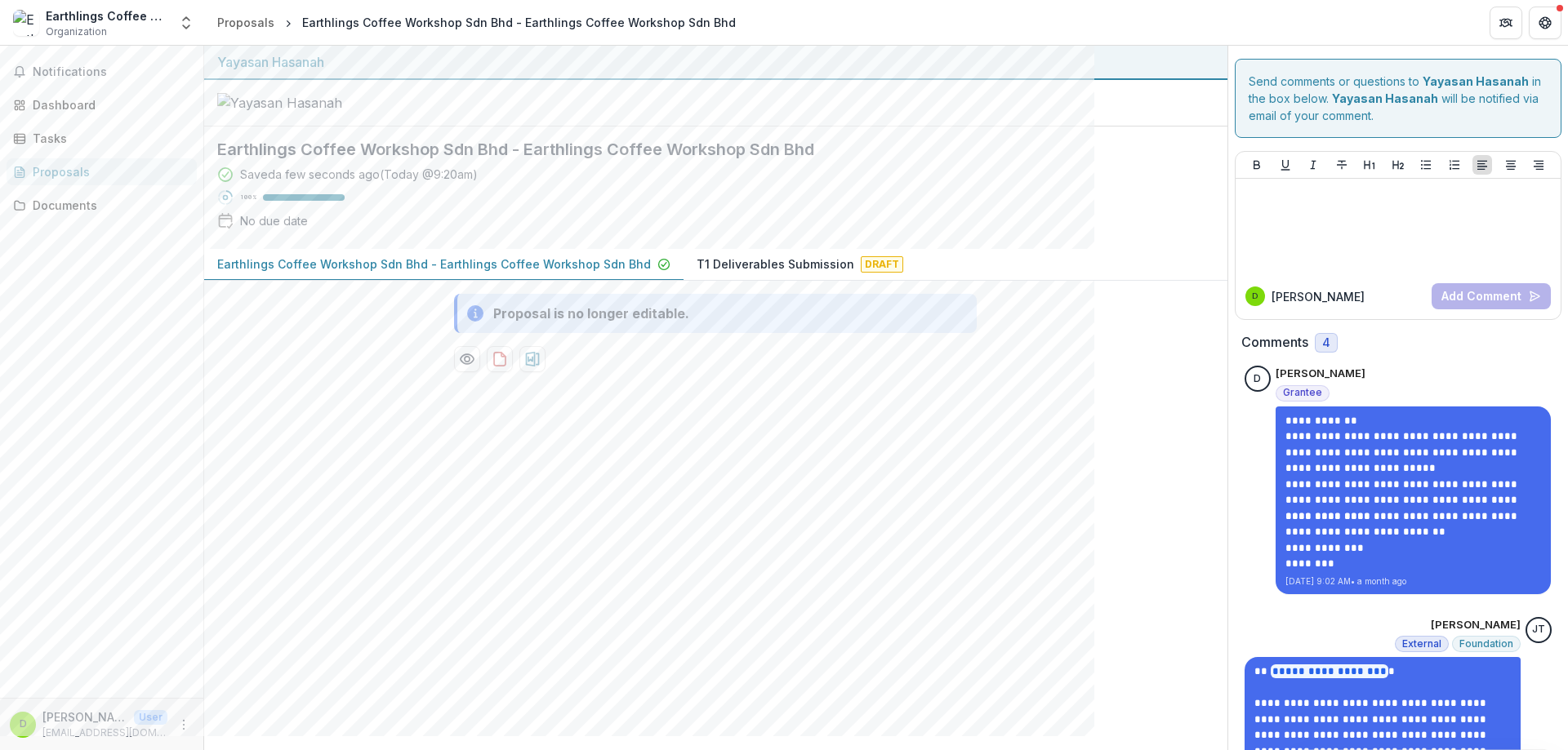
click at [706, 272] on p "T1 Deliverables Submission" at bounding box center [775, 264] width 158 height 17
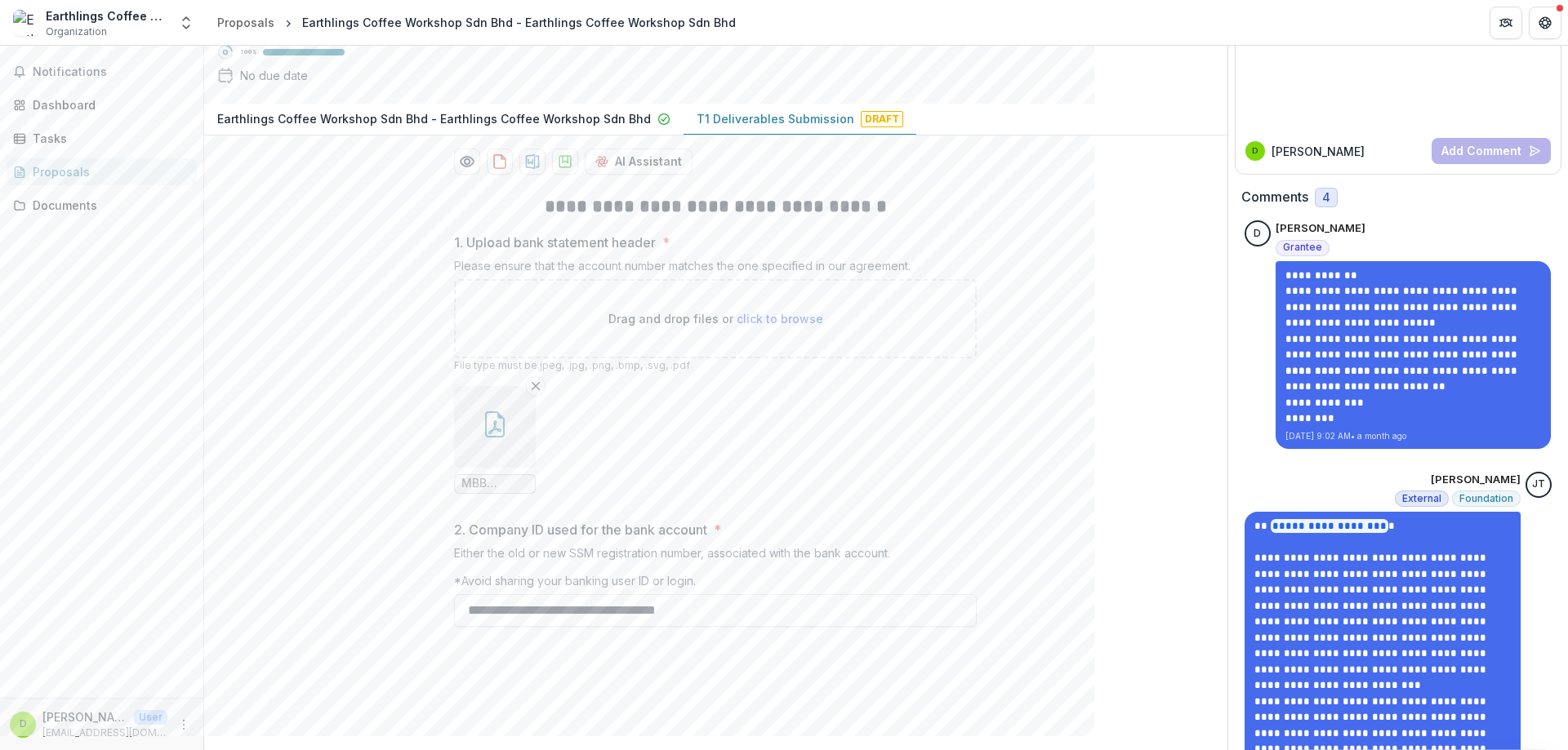
scroll to position [164, 0]
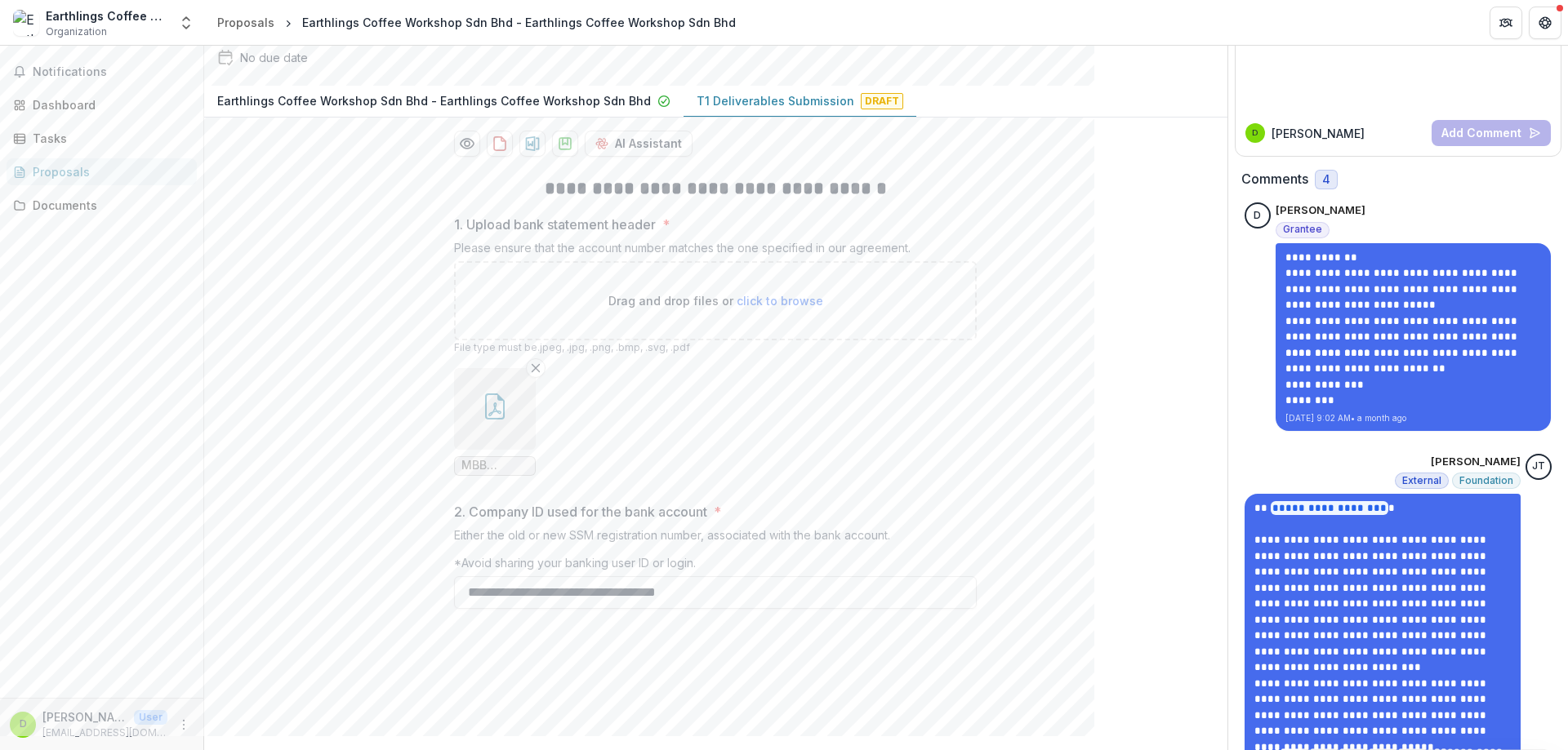
click at [129, 58] on div "Notifications Dashboard Tasks Proposals Documents" at bounding box center [101, 372] width 204 height 652
click at [121, 77] on span "Notifications" at bounding box center [112, 72] width 158 height 14
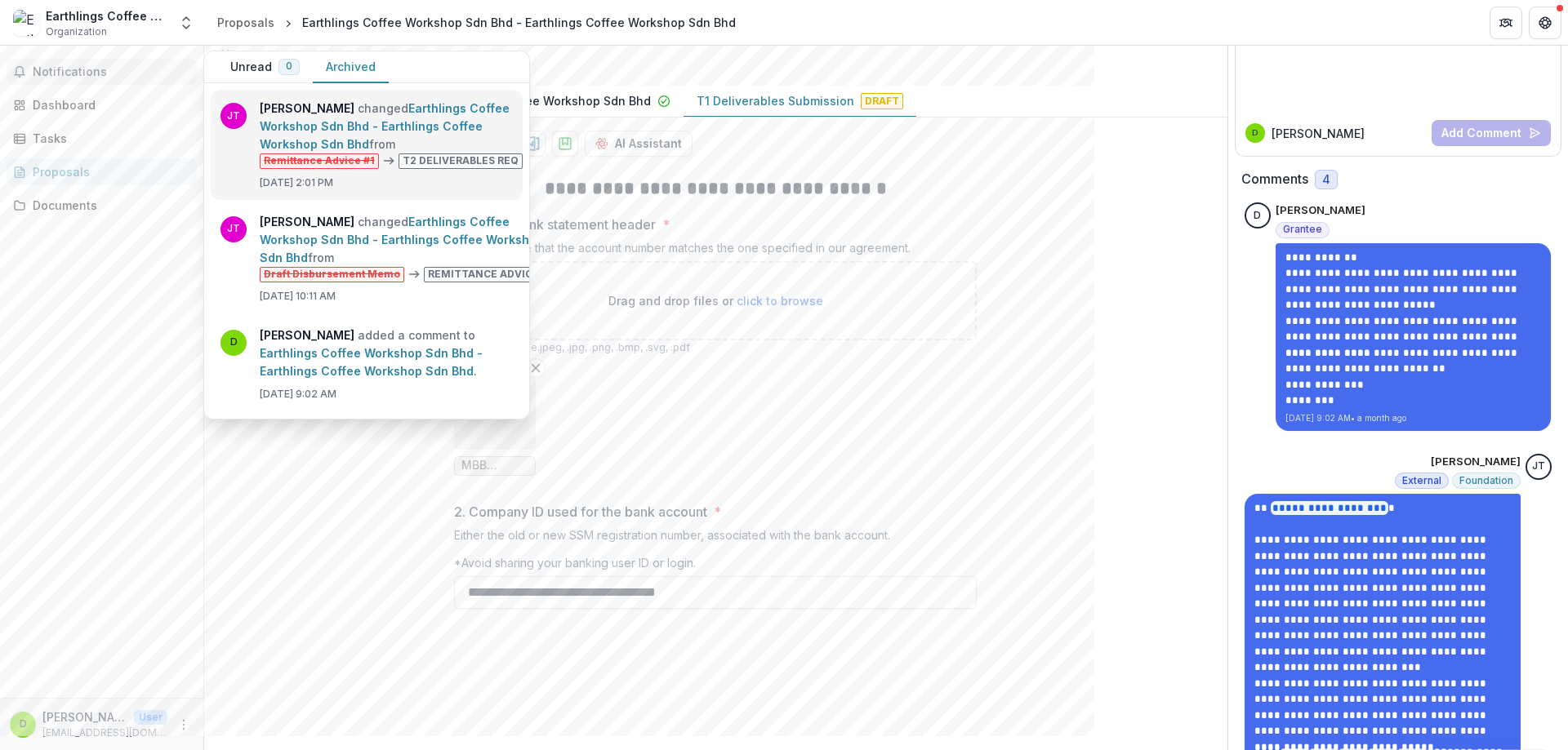
click at [477, 136] on link "Earthlings Coffee Workshop Sdn Bhd - Earthlings Coffee Workshop Sdn Bhd" at bounding box center [384, 126] width 250 height 50
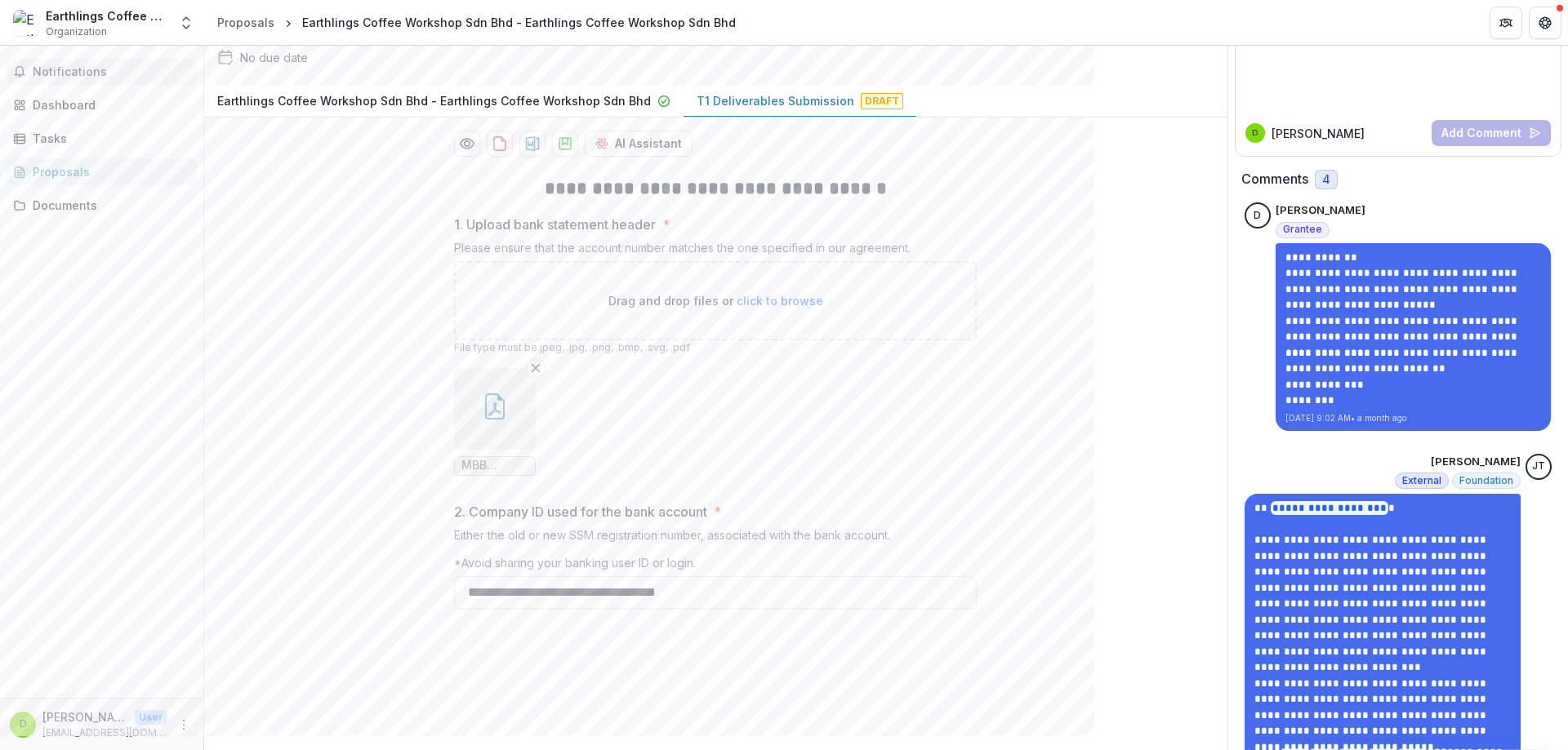
click at [104, 61] on button "Notifications" at bounding box center [101, 72] width 191 height 26
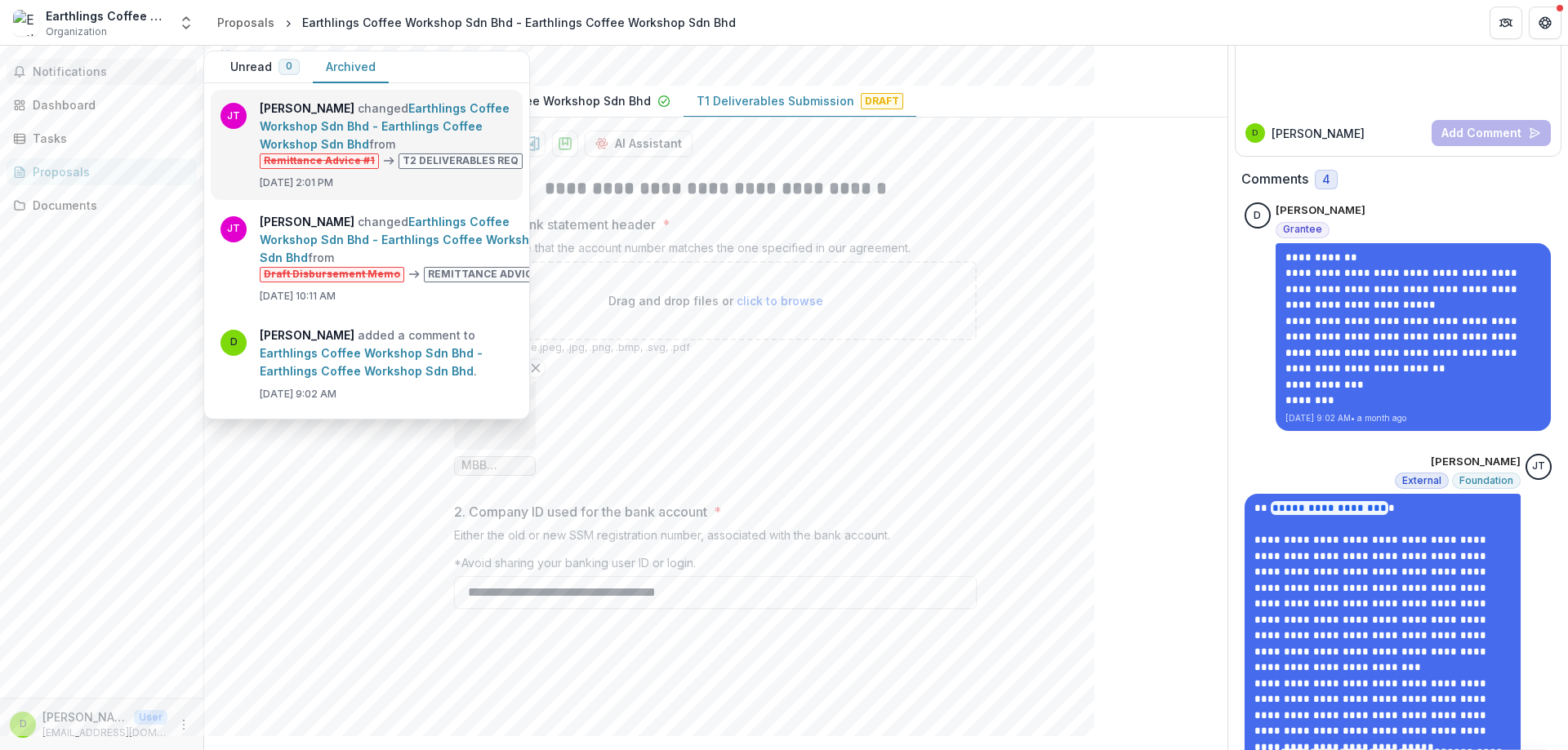
click at [259, 125] on link "Earthlings Coffee Workshop Sdn Bhd - Earthlings Coffee Workshop Sdn Bhd" at bounding box center [384, 126] width 250 height 50
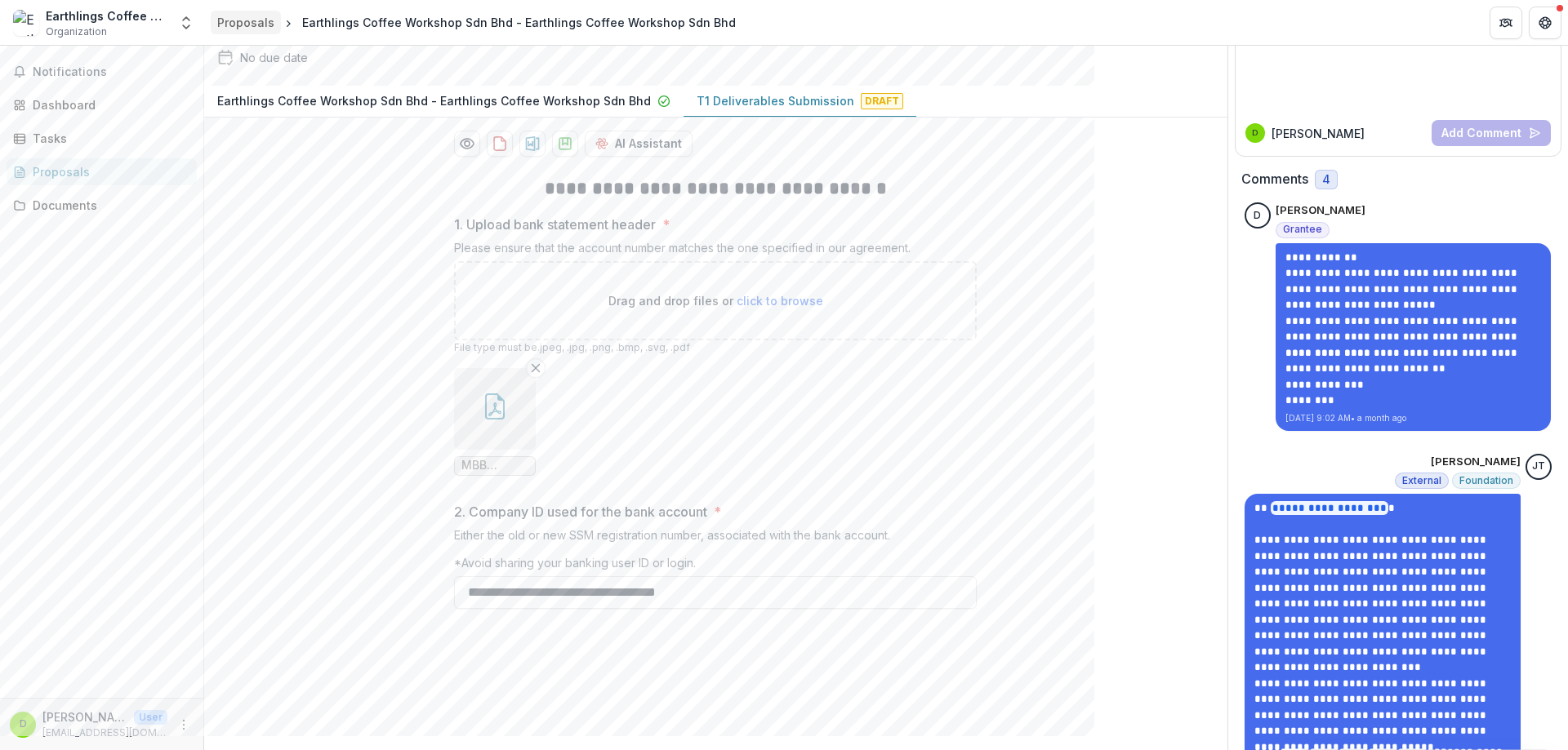
click at [251, 20] on div "Proposals" at bounding box center [246, 22] width 58 height 17
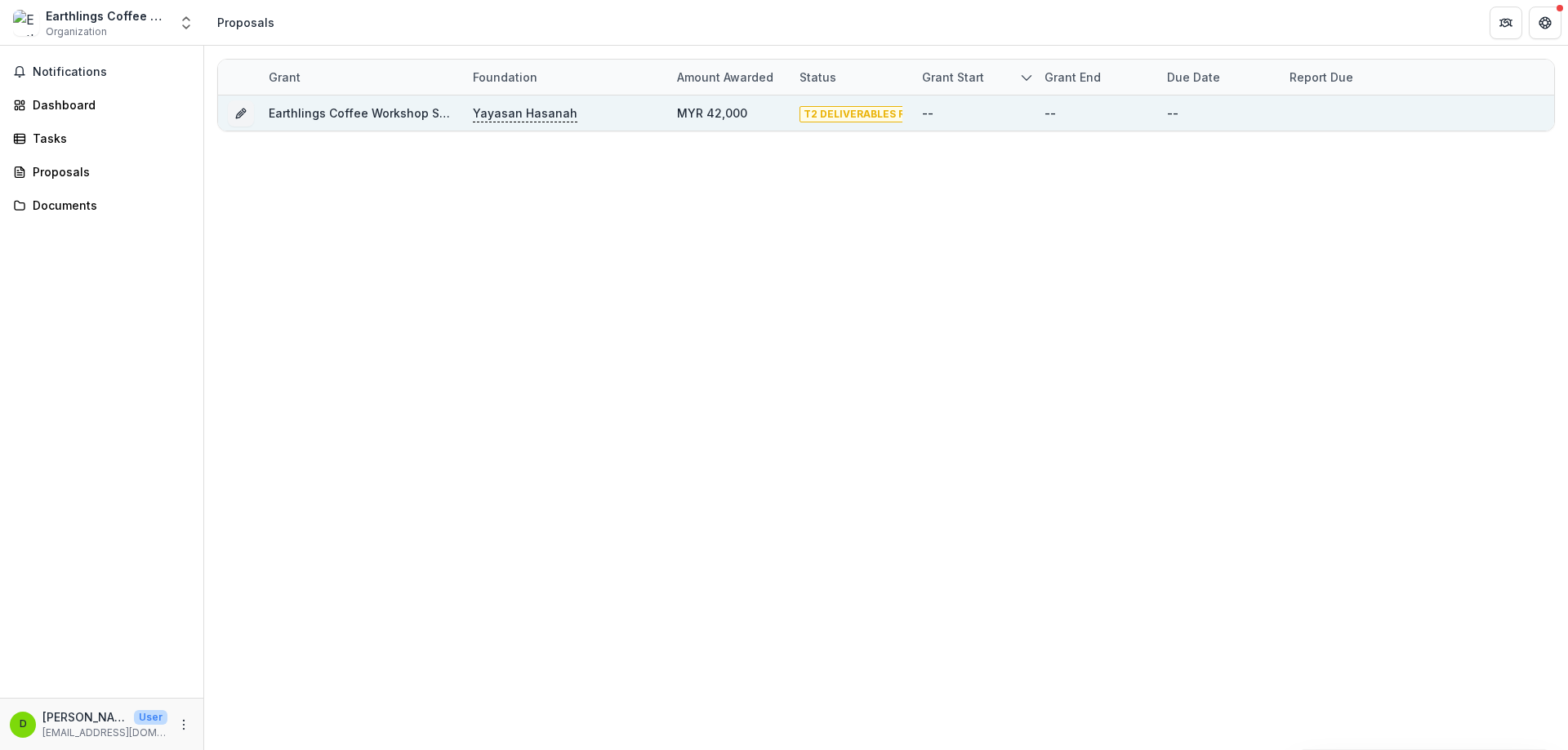
click at [823, 119] on span "T2 DELIVERABLES REQ" at bounding box center [862, 114] width 125 height 17
click at [837, 112] on span "T2 DELIVERABLES REQ" at bounding box center [862, 114] width 125 height 17
click at [556, 109] on p "Yayasan Hasanah" at bounding box center [525, 112] width 104 height 18
click at [375, 106] on link "Earthlings Coffee Workshop Sdn Bhd - Earthlings Coffee Workshop Sdn Bhd" at bounding box center [485, 112] width 434 height 14
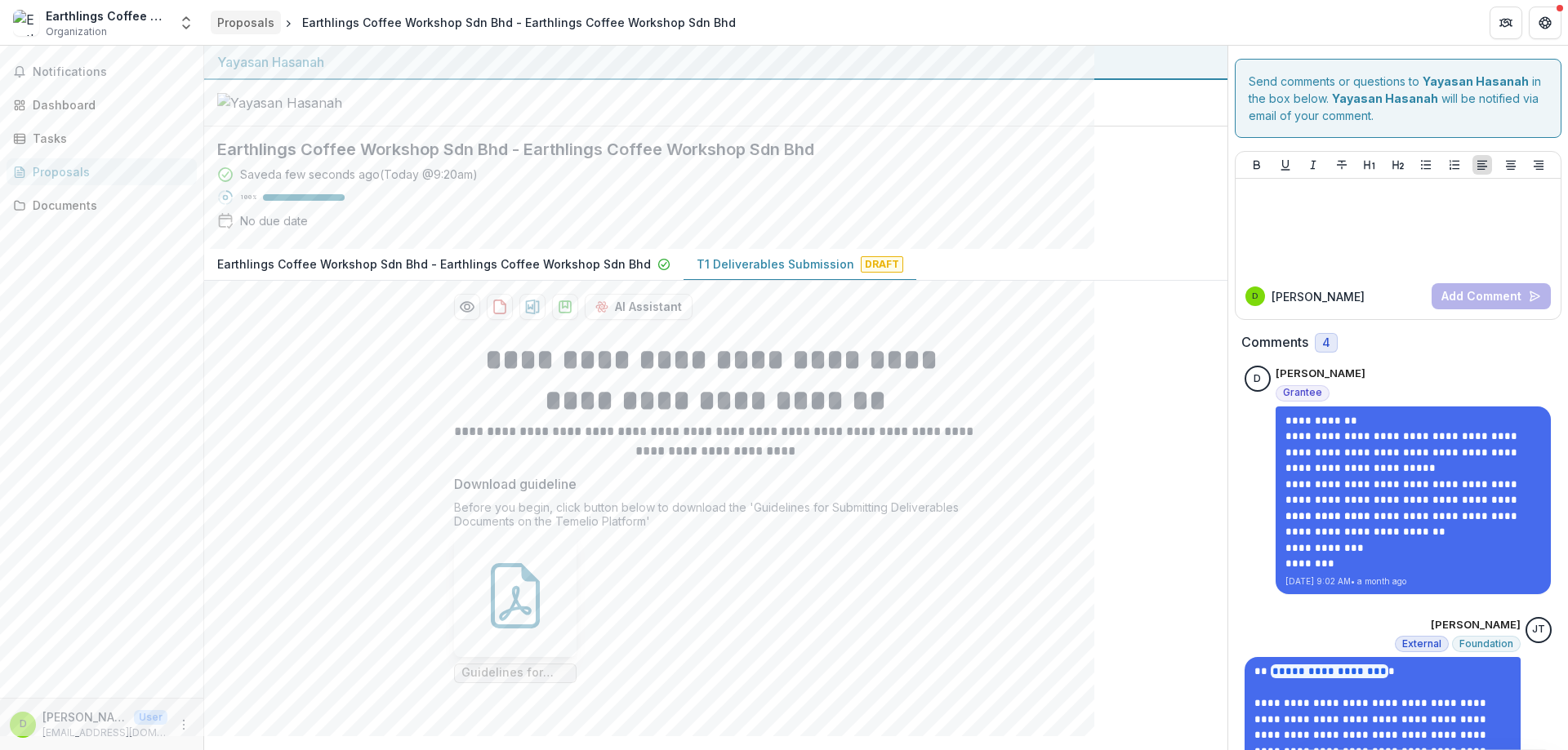
click at [266, 25] on div "Proposals" at bounding box center [246, 22] width 58 height 17
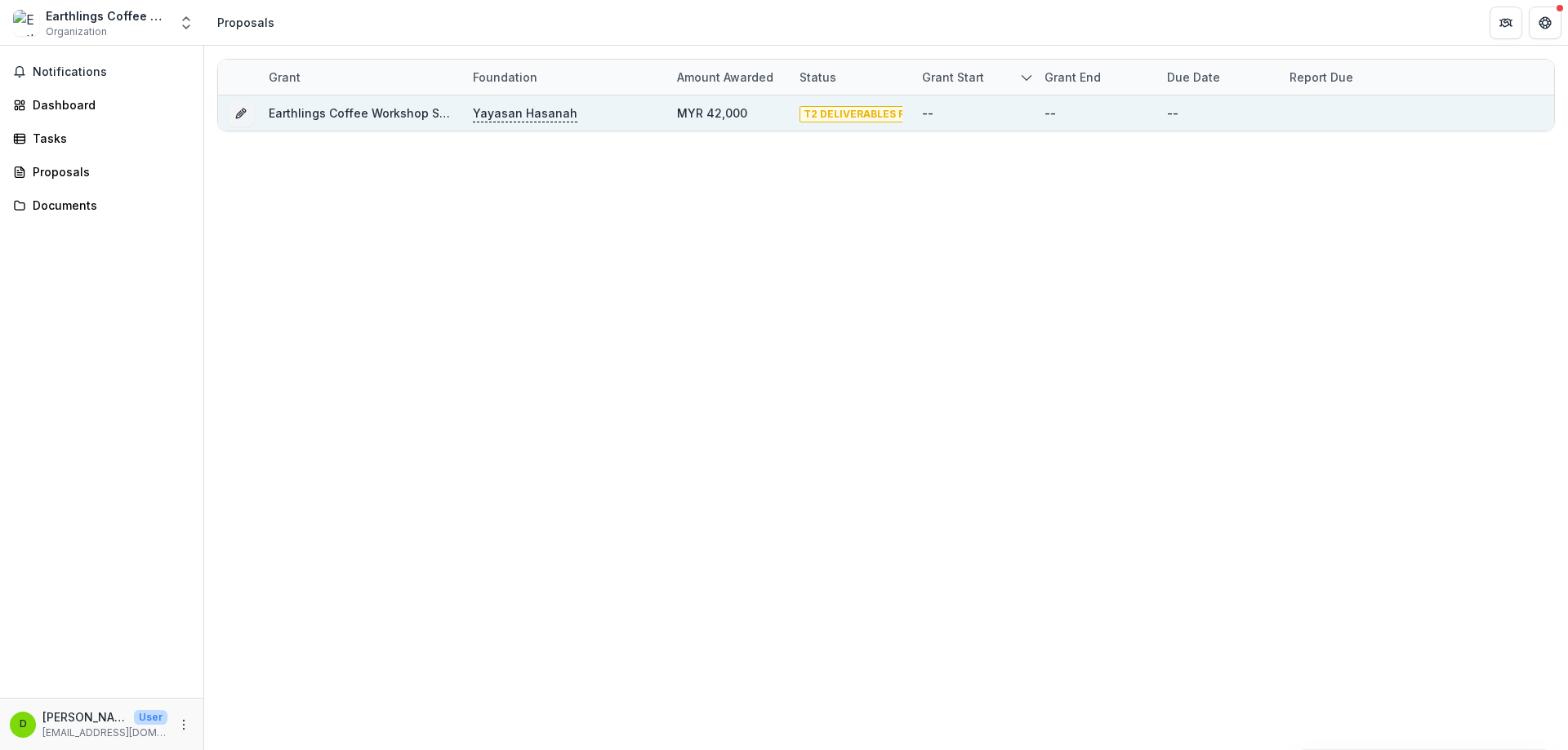
click at [1093, 112] on div "--" at bounding box center [1096, 113] width 123 height 35
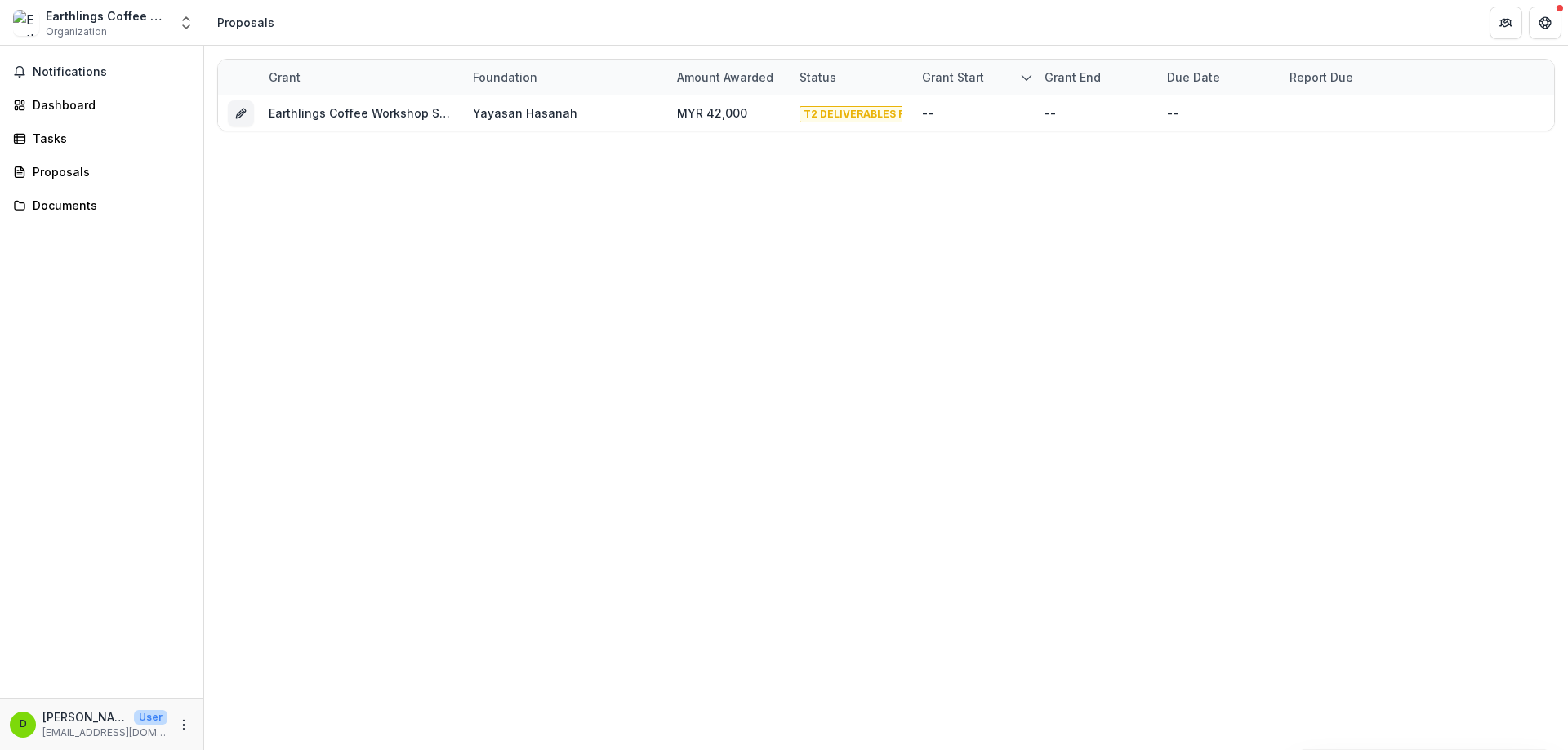
click at [1093, 78] on div "Due Date" at bounding box center [1193, 77] width 72 height 17
click at [784, 216] on div "Grant Foundation Amount awarded Status Grant start Grant end Due Date Report Du…" at bounding box center [886, 398] width 1364 height 704
click at [1027, 86] on div "Grant start" at bounding box center [973, 77] width 123 height 35
click at [1093, 284] on div "Grant Foundation Amount awarded Status Grant start Grant end Due Date Report Du…" at bounding box center [886, 398] width 1364 height 704
click at [146, 78] on span "Notifications" at bounding box center [112, 72] width 158 height 14
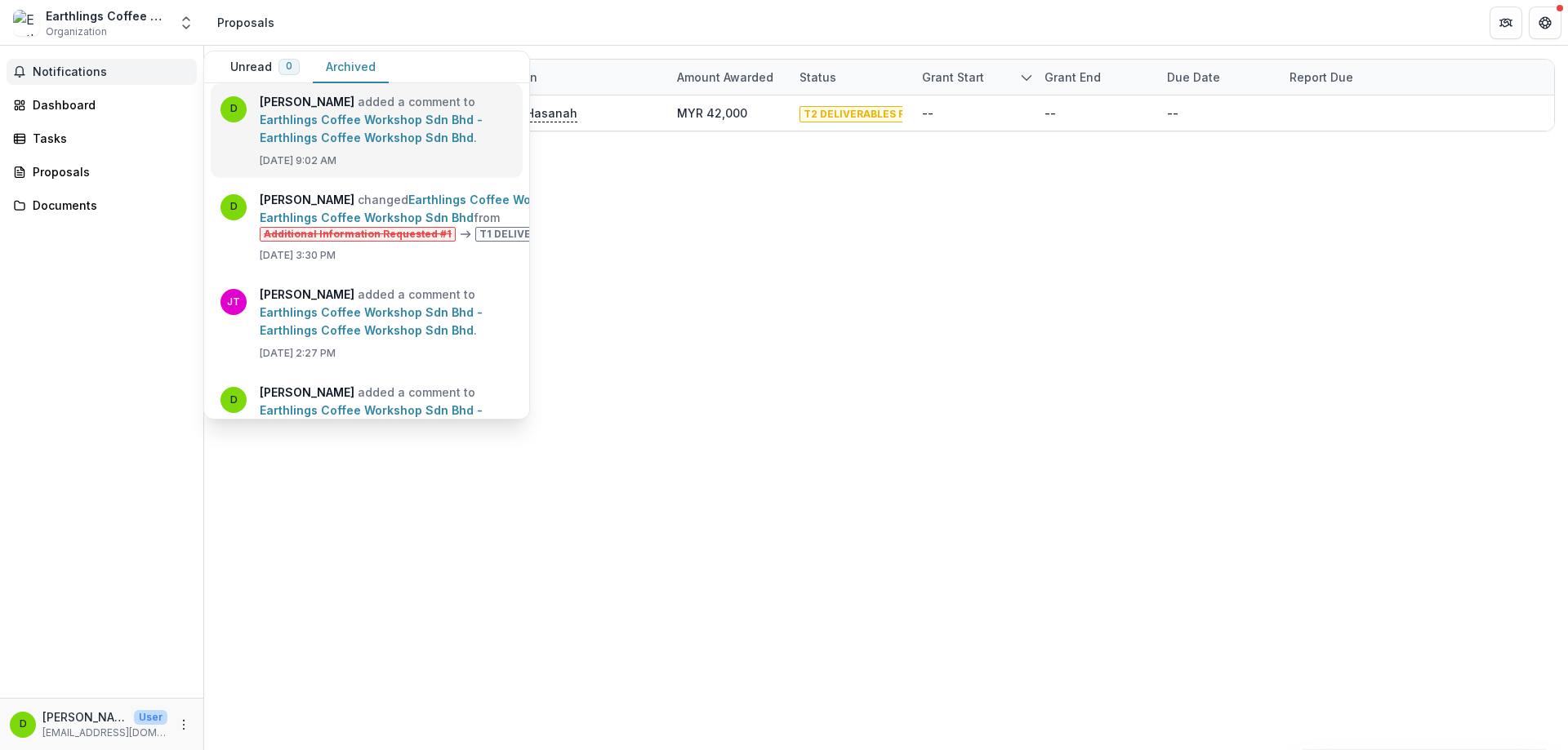
scroll to position [245, 0]
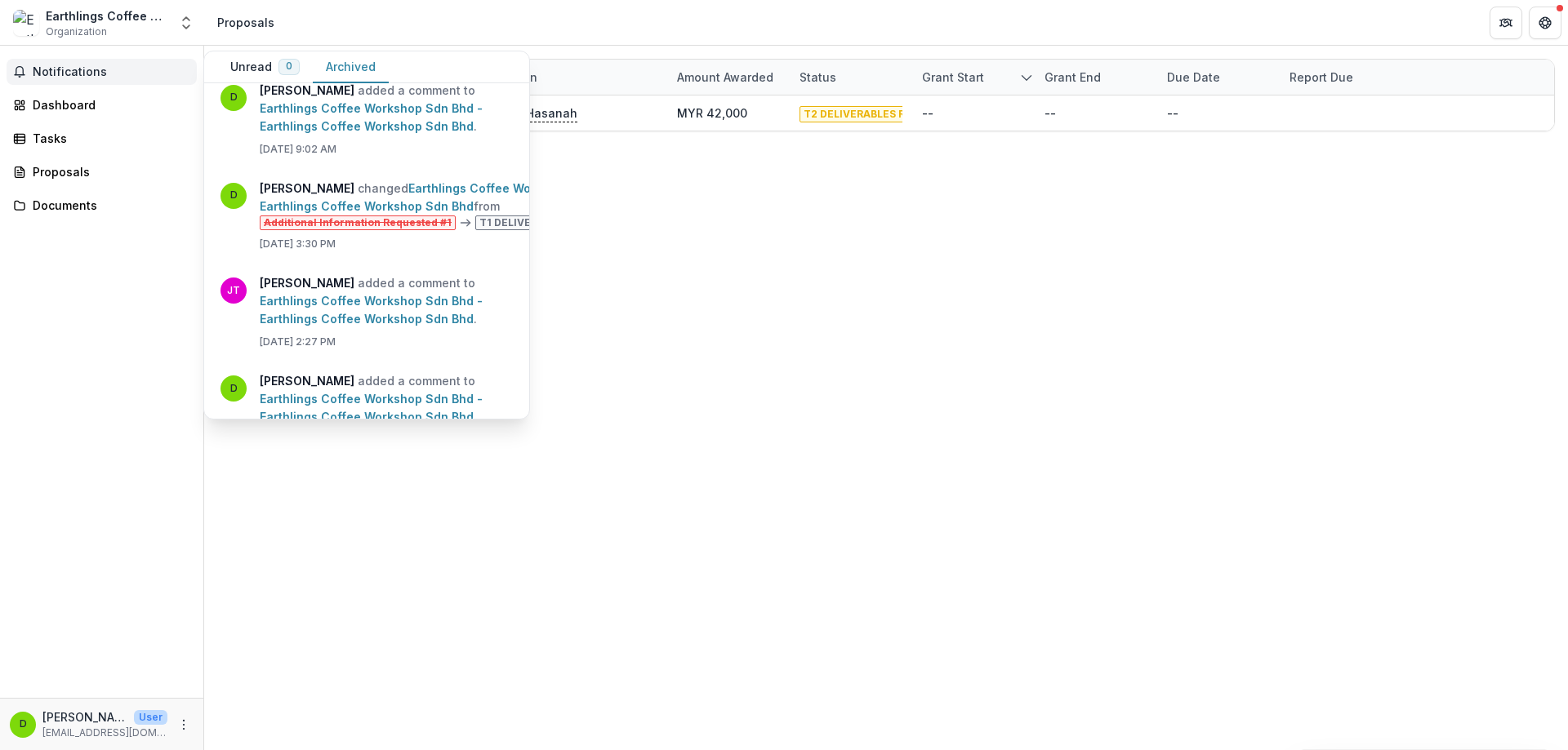
click at [608, 306] on div "Grant Foundation Amount awarded Status Grant start Grant end Due Date Report Du…" at bounding box center [886, 398] width 1364 height 704
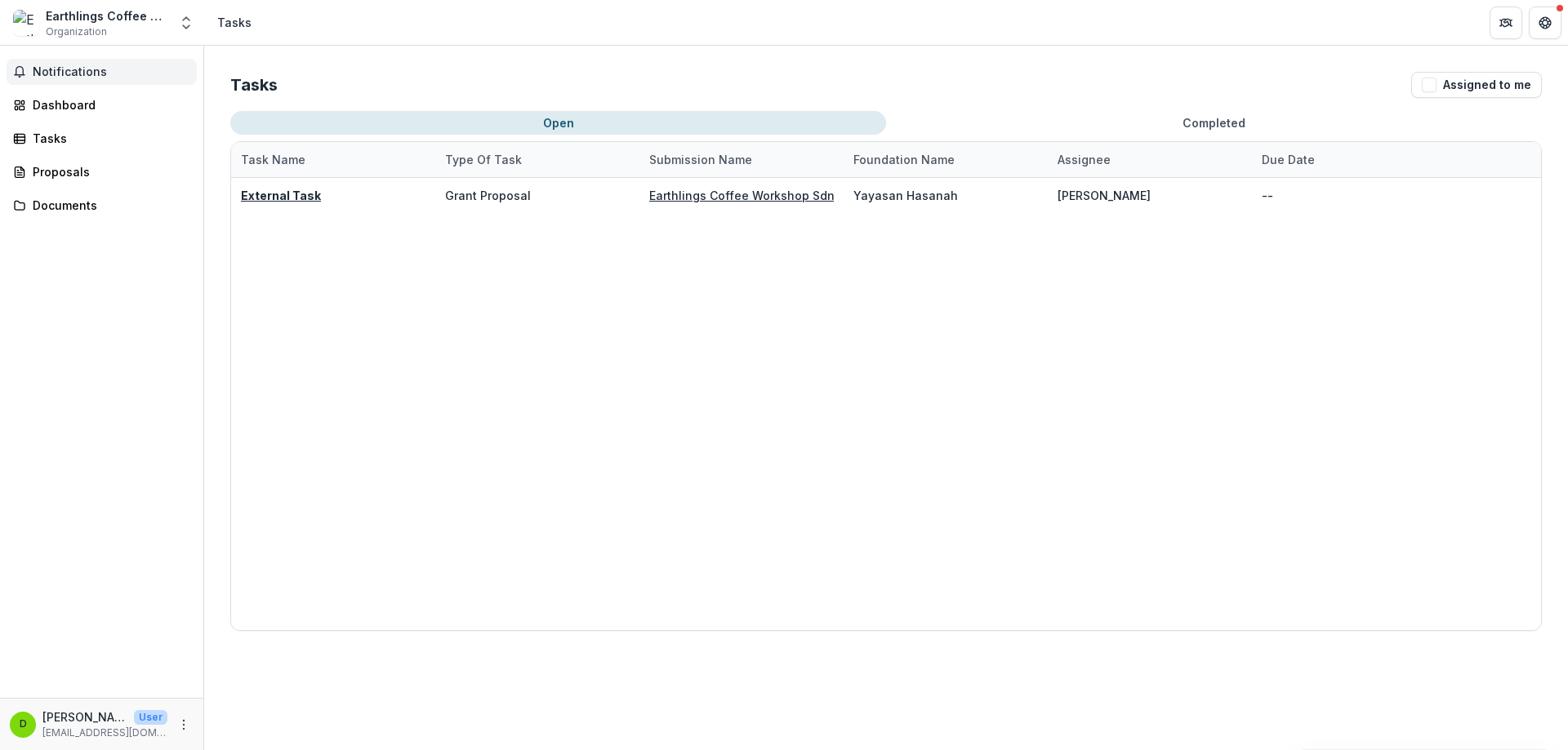
click at [150, 80] on button "Notifications" at bounding box center [101, 72] width 191 height 26
click at [185, 29] on polyline "Open entity switcher" at bounding box center [186, 27] width 7 height 4
click at [142, 89] on div "Earthlings Coffee Workshop Sdn Bhd" at bounding box center [122, 89] width 164 height 17
click at [142, 89] on div "Earthlings Coffee Workshop Sdn Bhd Organization Nonprofits Earthlings Coffee Wo…" at bounding box center [784, 375] width 1568 height 750
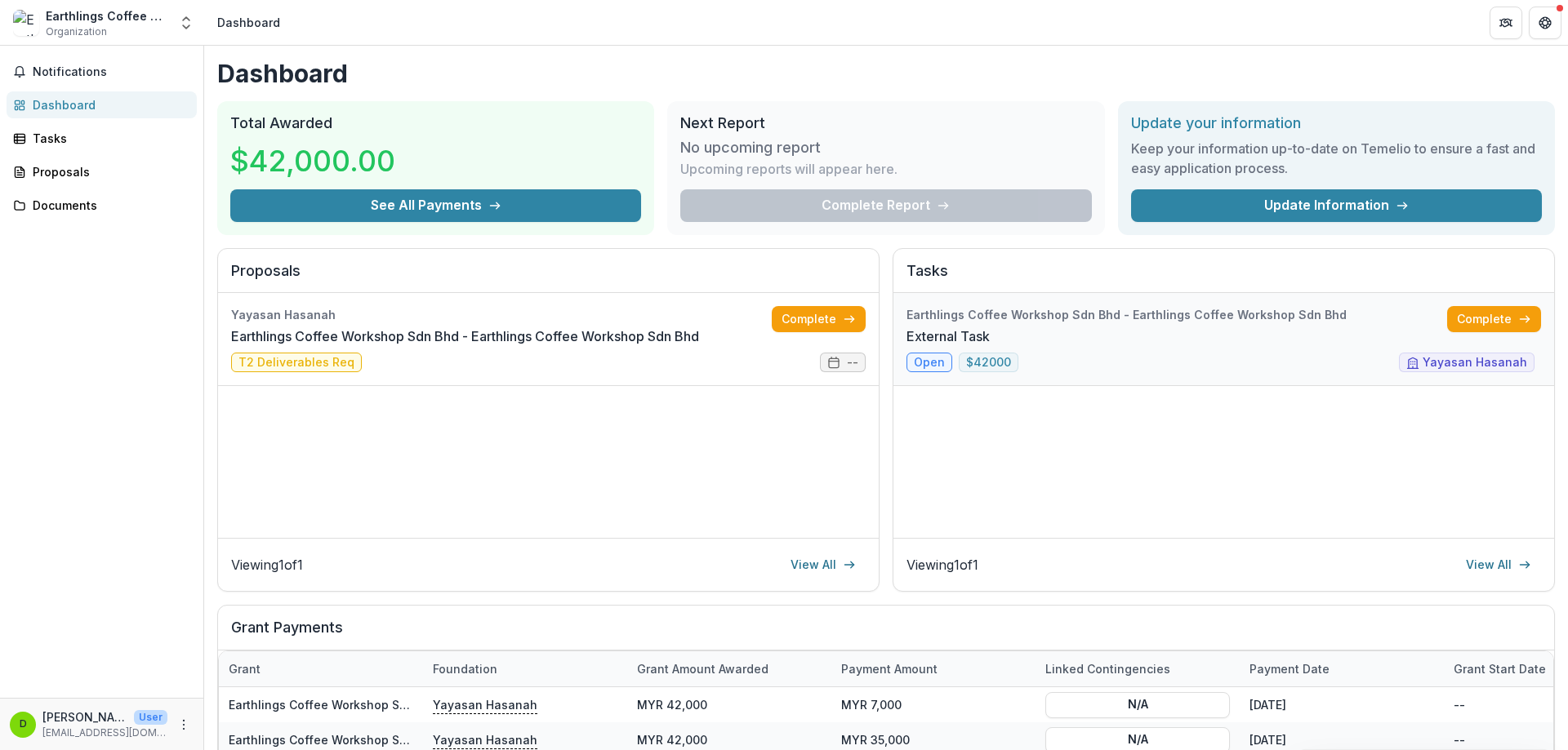
click at [990, 336] on link "External Task" at bounding box center [948, 336] width 84 height 20
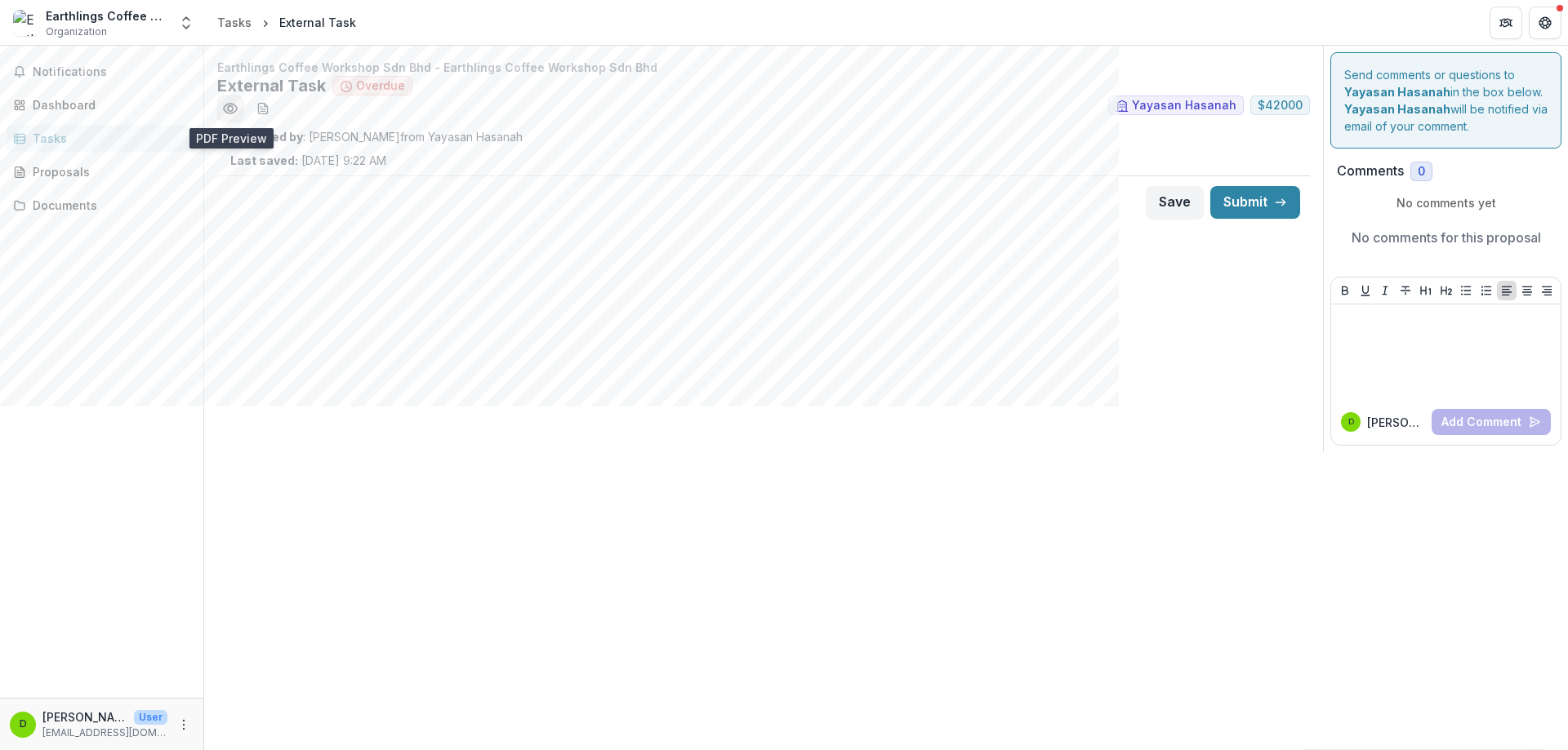
click at [239, 112] on button "Preview 16cc12c8-8b1f-47ed-baf8-bb1256df939c.pdf" at bounding box center [231, 109] width 26 height 26
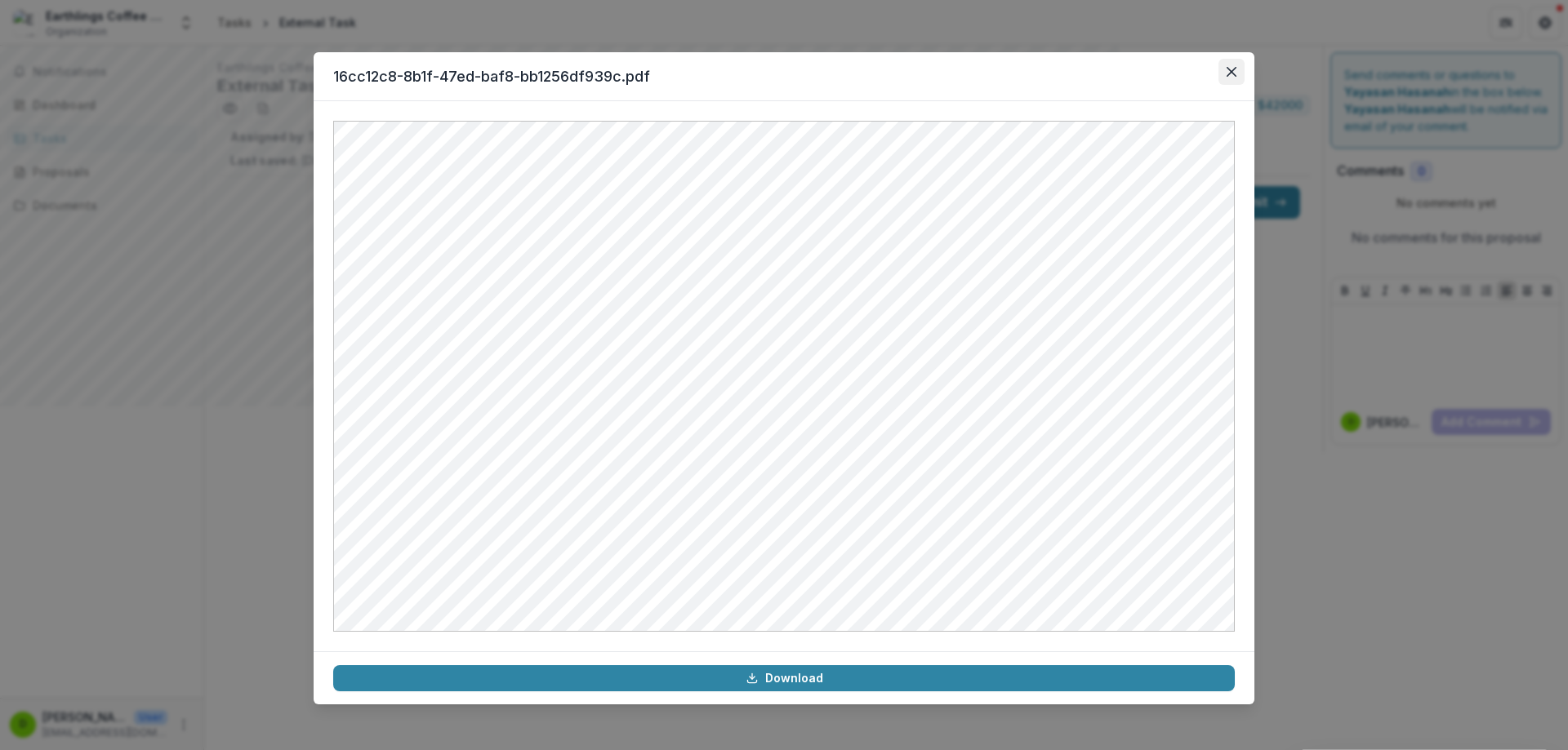
click at [1229, 70] on icon "Close" at bounding box center [1232, 72] width 10 height 10
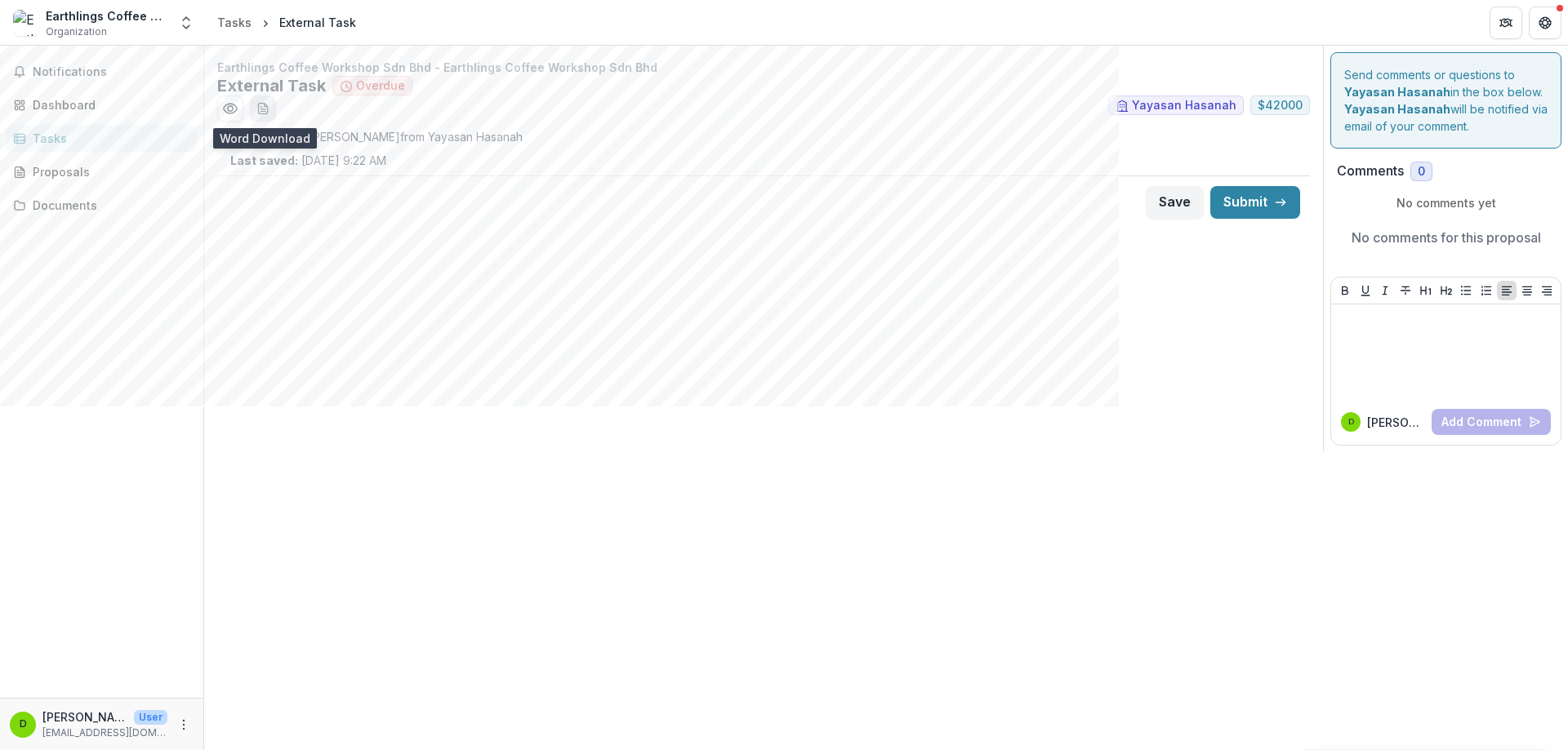
click at [267, 120] on button "download-word-button" at bounding box center [263, 109] width 26 height 26
click at [1540, 23] on icon "Get Help" at bounding box center [1545, 23] width 13 height 13
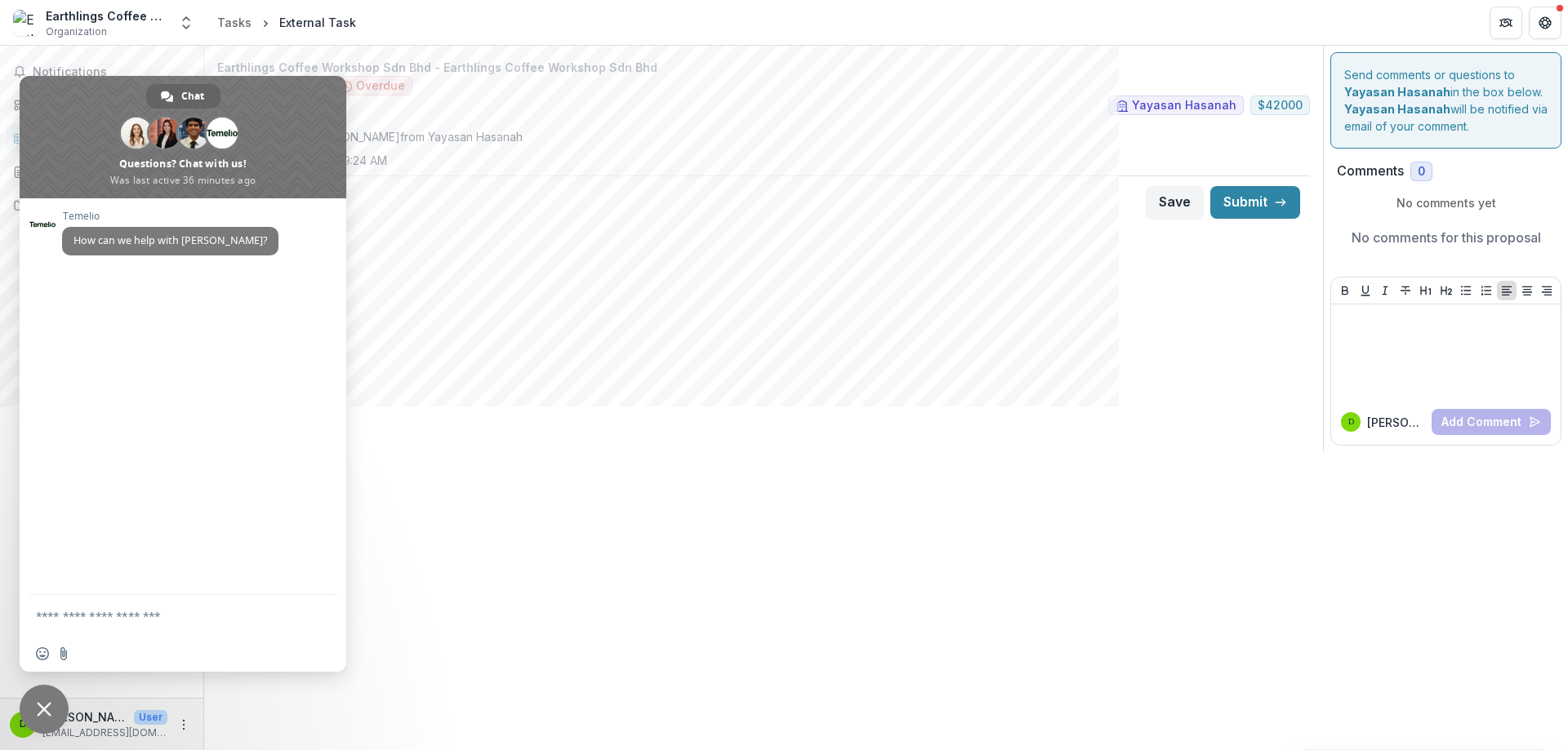
click at [452, 287] on div "Earthlings Coffee Workshop Sdn Bhd - Earthlings Coffee Workshop Sdn Bhd Externa…" at bounding box center [764, 249] width 1119 height 407
click at [42, 696] on span "Close chat" at bounding box center [44, 709] width 49 height 49
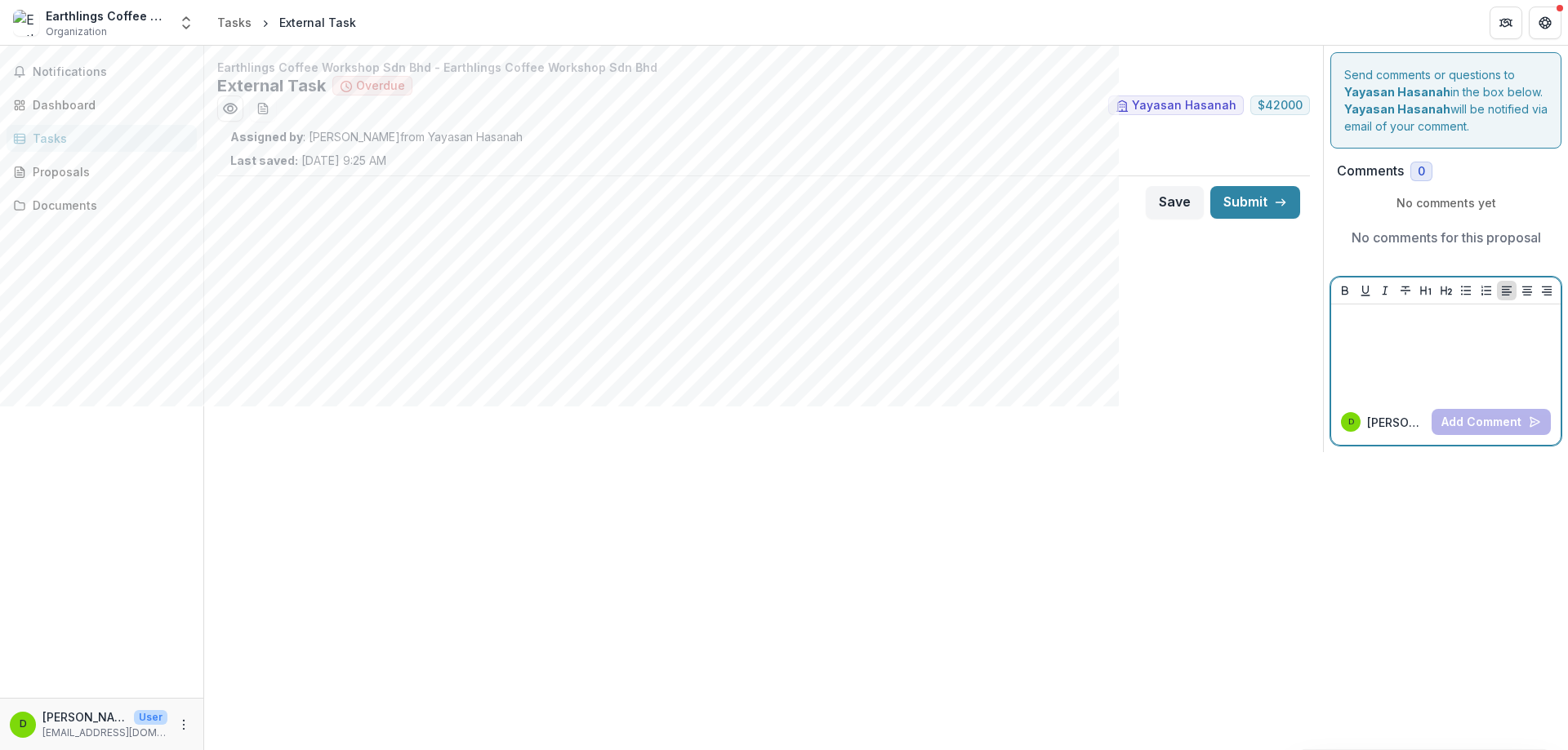
click at [1443, 353] on div at bounding box center [1445, 352] width 217 height 82
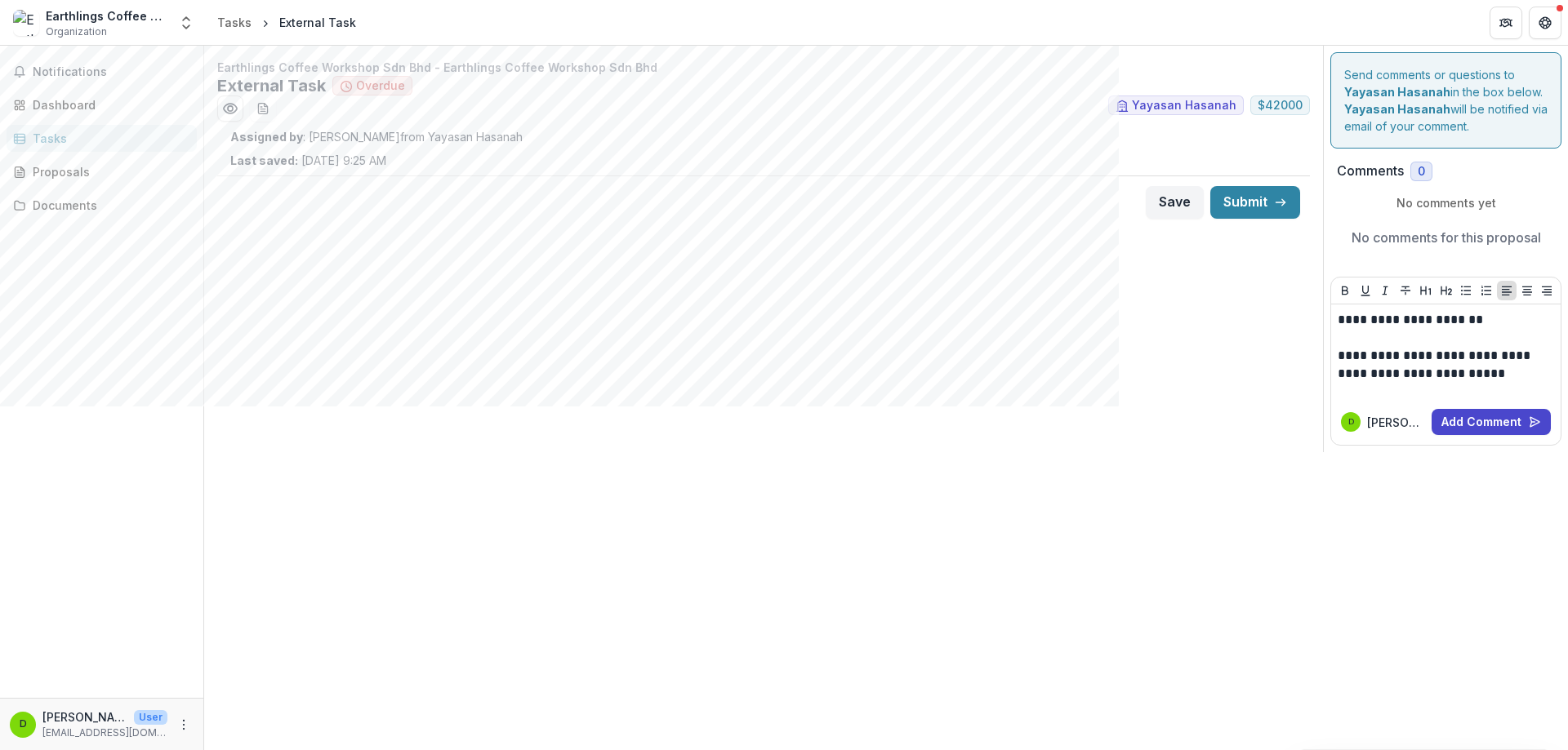
drag, startPoint x: 1457, startPoint y: 316, endPoint x: 1106, endPoint y: 340, distance: 351.8
click at [1106, 340] on div "Earthlings Coffee Workshop Sdn Bhd - Earthlings Coffee Workshop Sdn Bhd Externa…" at bounding box center [764, 249] width 1119 height 407
drag, startPoint x: 1466, startPoint y: 374, endPoint x: 1456, endPoint y: 364, distance: 14.1
click at [1356, 319] on div "**********" at bounding box center [1445, 352] width 217 height 82
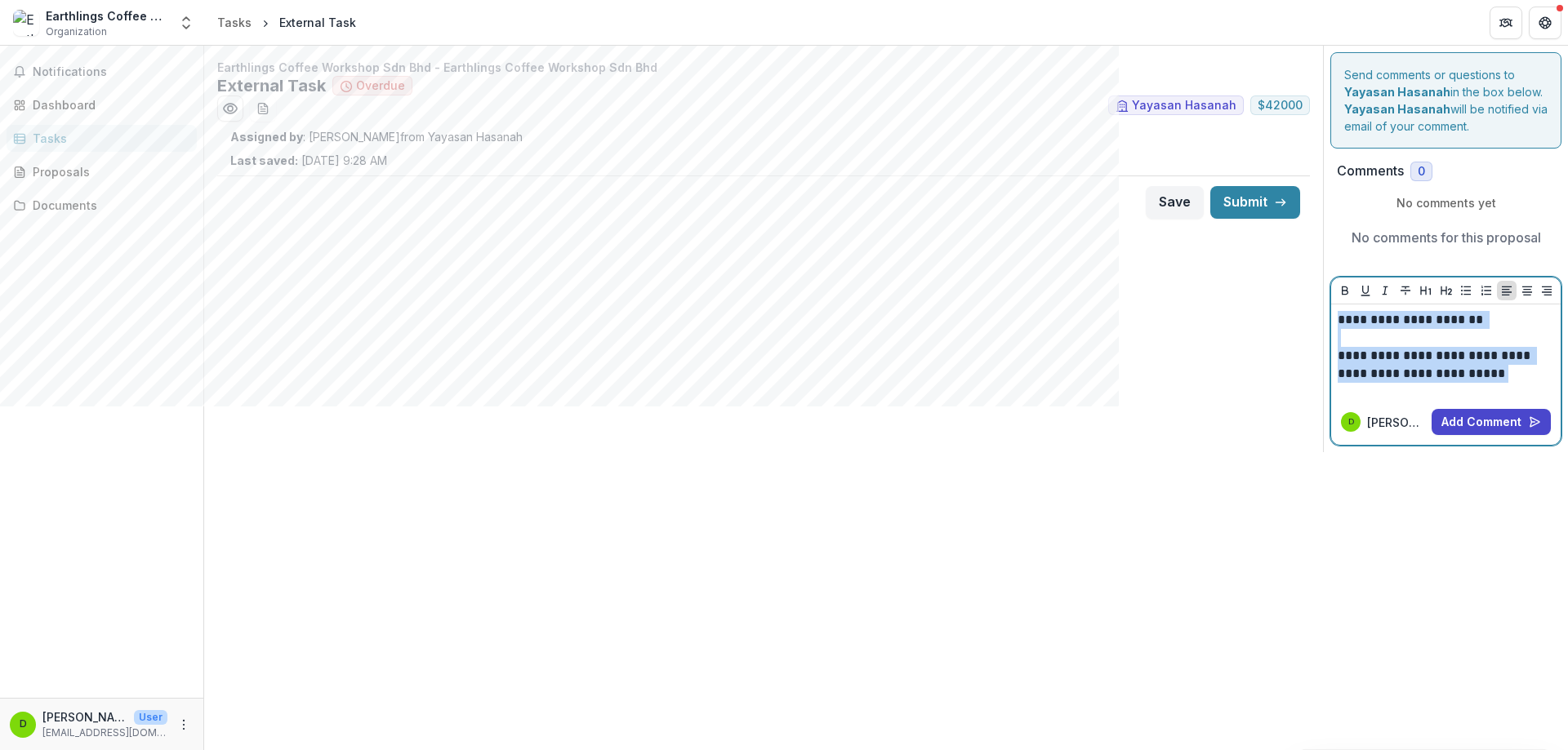
drag, startPoint x: 1462, startPoint y: 375, endPoint x: 1328, endPoint y: 316, distance: 146.4
click at [1328, 316] on div "**********" at bounding box center [1445, 249] width 244 height 407
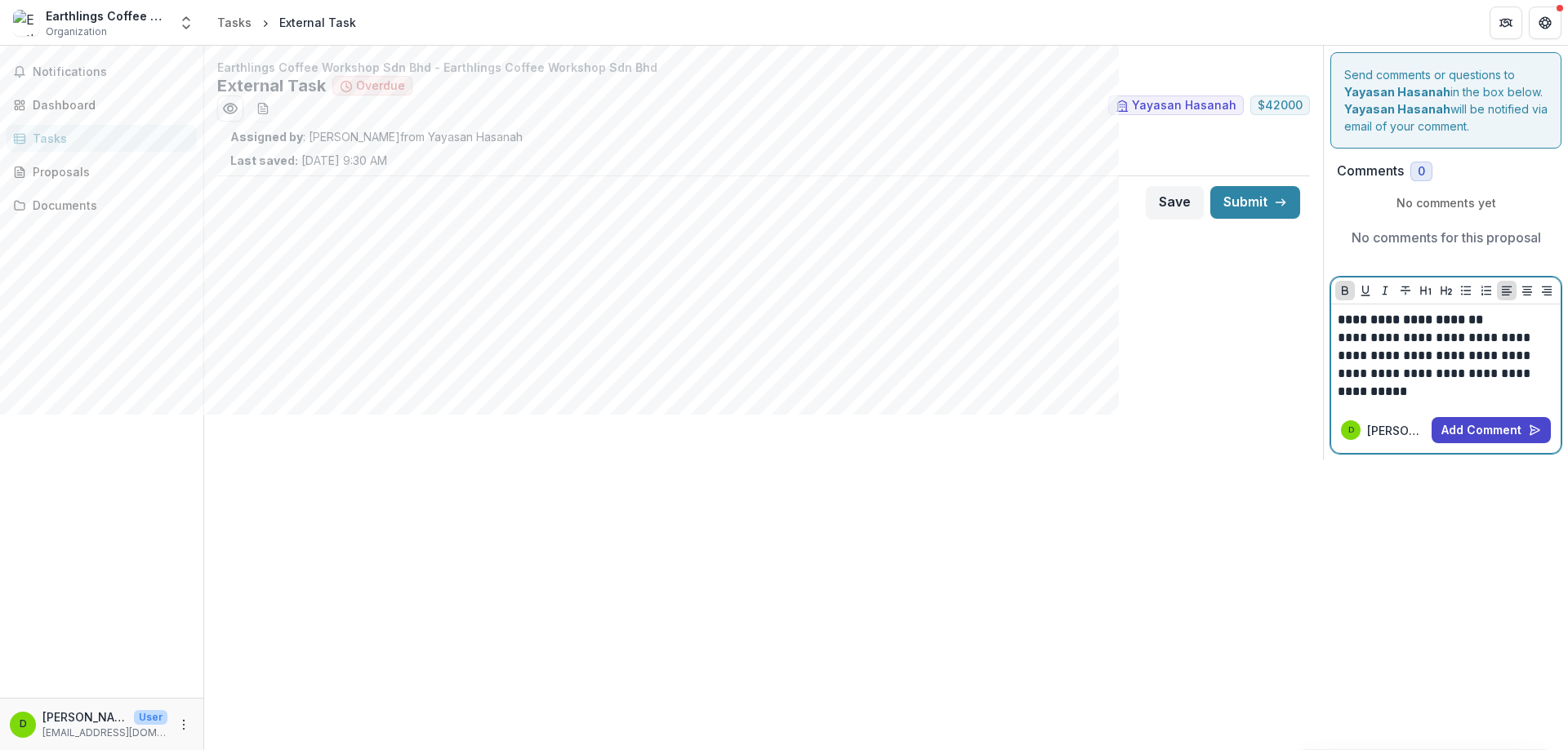
click at [1518, 322] on p "**********" at bounding box center [1445, 320] width 217 height 18
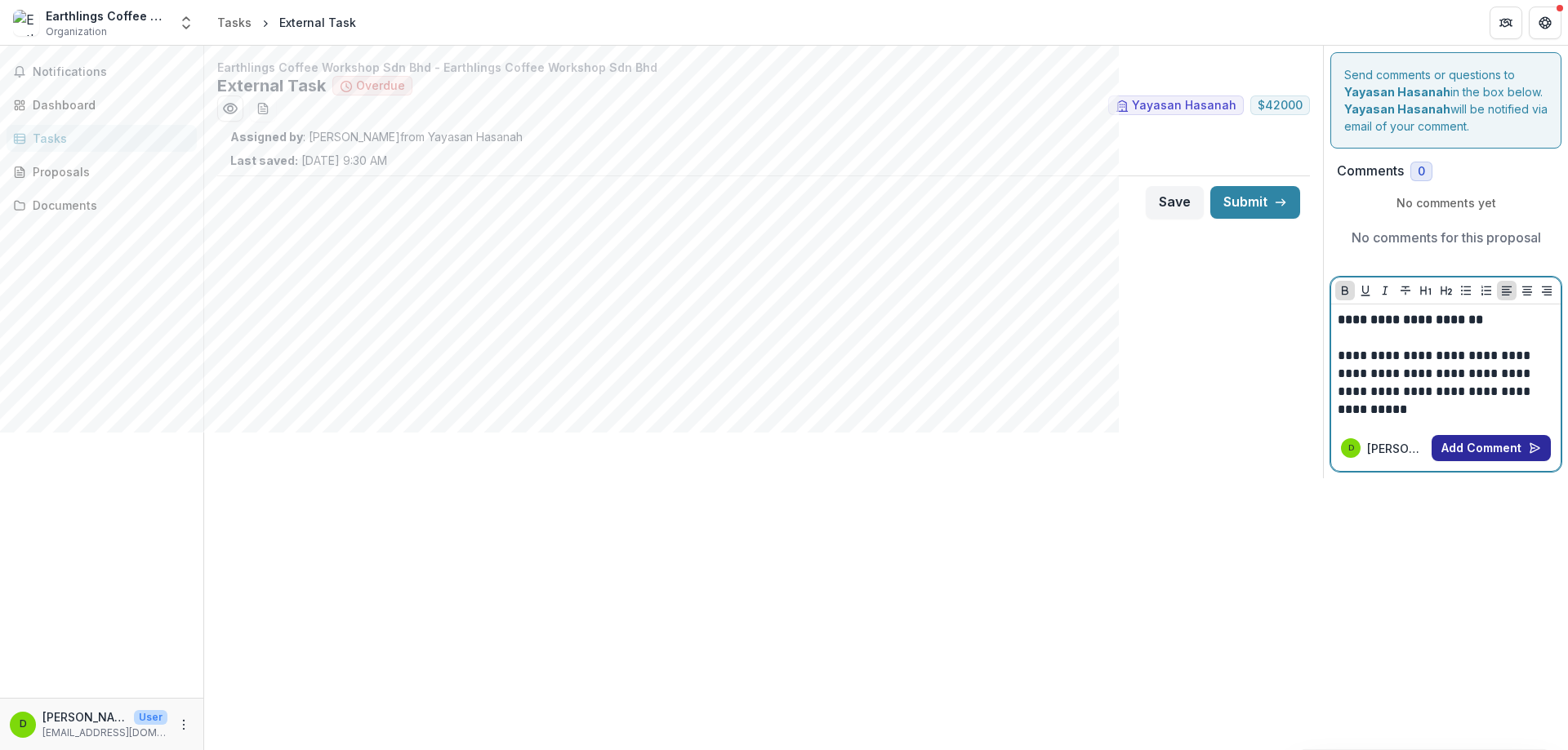
click at [1496, 441] on button "Add Comment" at bounding box center [1491, 448] width 119 height 26
